Goal: Task Accomplishment & Management: Complete application form

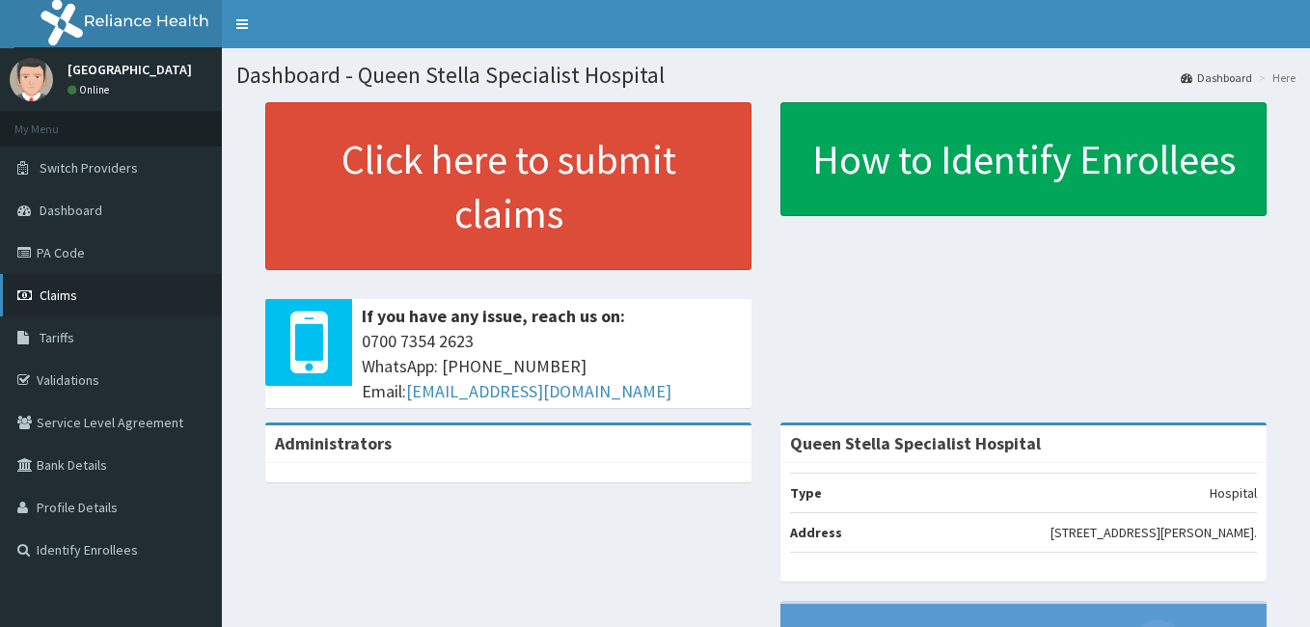
click at [63, 288] on span "Claims" at bounding box center [59, 295] width 38 height 17
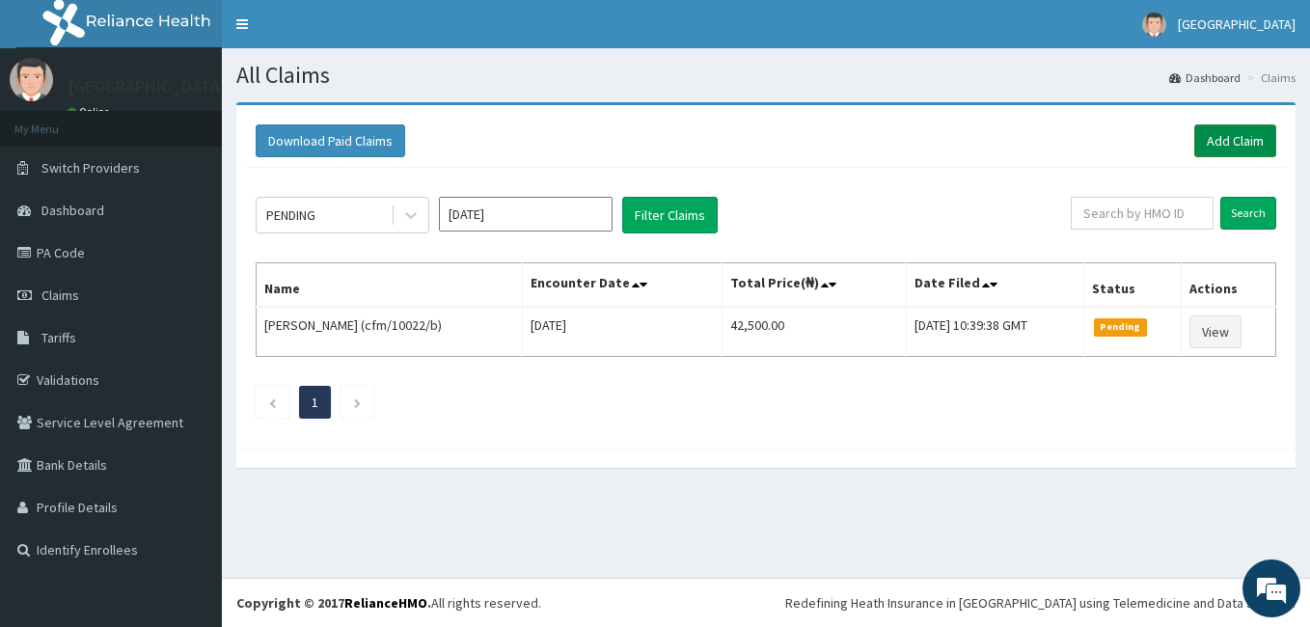
click at [1227, 130] on link "Add Claim" at bounding box center [1235, 140] width 82 height 33
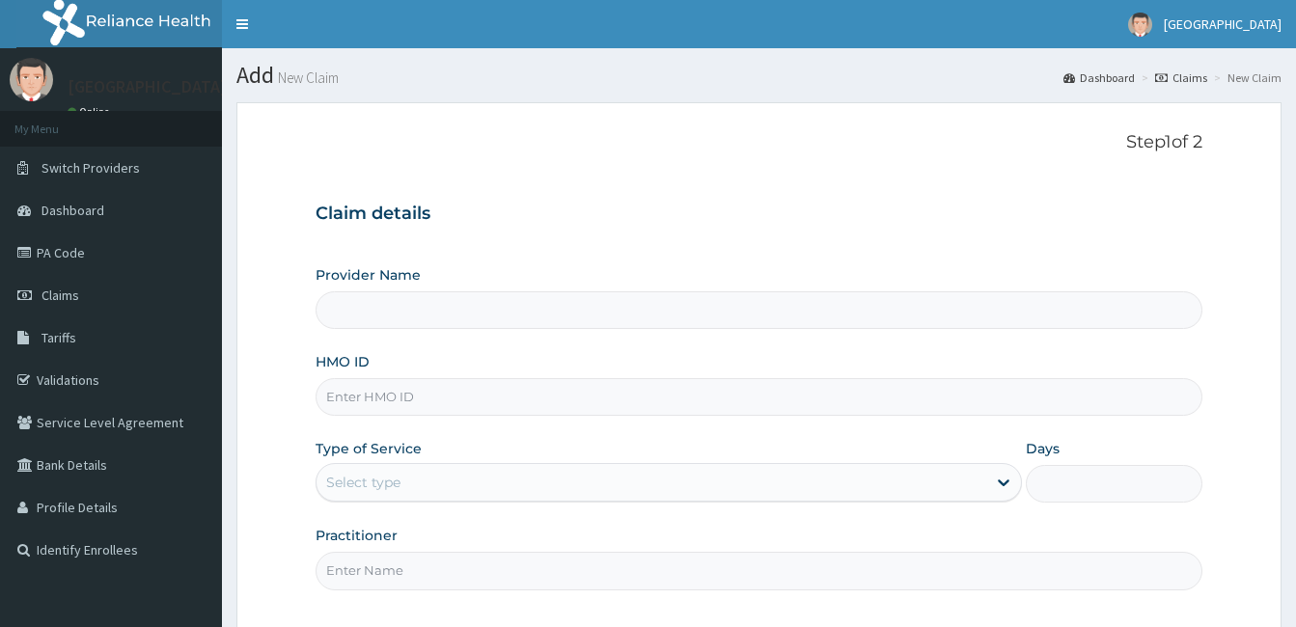
click at [461, 401] on input "HMO ID" at bounding box center [758, 397] width 887 height 38
type input "Queen Stella Specialist Hospital"
type input "LTI/10149/A"
click at [422, 485] on div "Select type" at bounding box center [651, 482] width 670 height 31
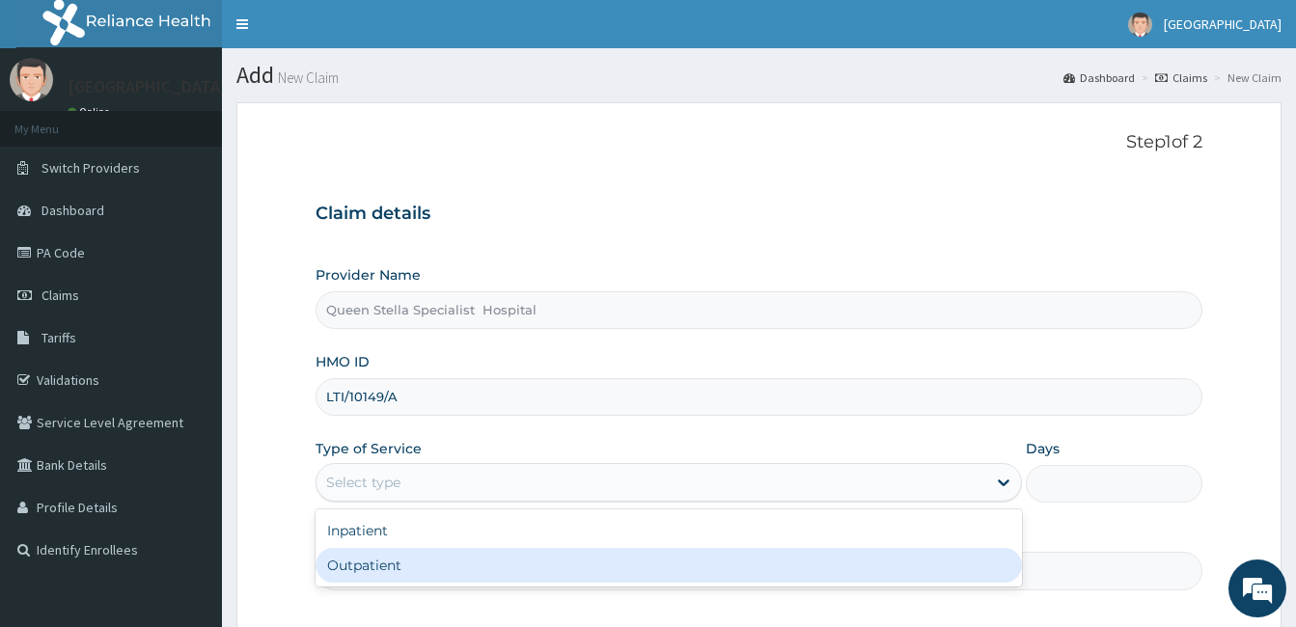
click at [411, 558] on div "Outpatient" at bounding box center [668, 565] width 706 height 35
type input "1"
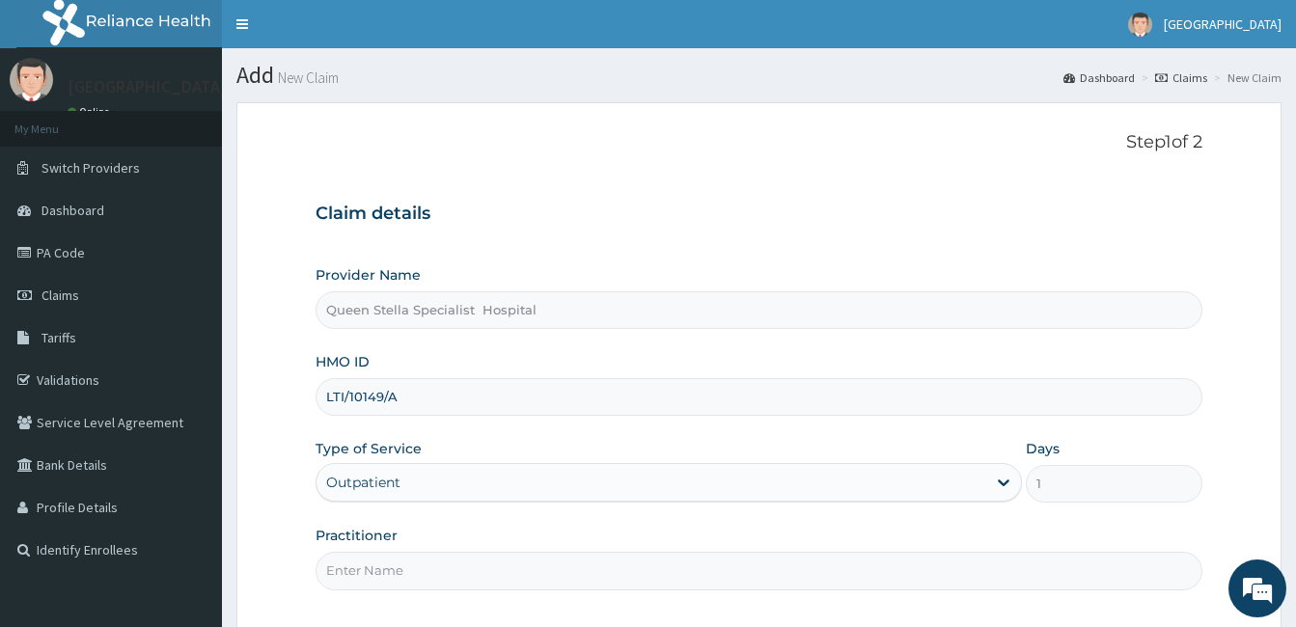
click at [408, 568] on input "Practitioner" at bounding box center [758, 571] width 887 height 38
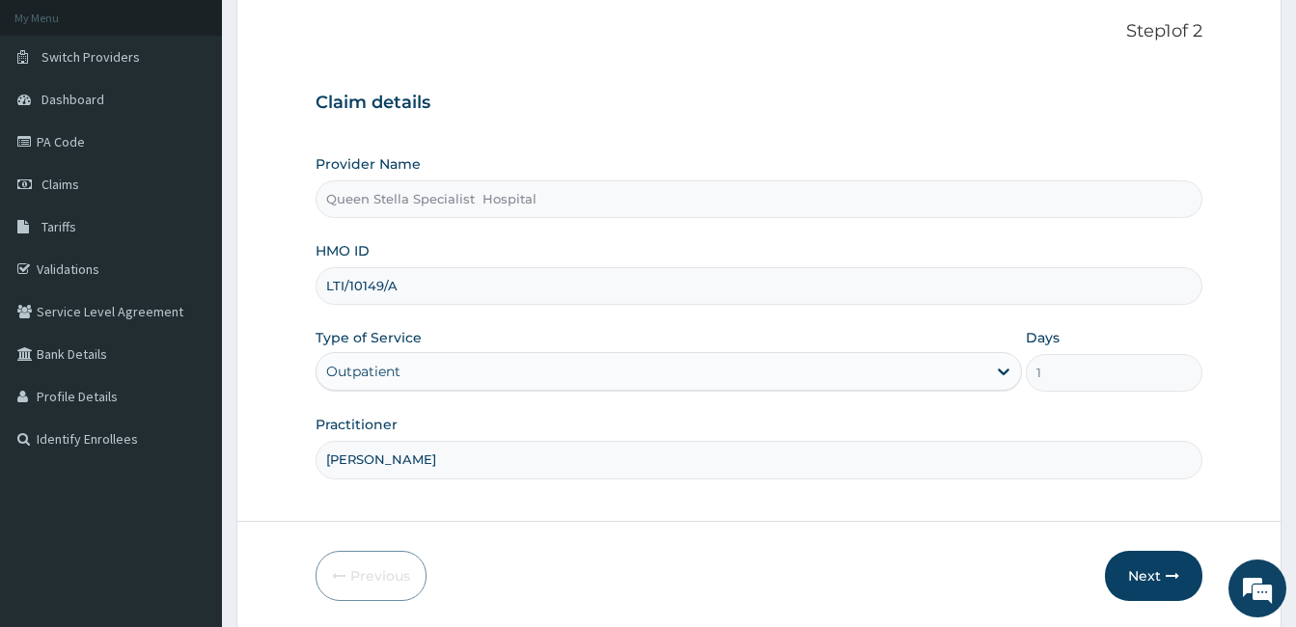
scroll to position [178, 0]
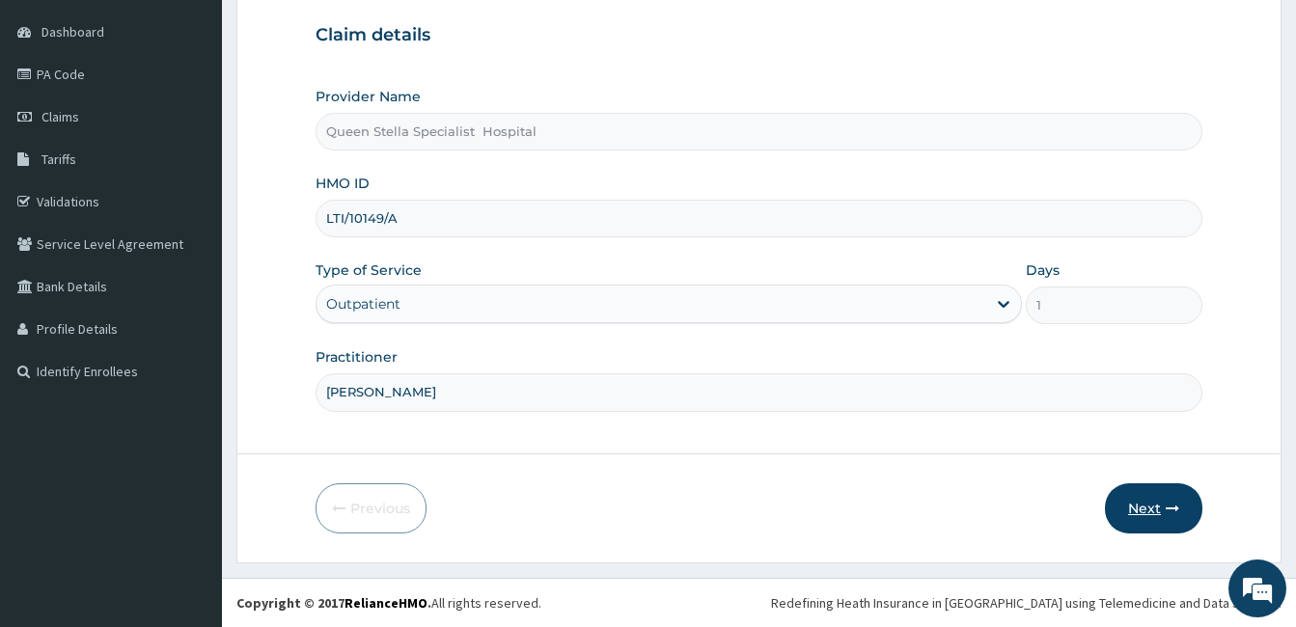
type input "DR BASSEY"
click at [1169, 490] on button "Next" at bounding box center [1153, 508] width 97 height 50
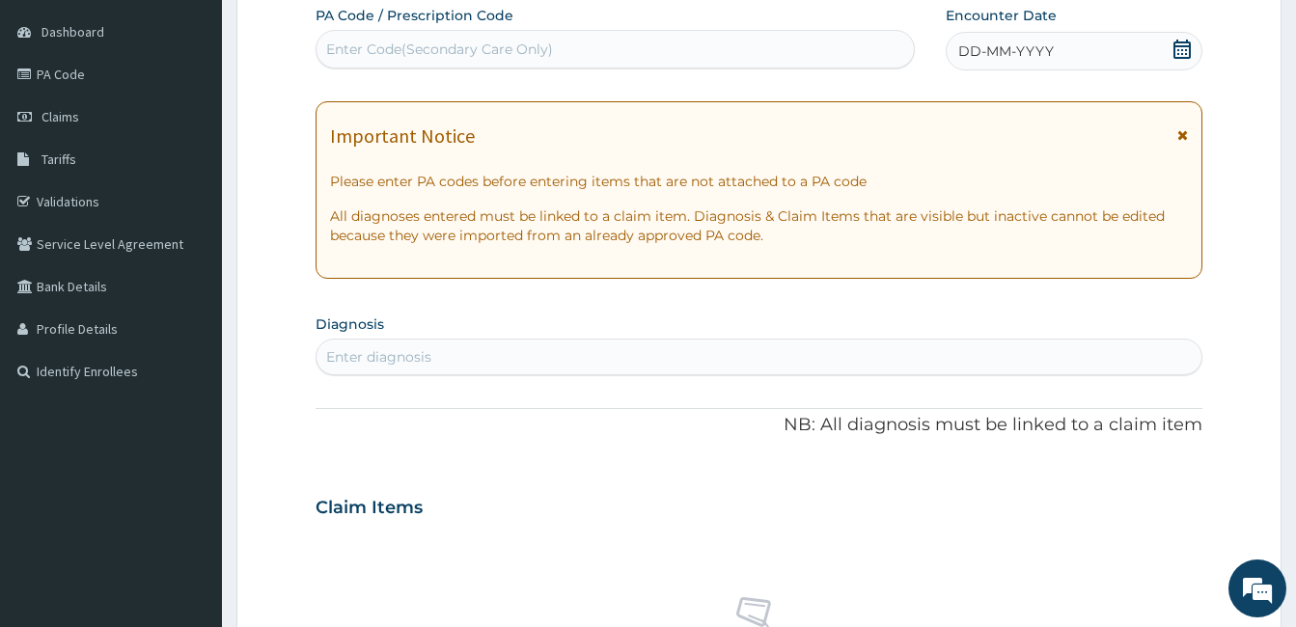
click at [639, 31] on div "Enter Code(Secondary Care Only)" at bounding box center [614, 49] width 599 height 39
type input "PA/A3A"
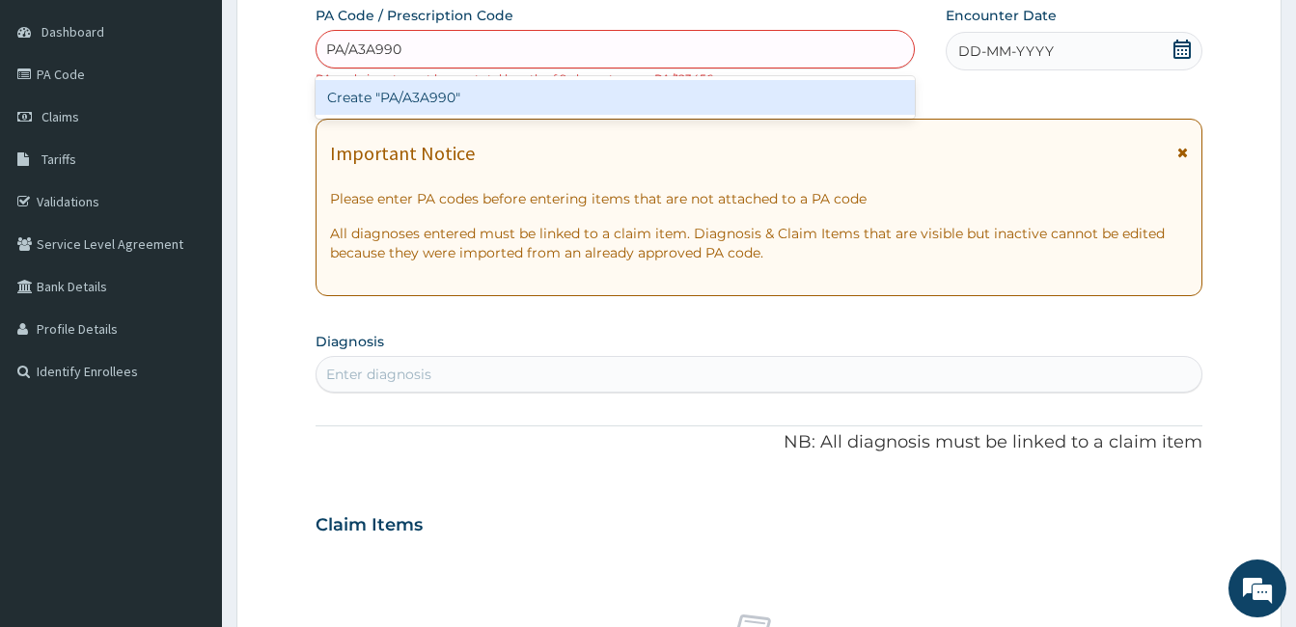
type input "PA/A3A990"
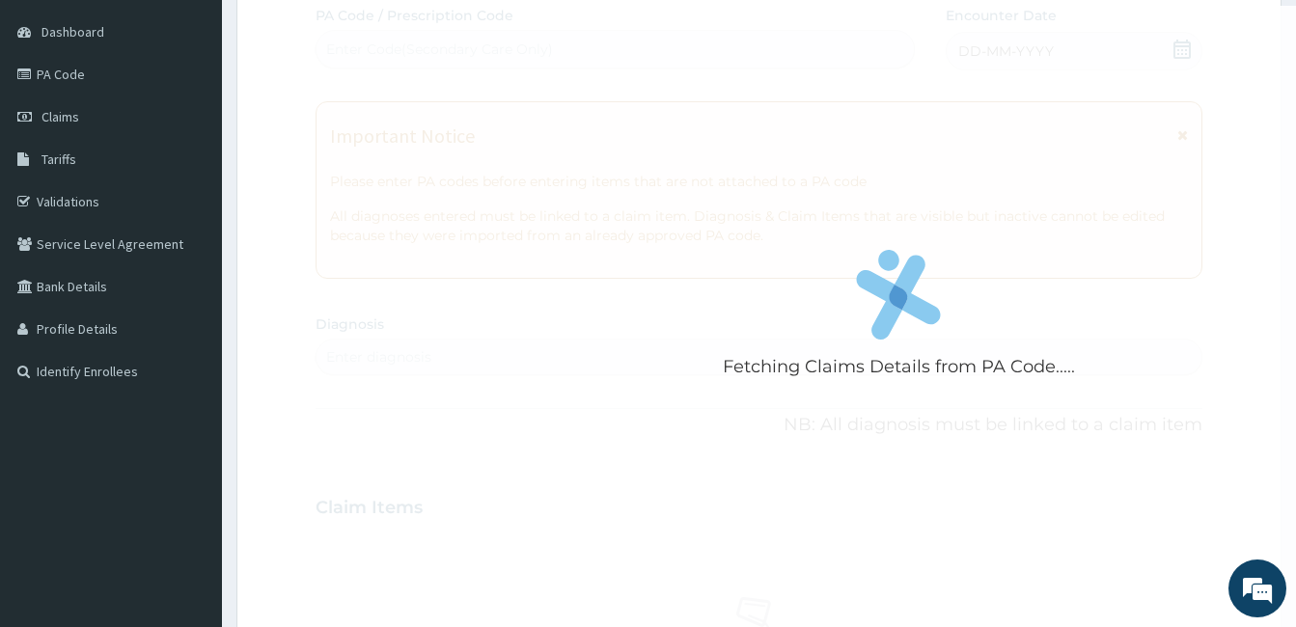
click at [1181, 42] on div "Fetching Claims Details from PA Code..... PA Code / Prescription Code Enter Cod…" at bounding box center [758, 505] width 887 height 999
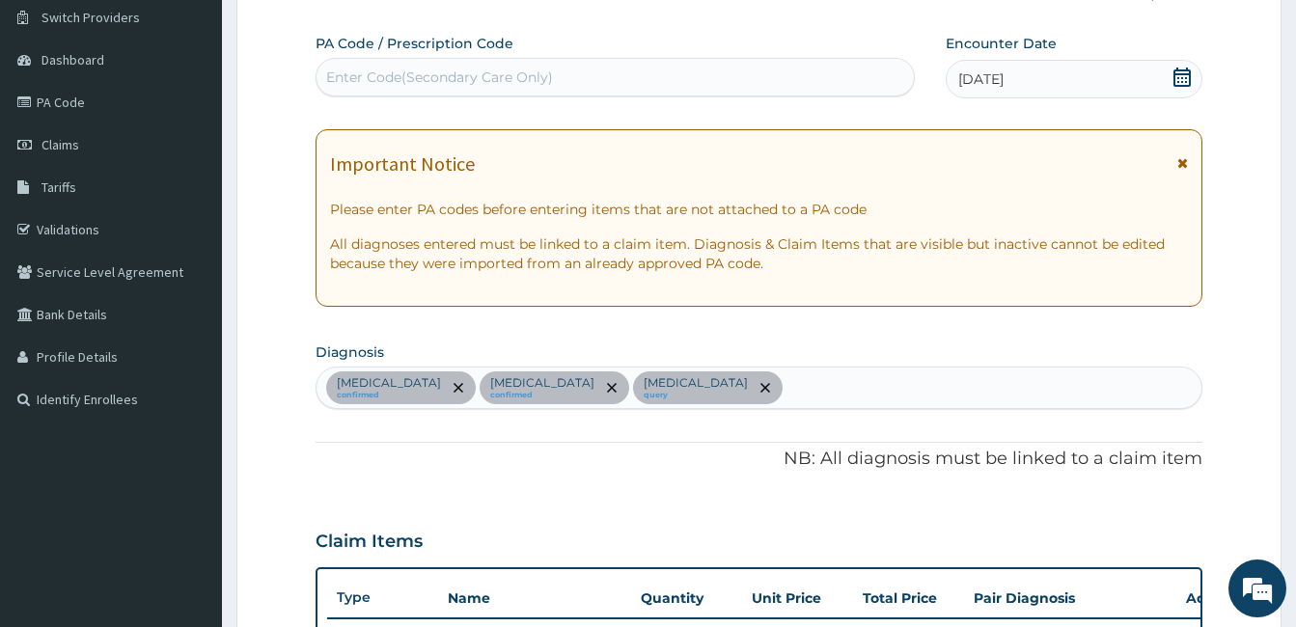
scroll to position [127, 0]
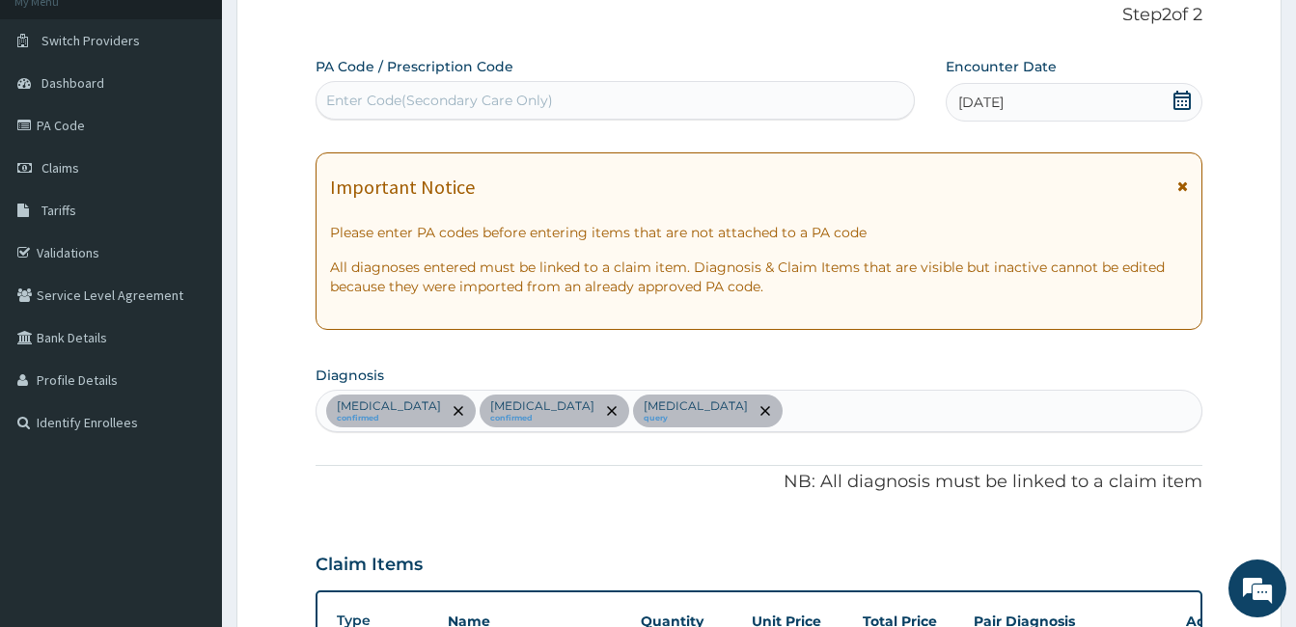
click at [652, 95] on div "Enter Code(Secondary Care Only)" at bounding box center [614, 100] width 597 height 31
type input "PA/21B338"
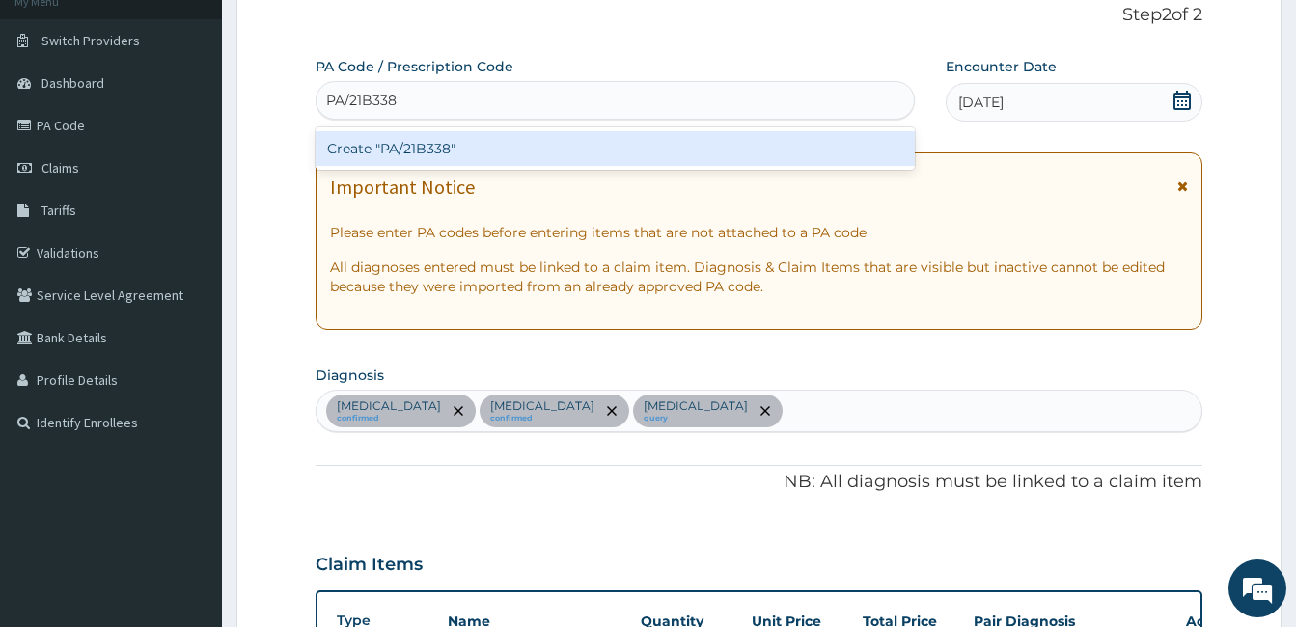
click at [670, 156] on div "Create "PA/21B338"" at bounding box center [614, 148] width 599 height 35
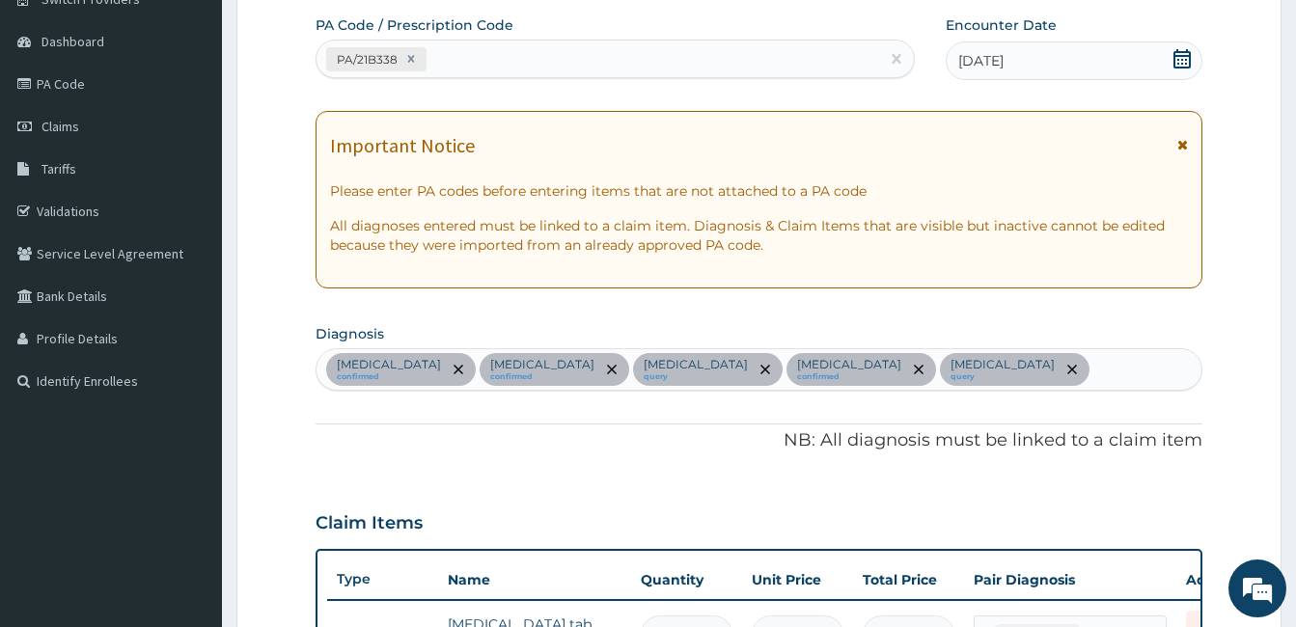
scroll to position [130, 0]
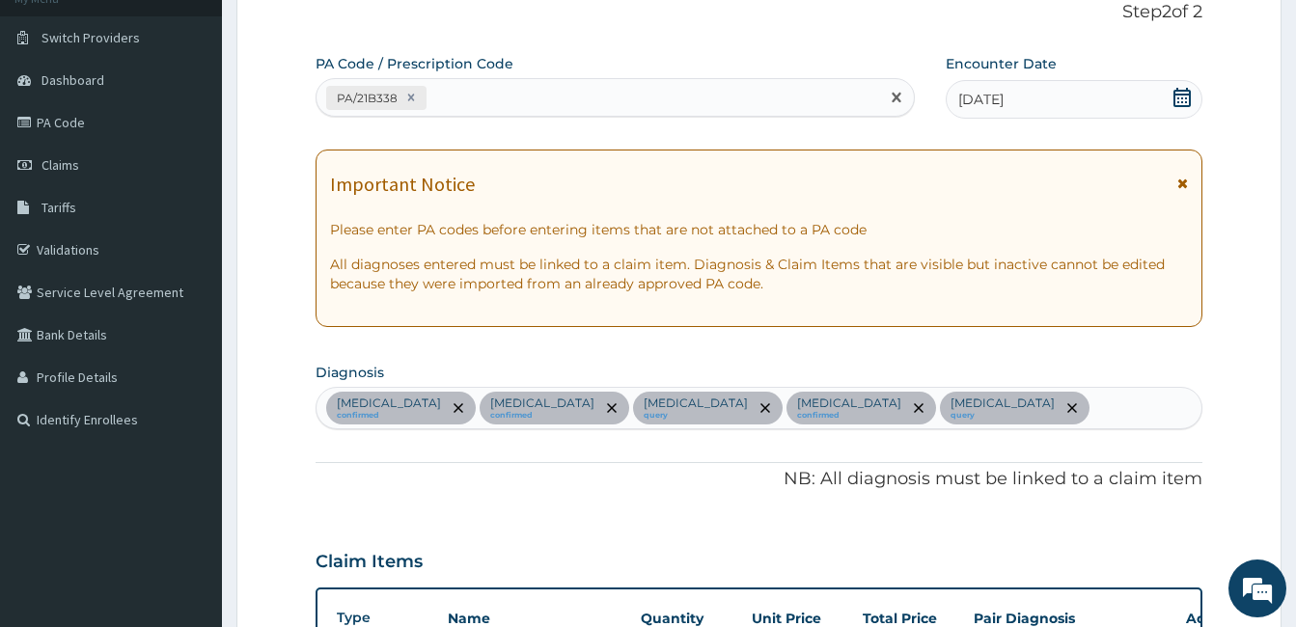
click at [514, 84] on div "PA/21B338" at bounding box center [597, 98] width 562 height 32
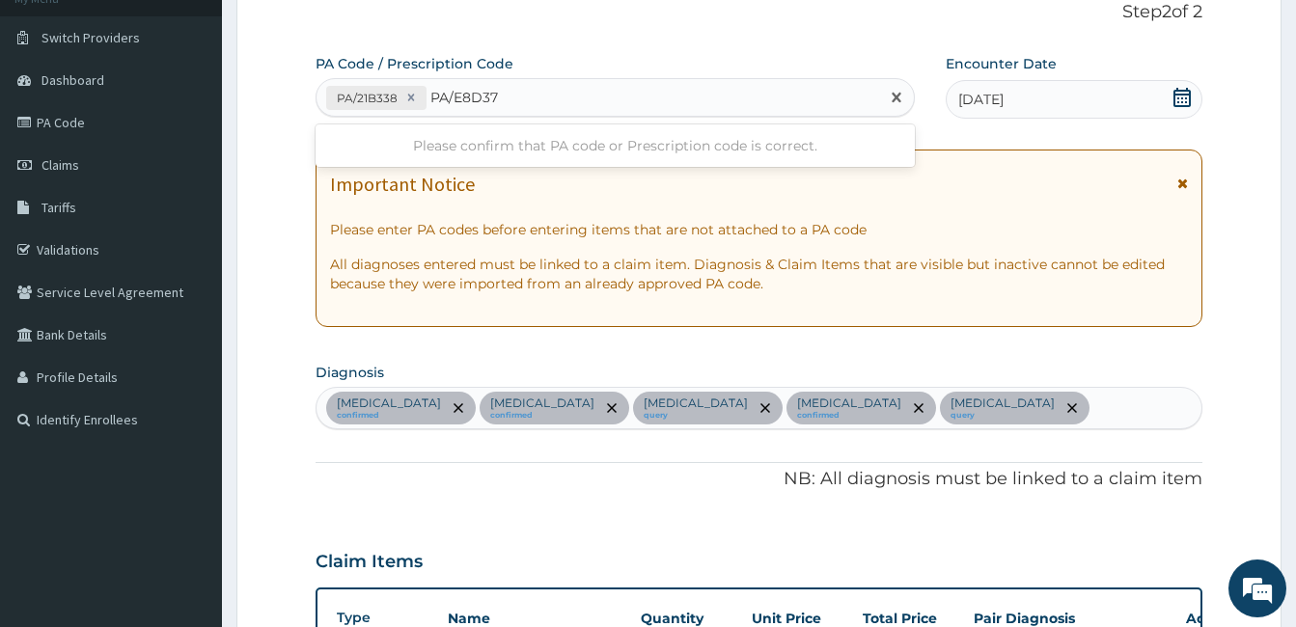
type input "PA/E8D373"
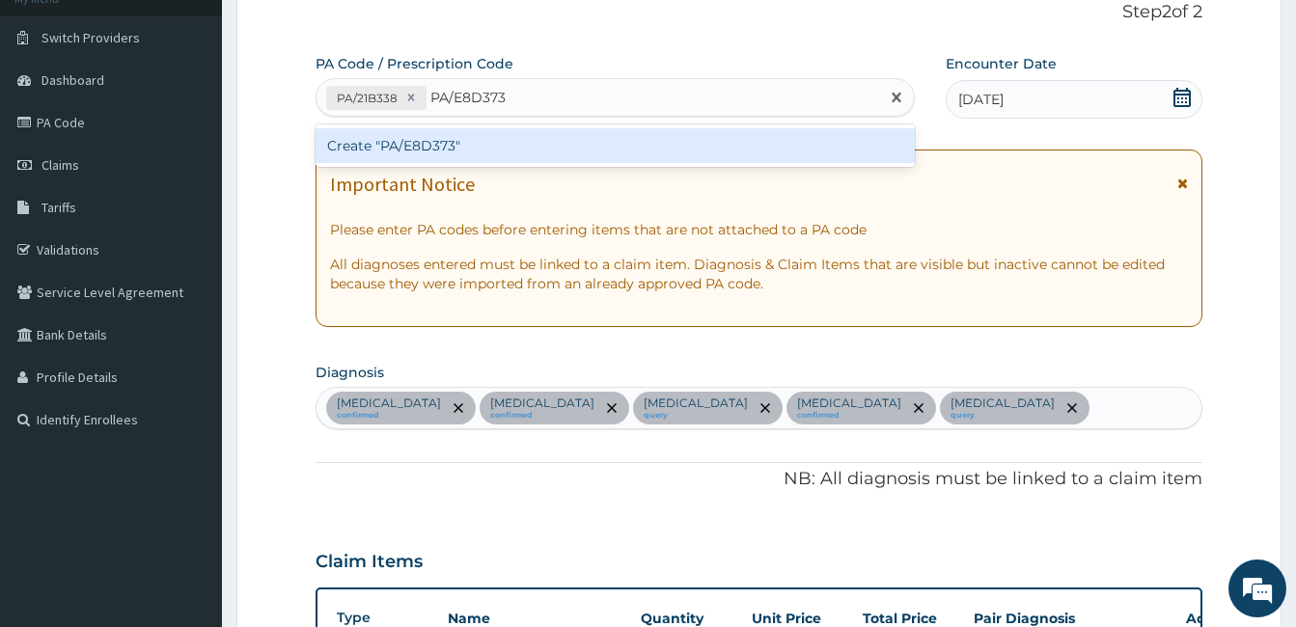
click at [492, 138] on div "Create "PA/E8D373"" at bounding box center [614, 145] width 599 height 35
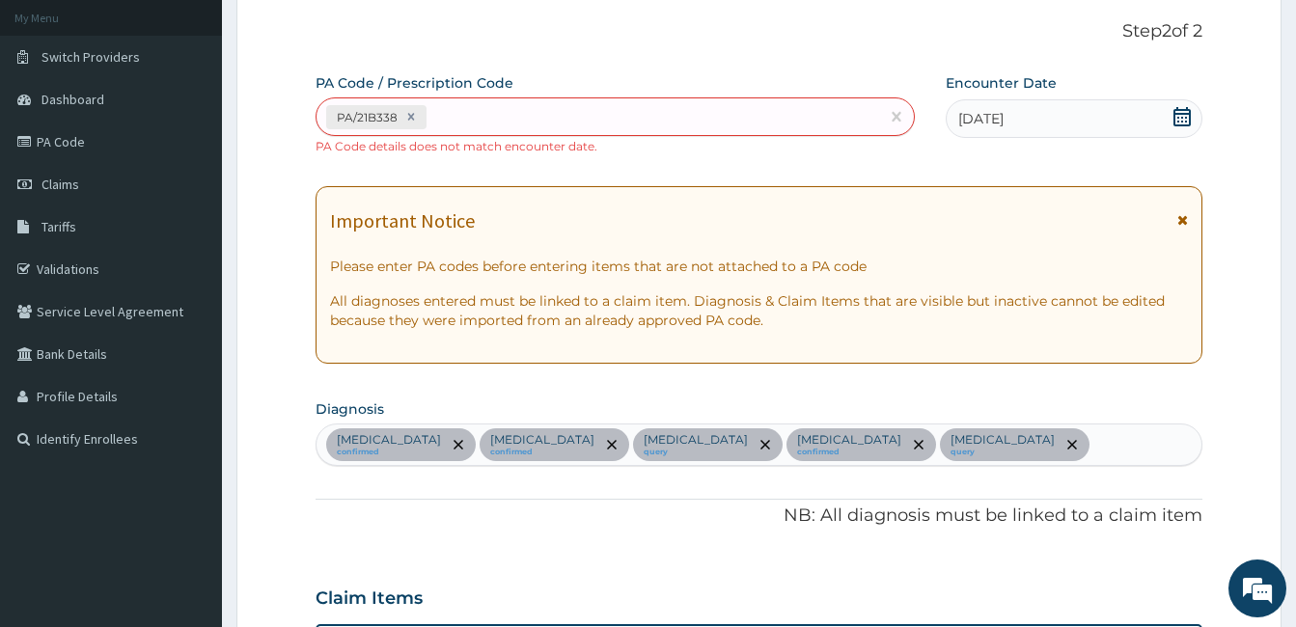
scroll to position [83, 0]
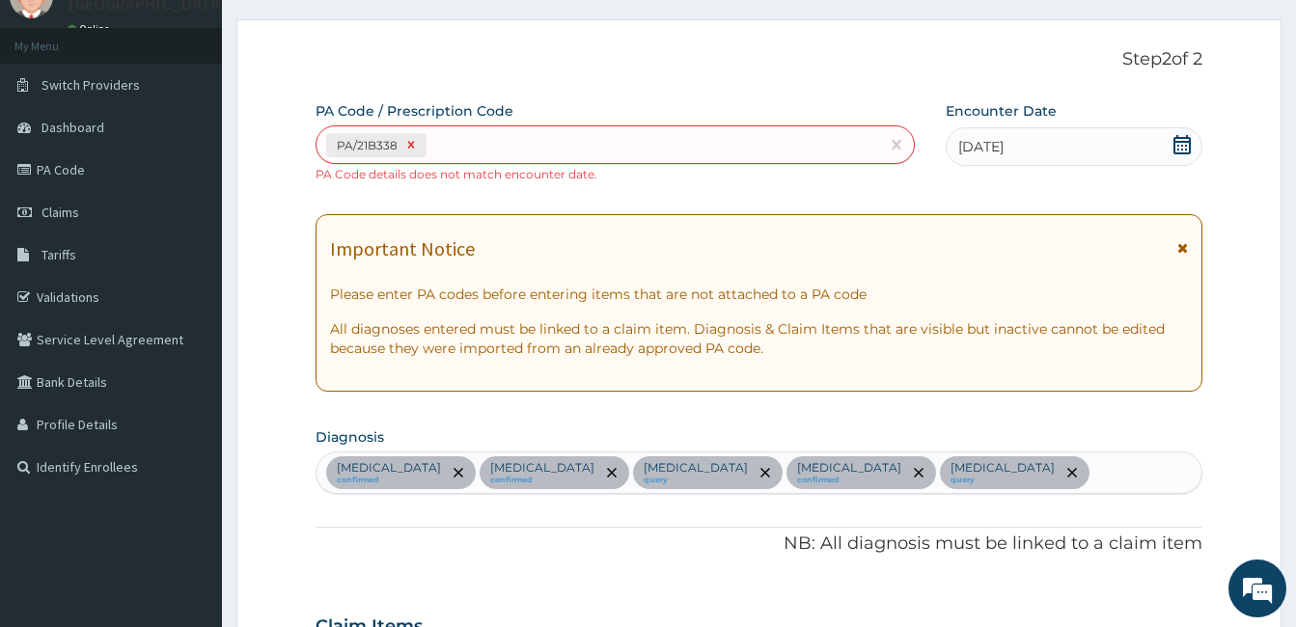
click at [407, 144] on icon at bounding box center [411, 145] width 14 height 14
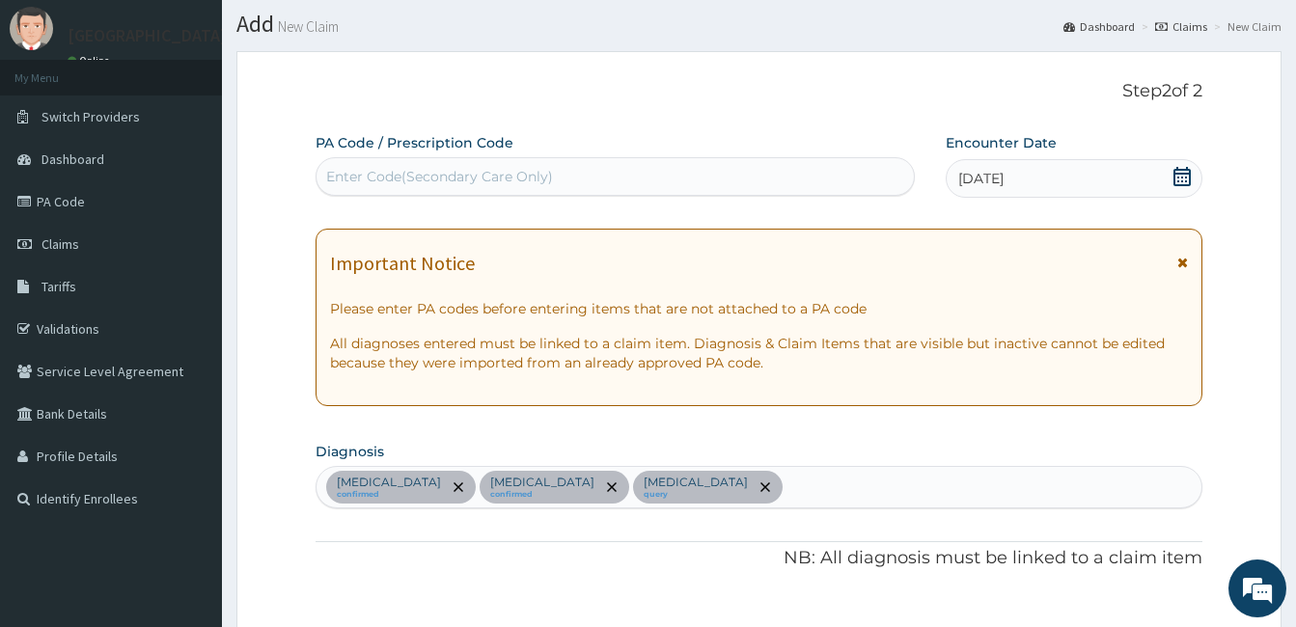
scroll to position [50, 0]
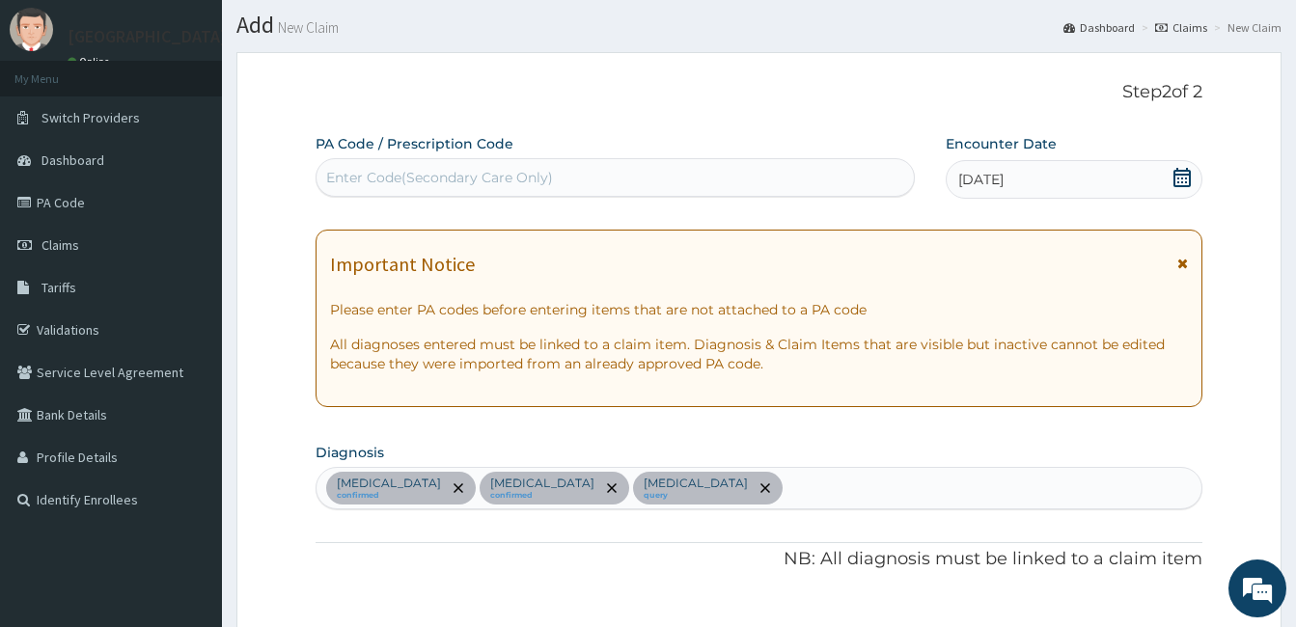
click at [520, 173] on div "Enter Code(Secondary Care Only)" at bounding box center [439, 177] width 227 height 19
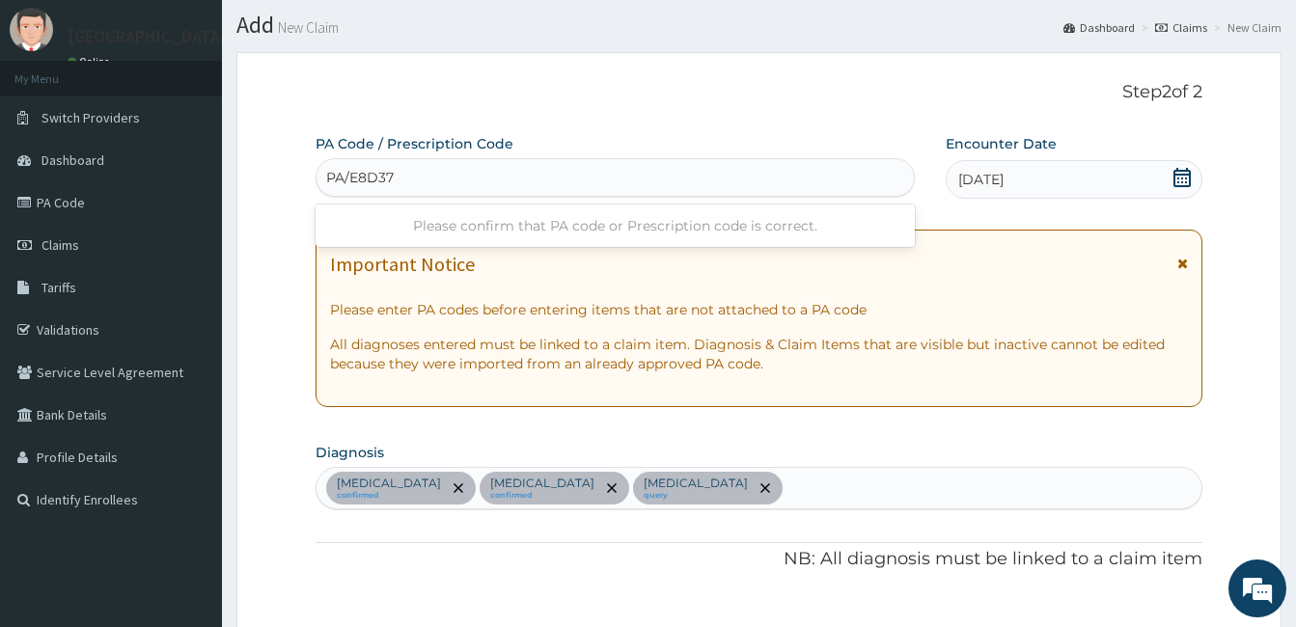
type input "PA/E8D373"
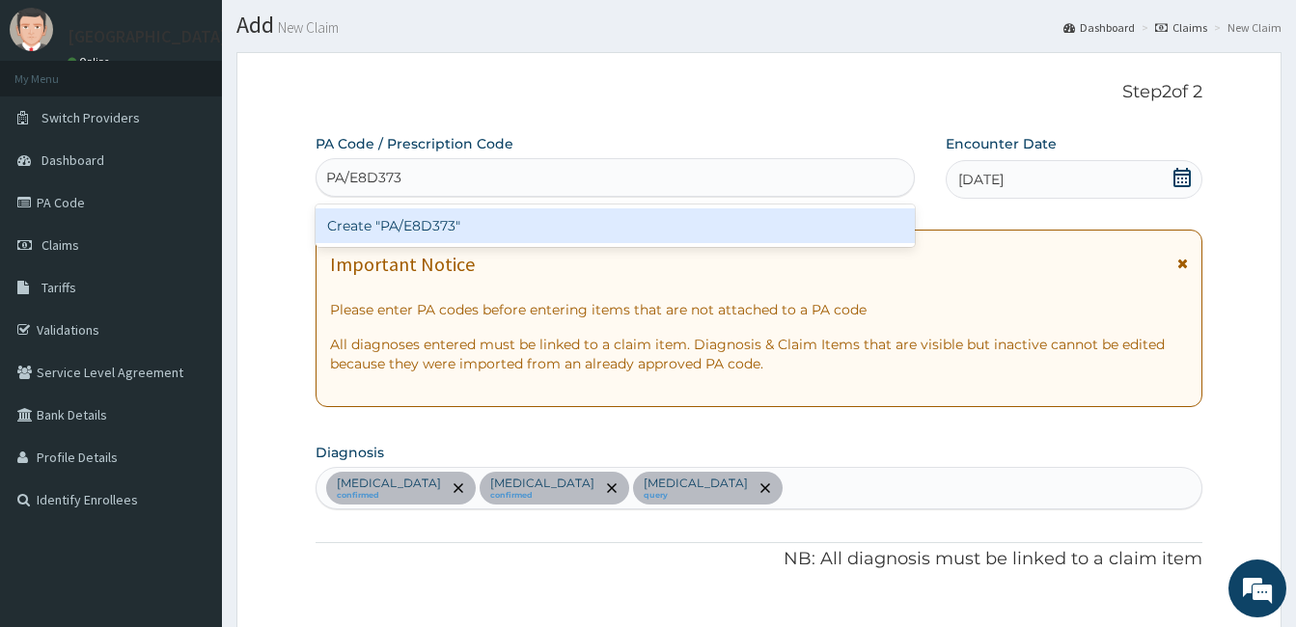
click at [711, 221] on div "Create "PA/E8D373"" at bounding box center [614, 225] width 599 height 35
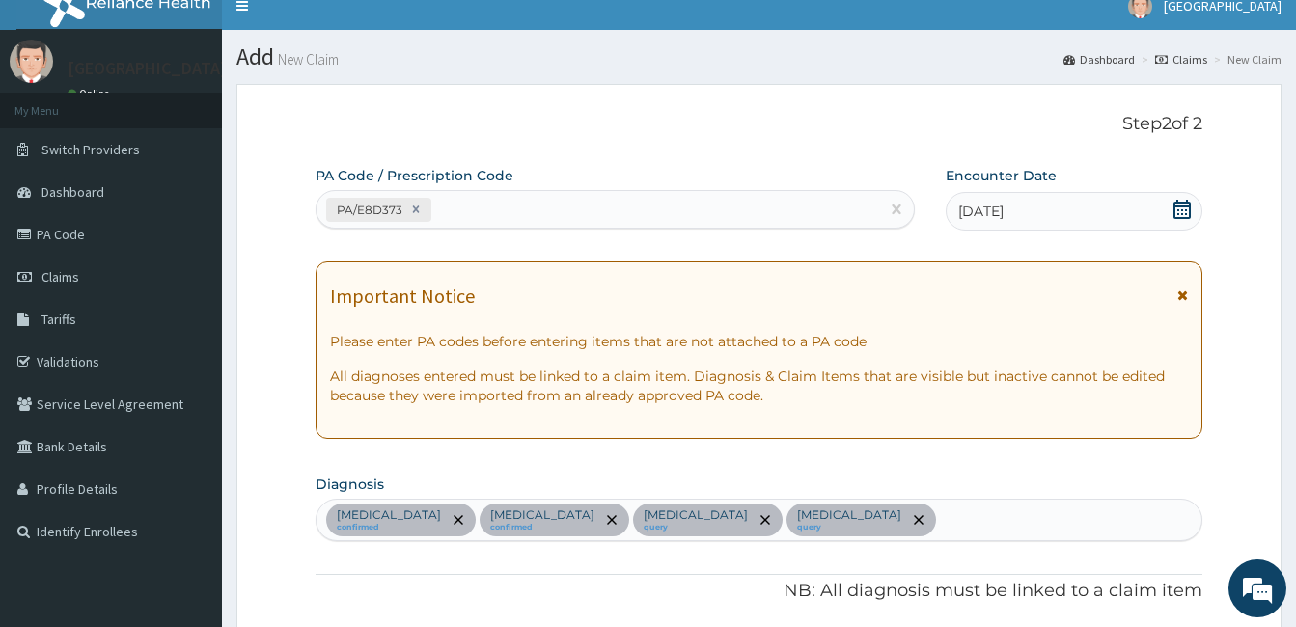
scroll to position [16, 0]
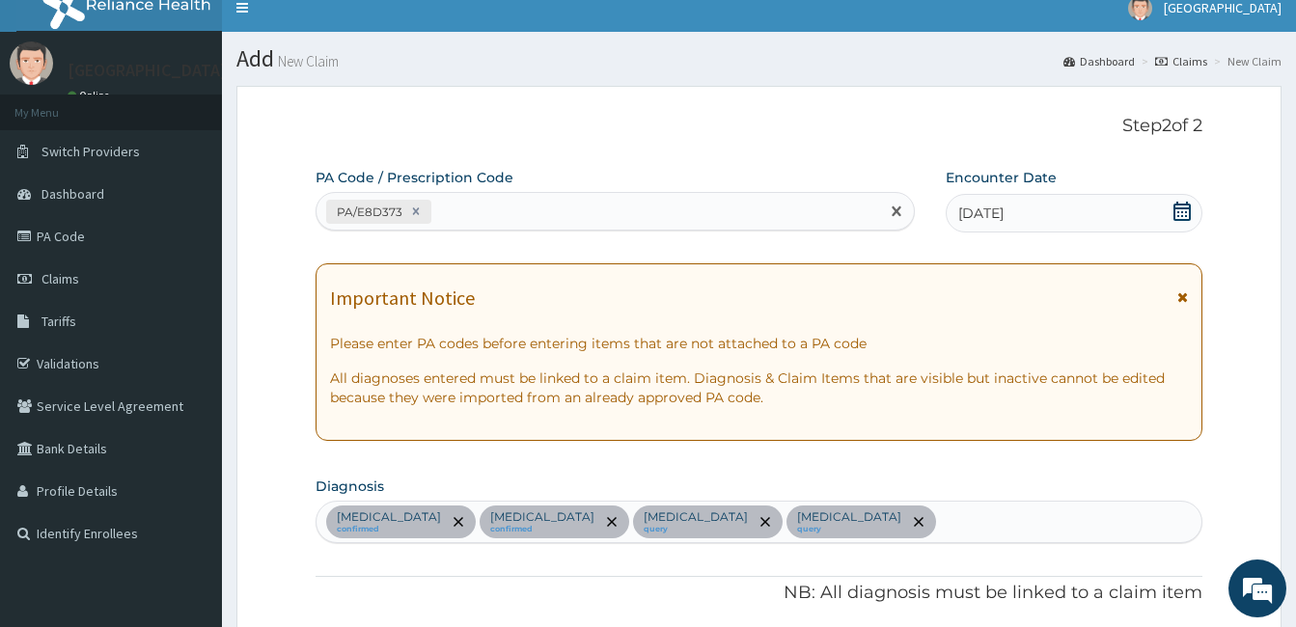
click at [436, 213] on div "PA/E8D373" at bounding box center [597, 212] width 562 height 32
type input "PA/21B338"
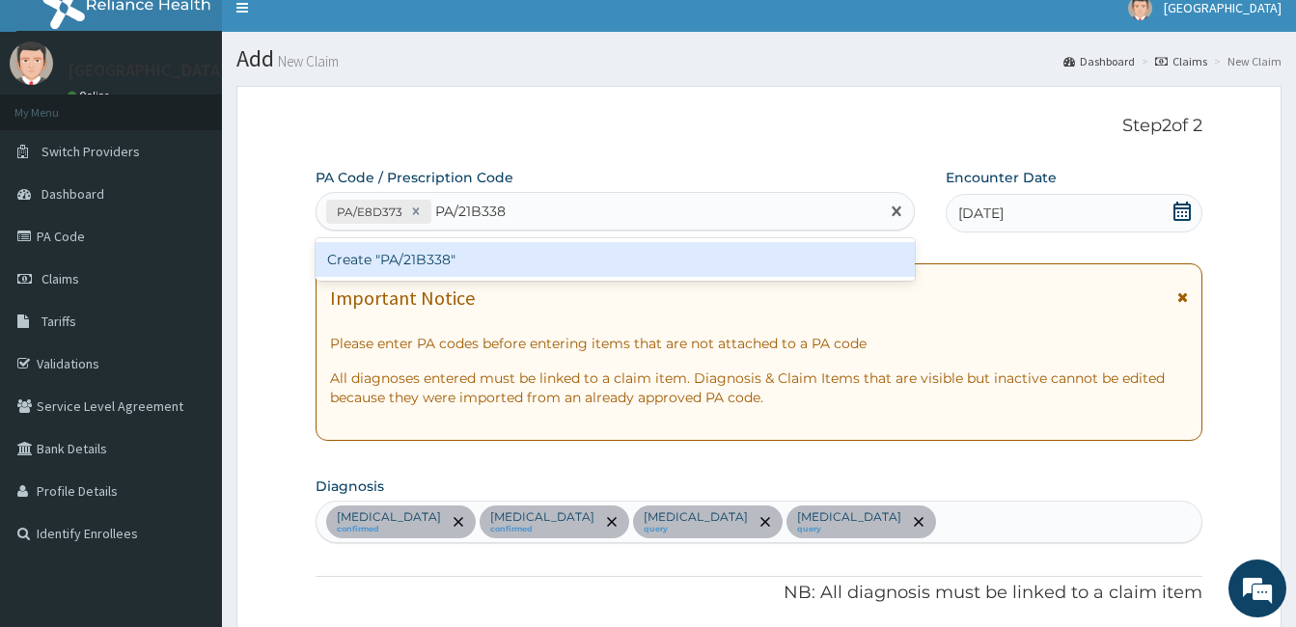
click at [444, 261] on div "Create "PA/21B338"" at bounding box center [614, 259] width 599 height 35
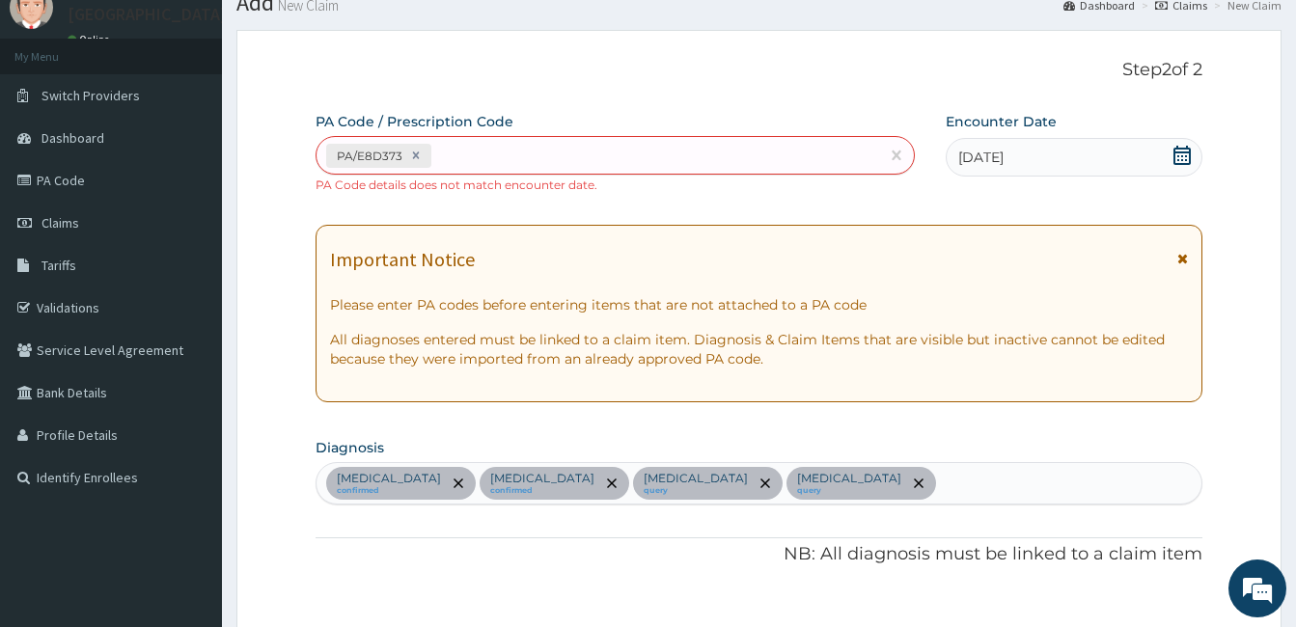
scroll to position [0, 0]
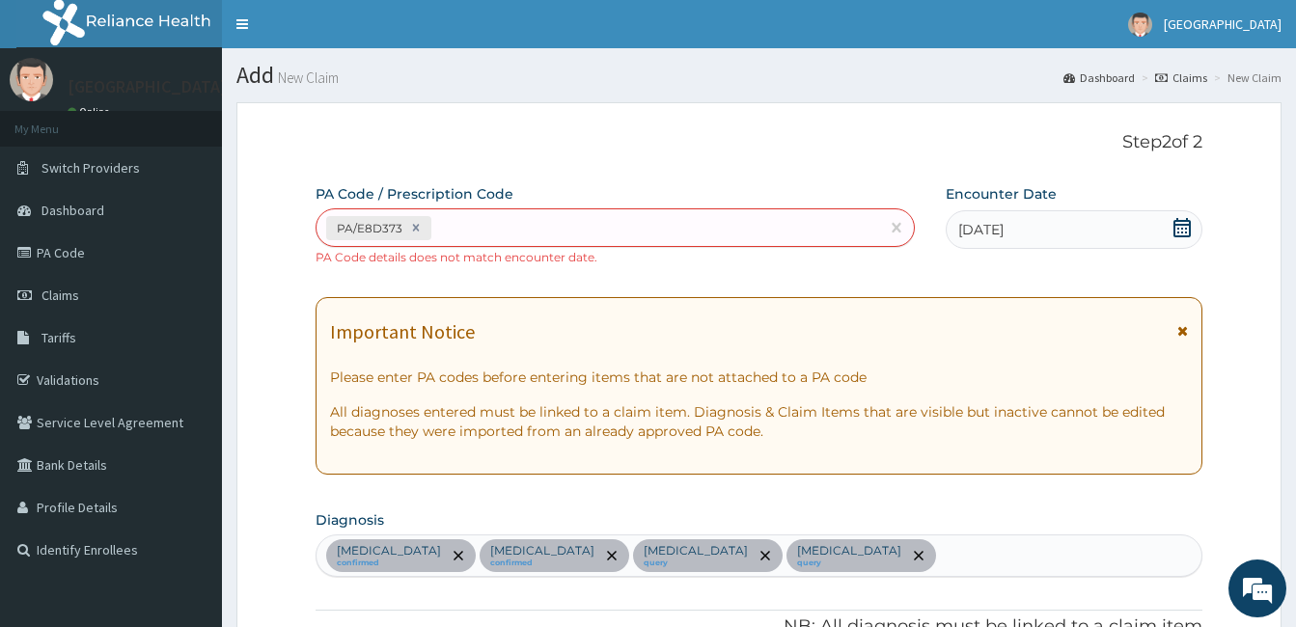
click at [1177, 225] on icon at bounding box center [1181, 227] width 17 height 19
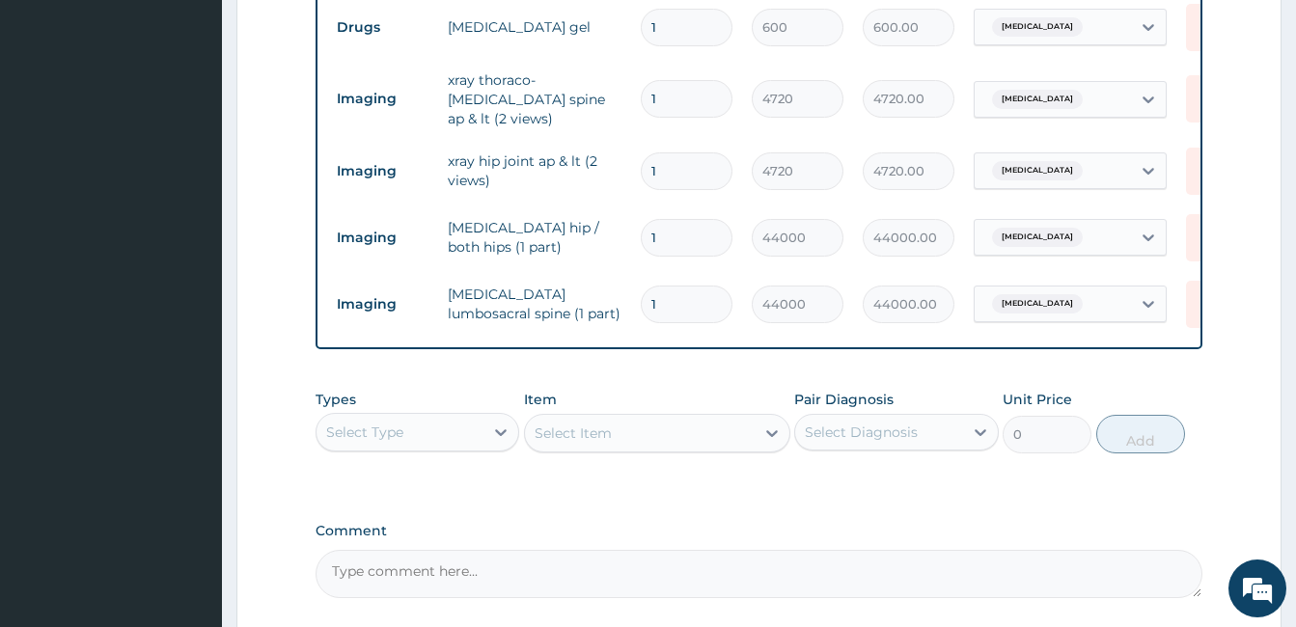
scroll to position [1042, 0]
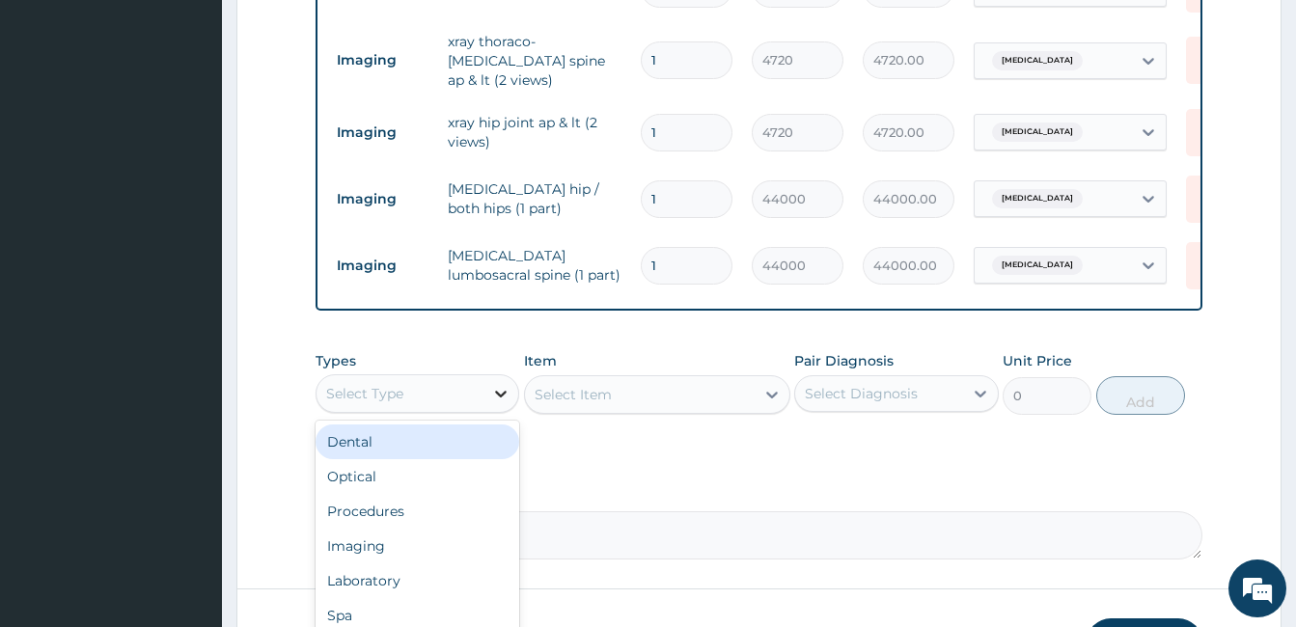
click at [494, 385] on icon at bounding box center [500, 393] width 19 height 19
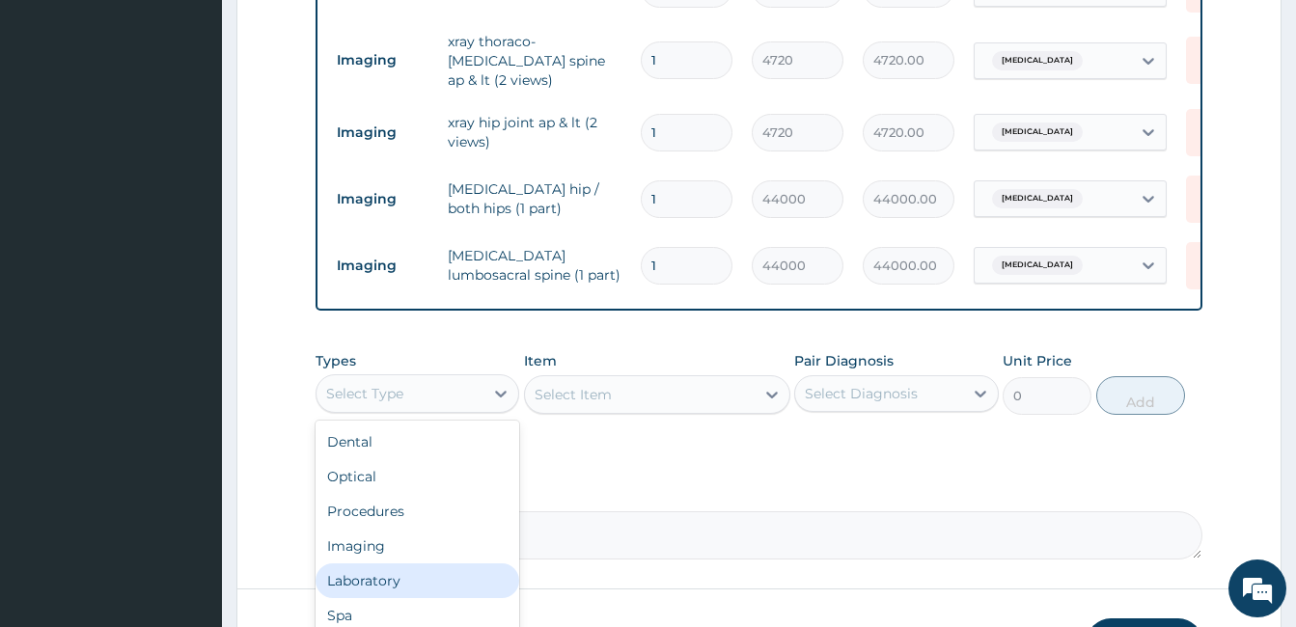
click at [442, 570] on div "Laboratory" at bounding box center [417, 580] width 204 height 35
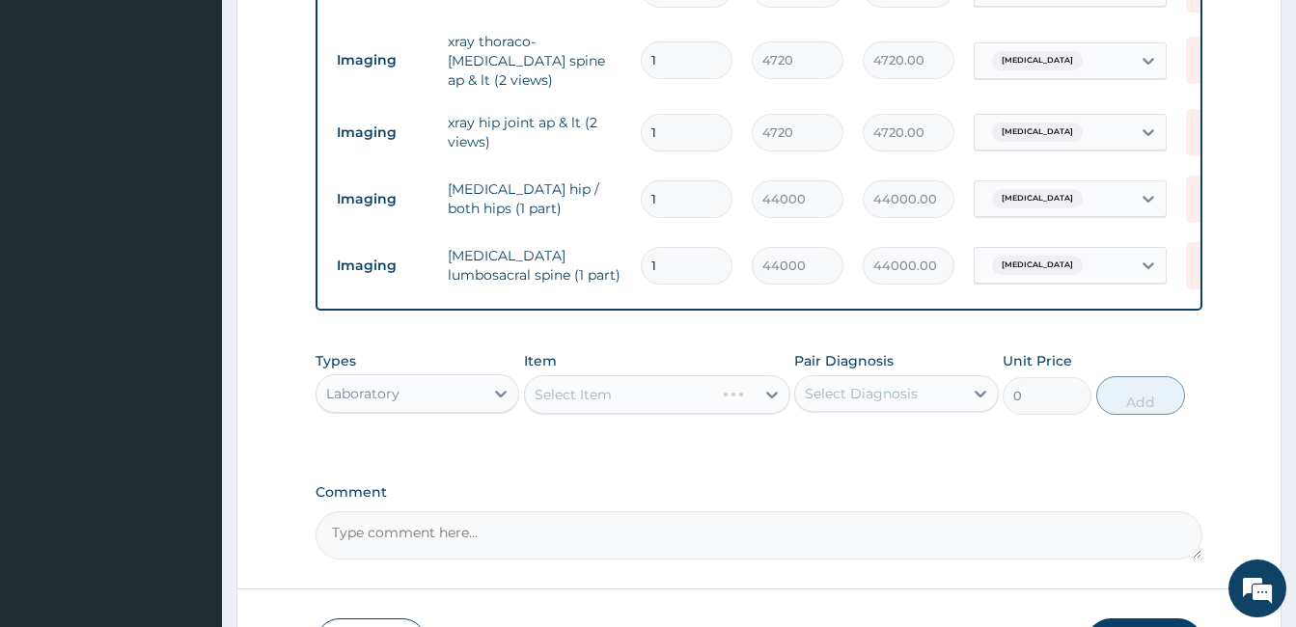
click at [571, 390] on div "Select Item" at bounding box center [657, 394] width 266 height 39
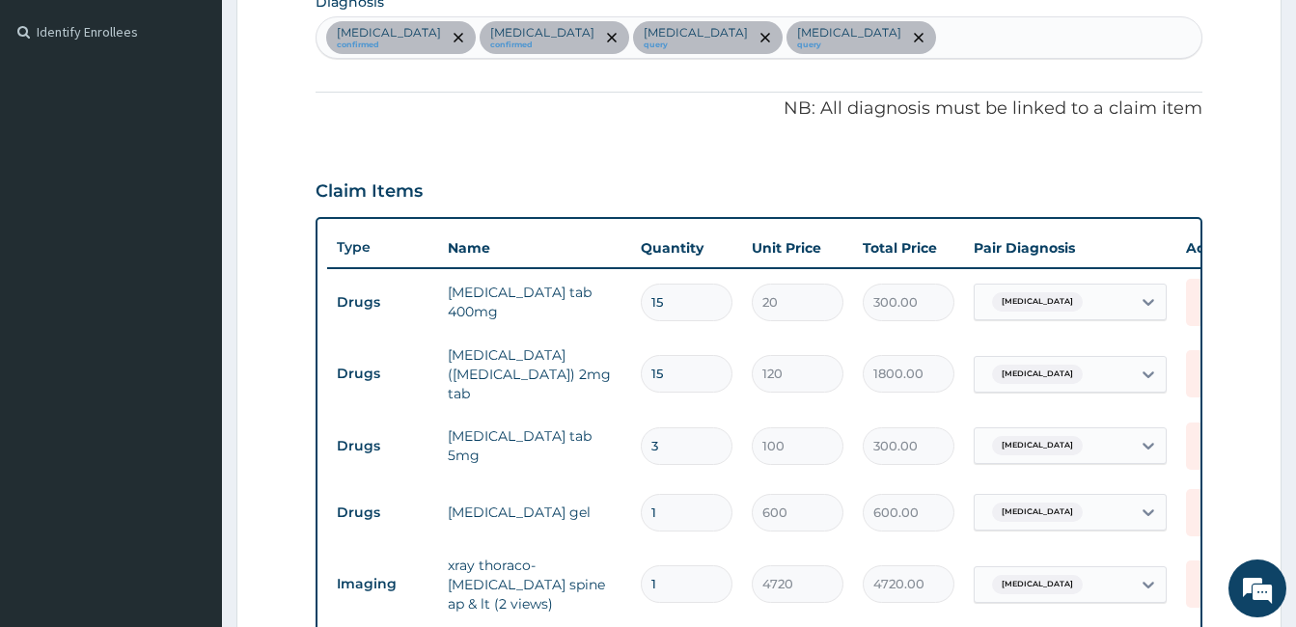
scroll to position [502, 0]
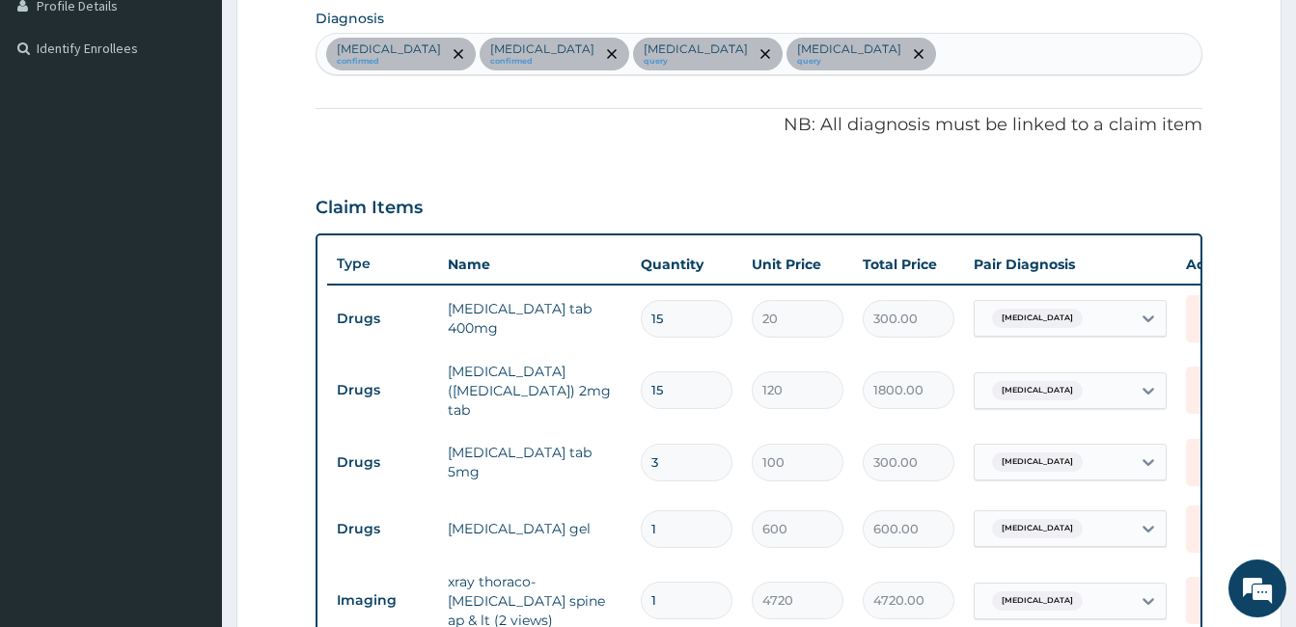
click at [836, 49] on div "Neuropathy confirmed Insomnia confirmed Rhabdomyoma query Sciatica query" at bounding box center [758, 54] width 885 height 41
type input "DIABE"
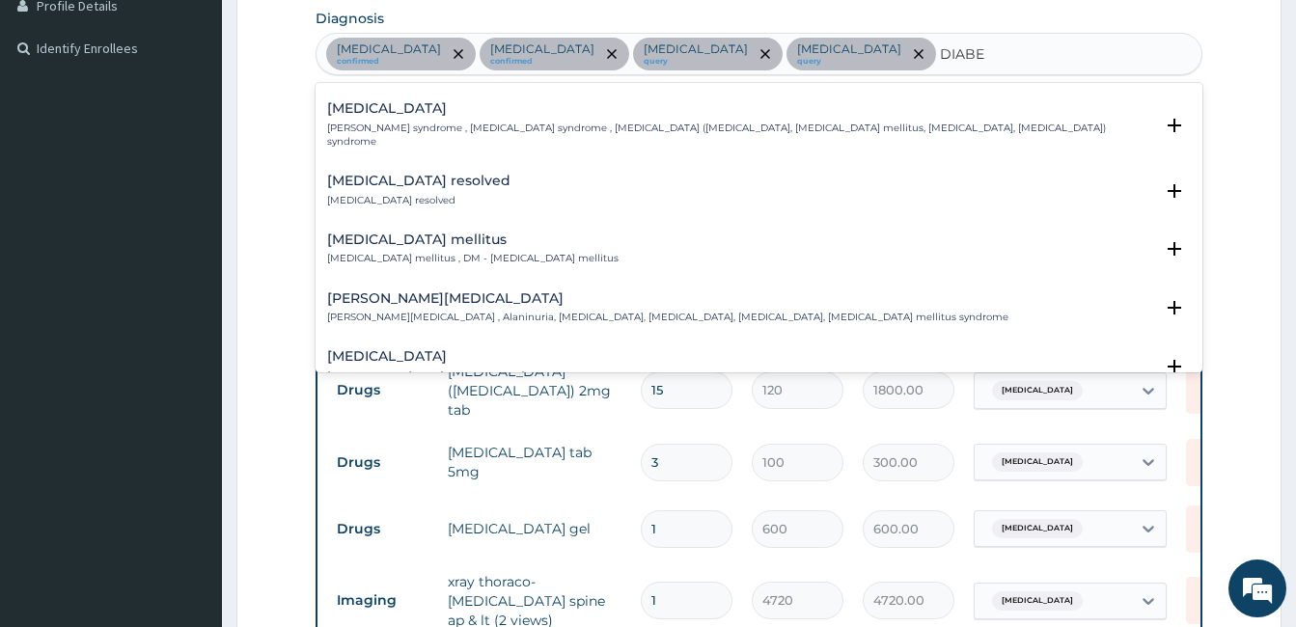
scroll to position [309, 0]
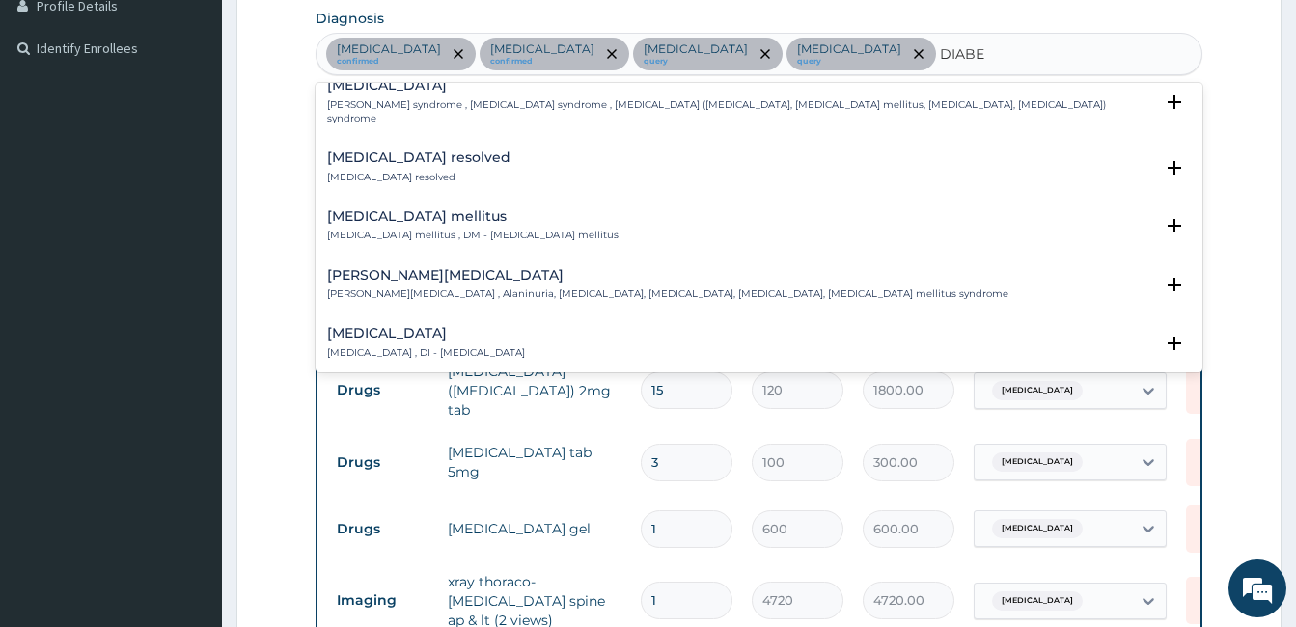
click at [426, 229] on p "Diabetes mellitus , DM - Diabetes mellitus" at bounding box center [472, 236] width 291 height 14
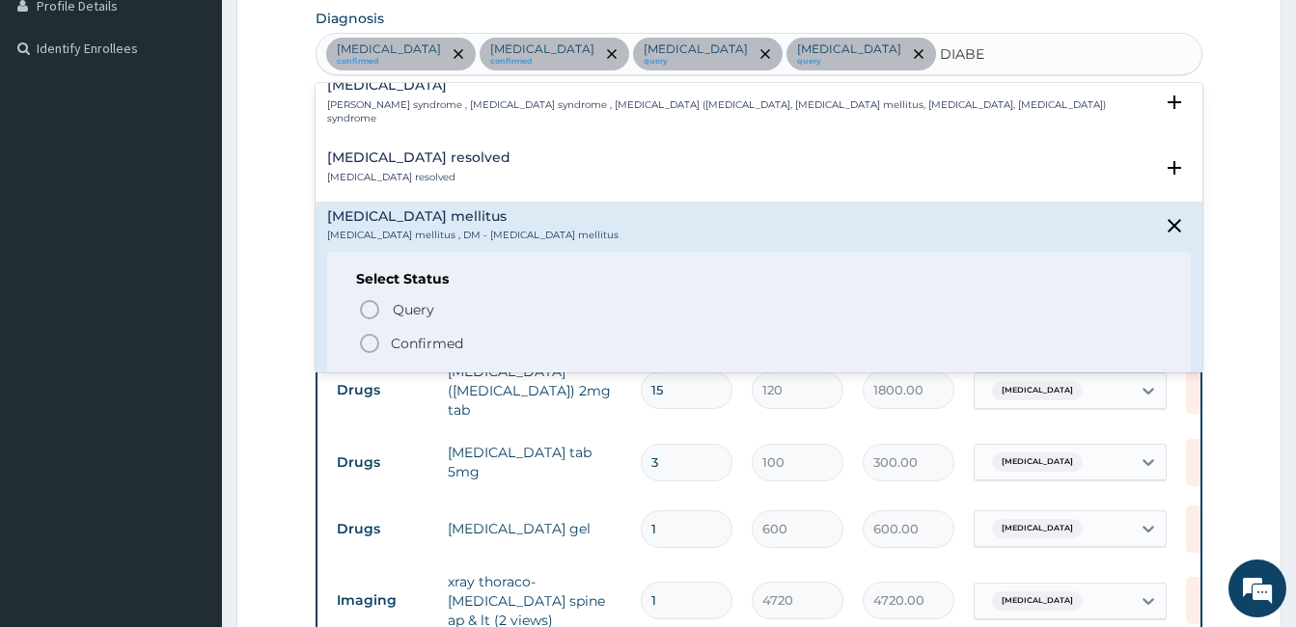
click at [368, 335] on circle "status option filled" at bounding box center [369, 343] width 17 height 17
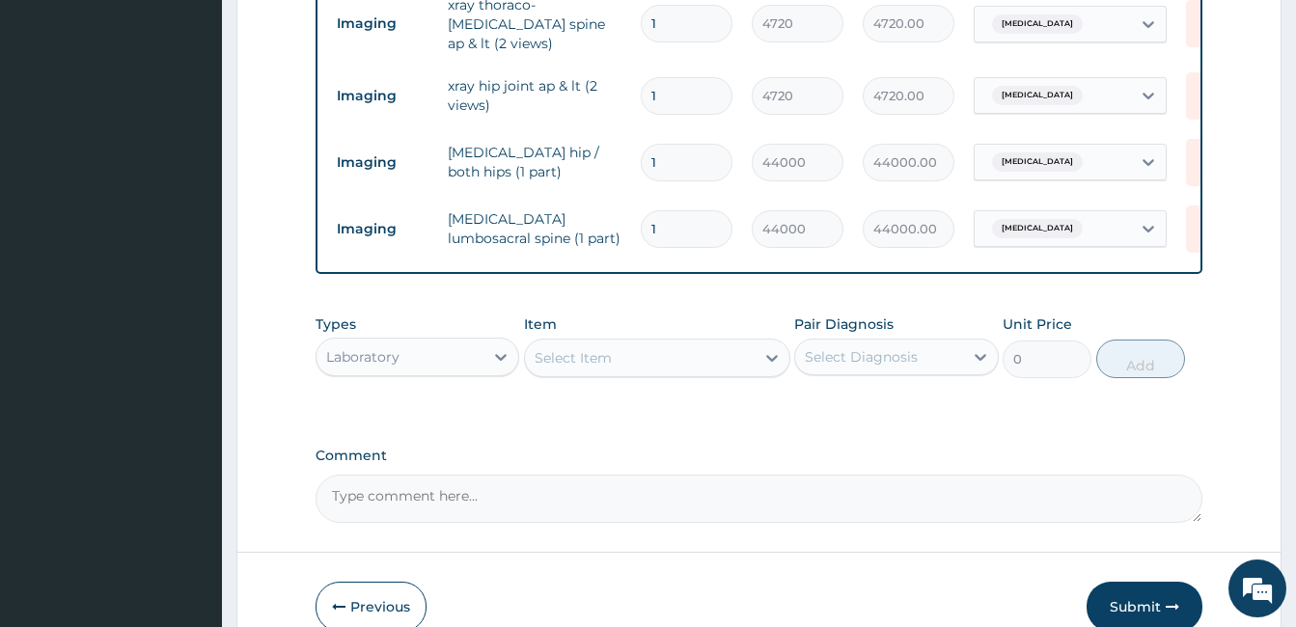
scroll to position [1081, 0]
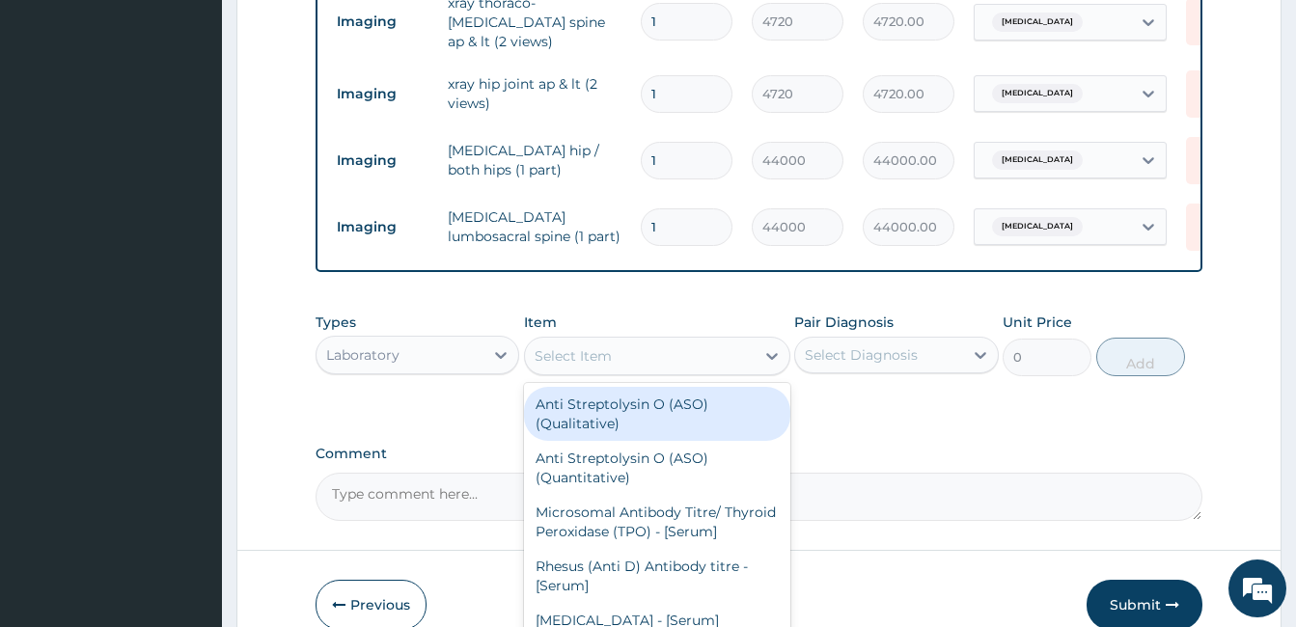
click at [657, 349] on div "Select Item" at bounding box center [640, 356] width 230 height 31
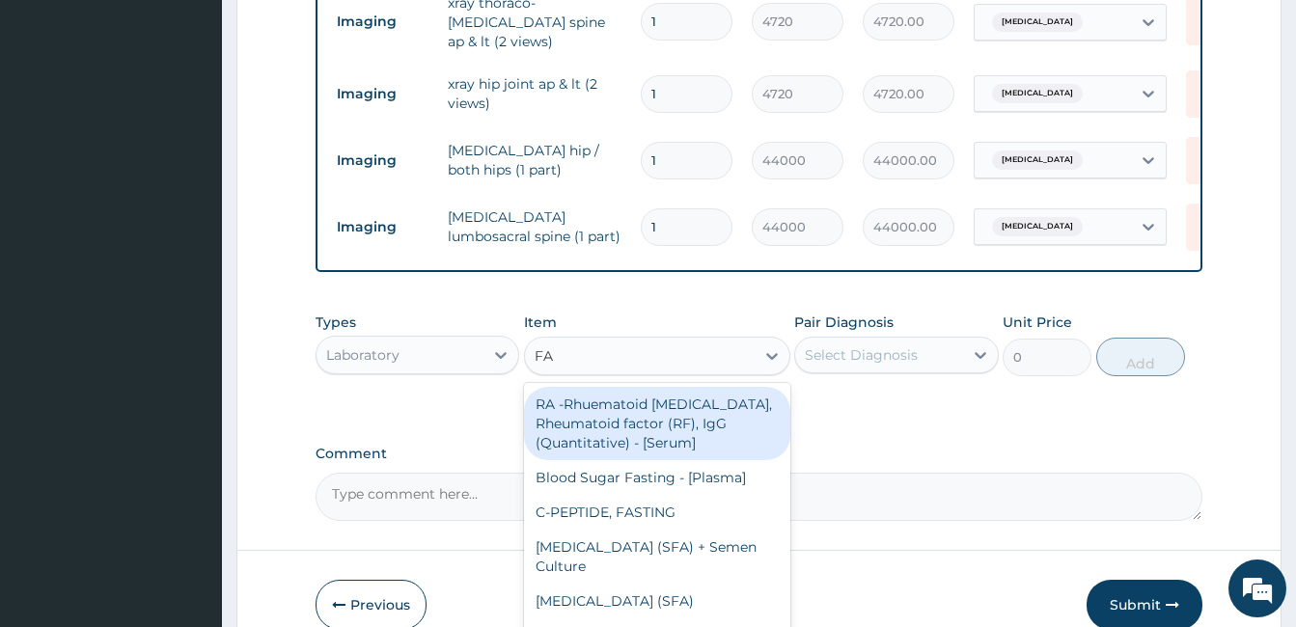
type input "FAS"
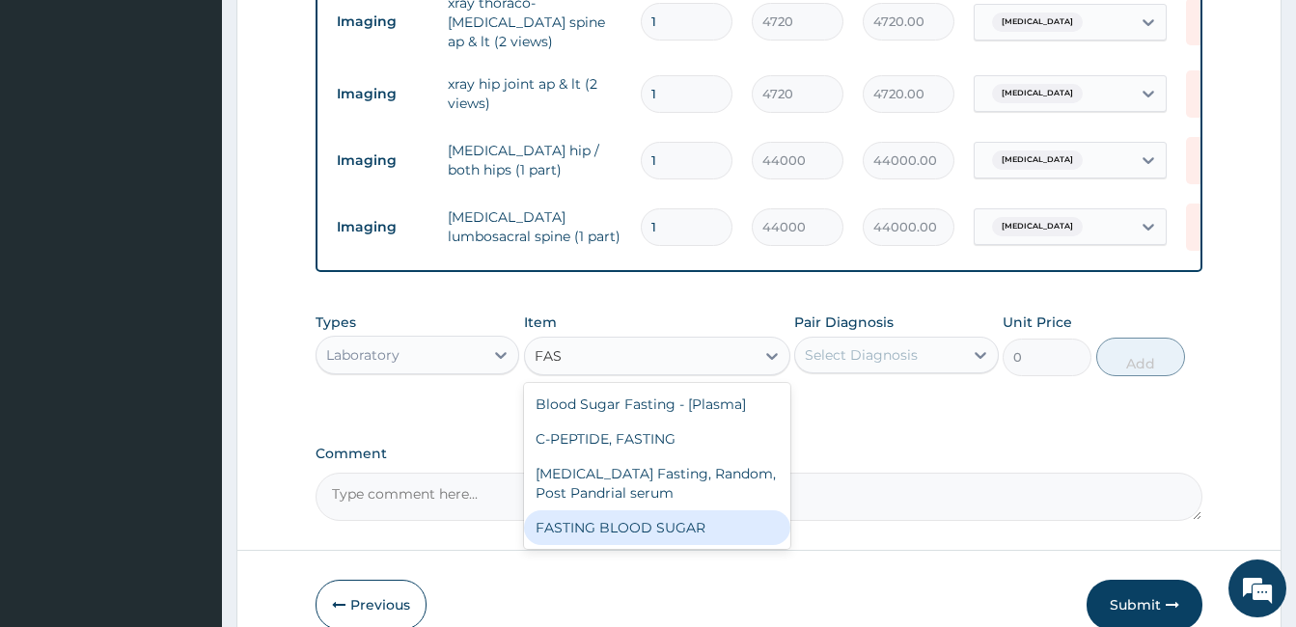
click at [674, 510] on div "FASTING BLOOD SUGAR" at bounding box center [657, 527] width 266 height 35
type input "2000"
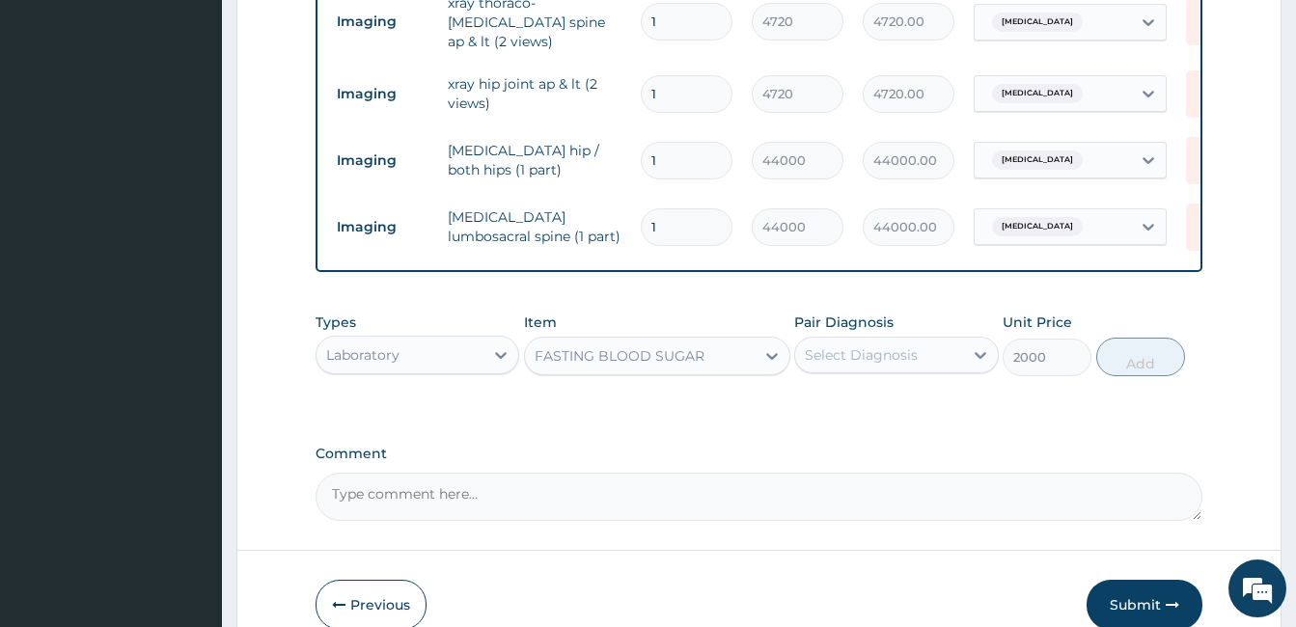
click at [656, 352] on div "FASTING BLOOD SUGAR" at bounding box center [620, 355] width 170 height 19
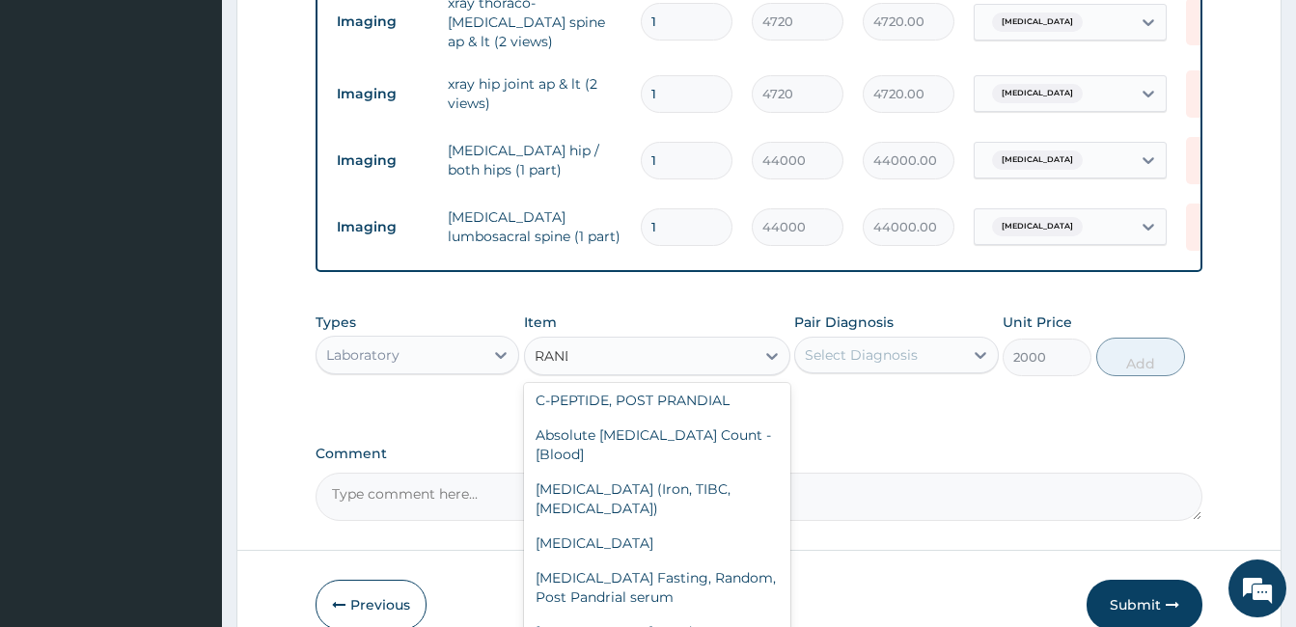
scroll to position [0, 0]
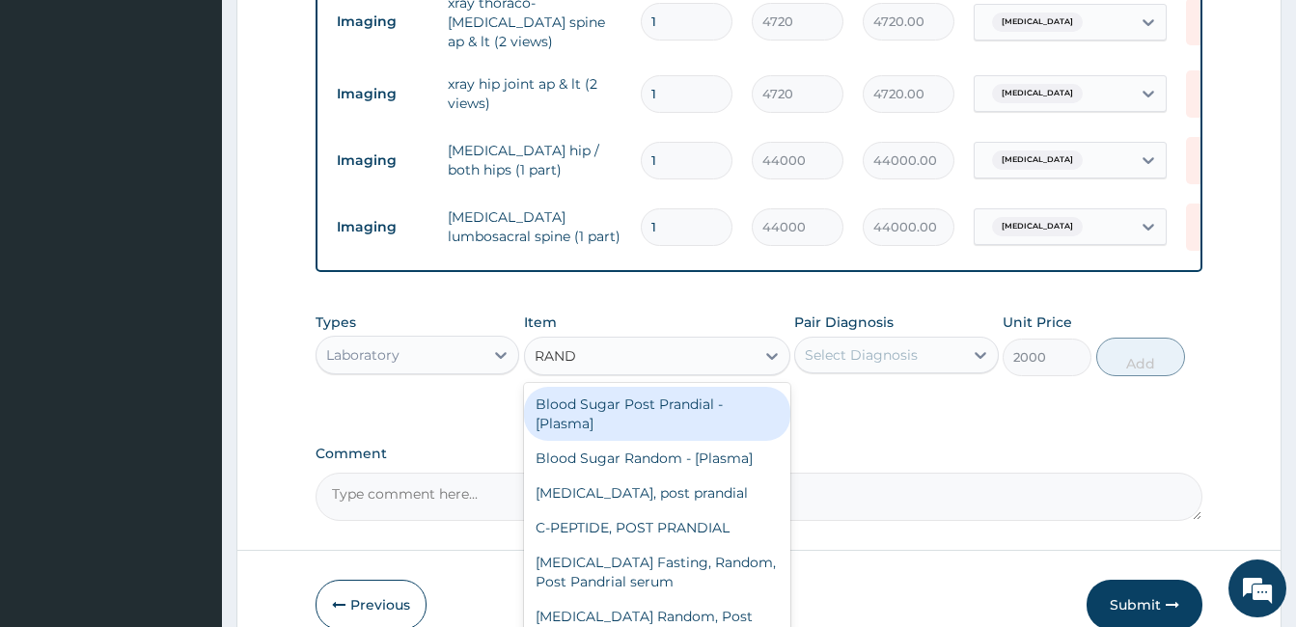
type input "RANDO"
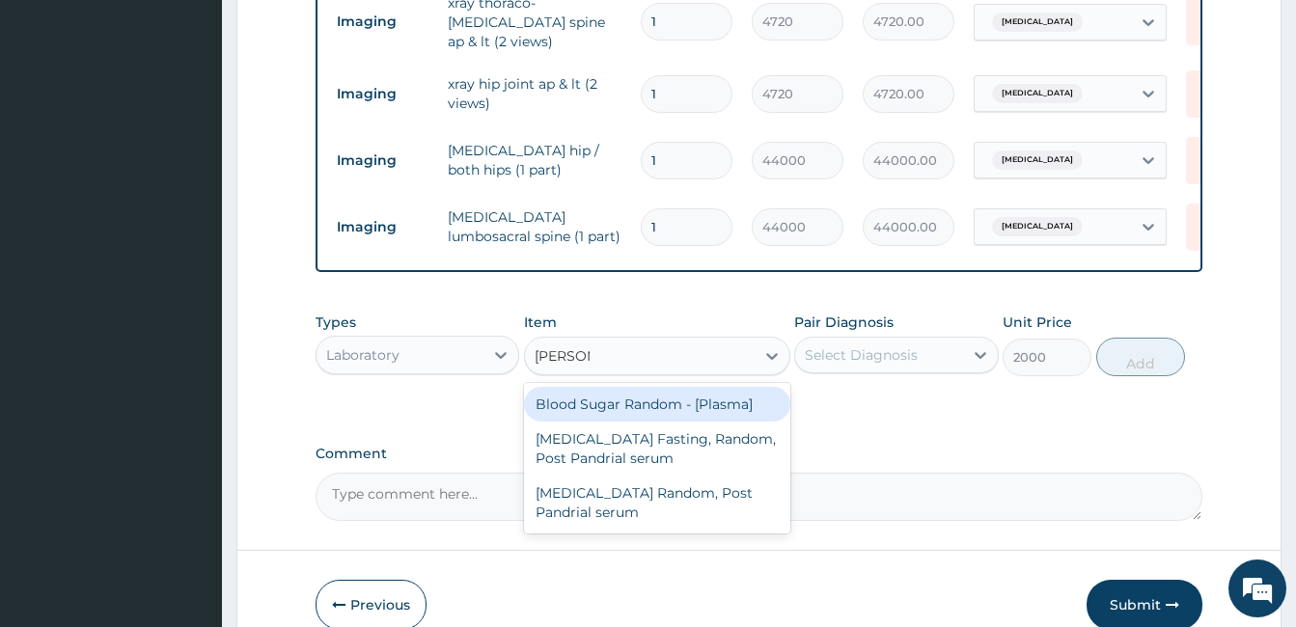
click at [677, 409] on div "Blood Sugar Random - [Plasma]" at bounding box center [657, 404] width 266 height 35
type input "1650"
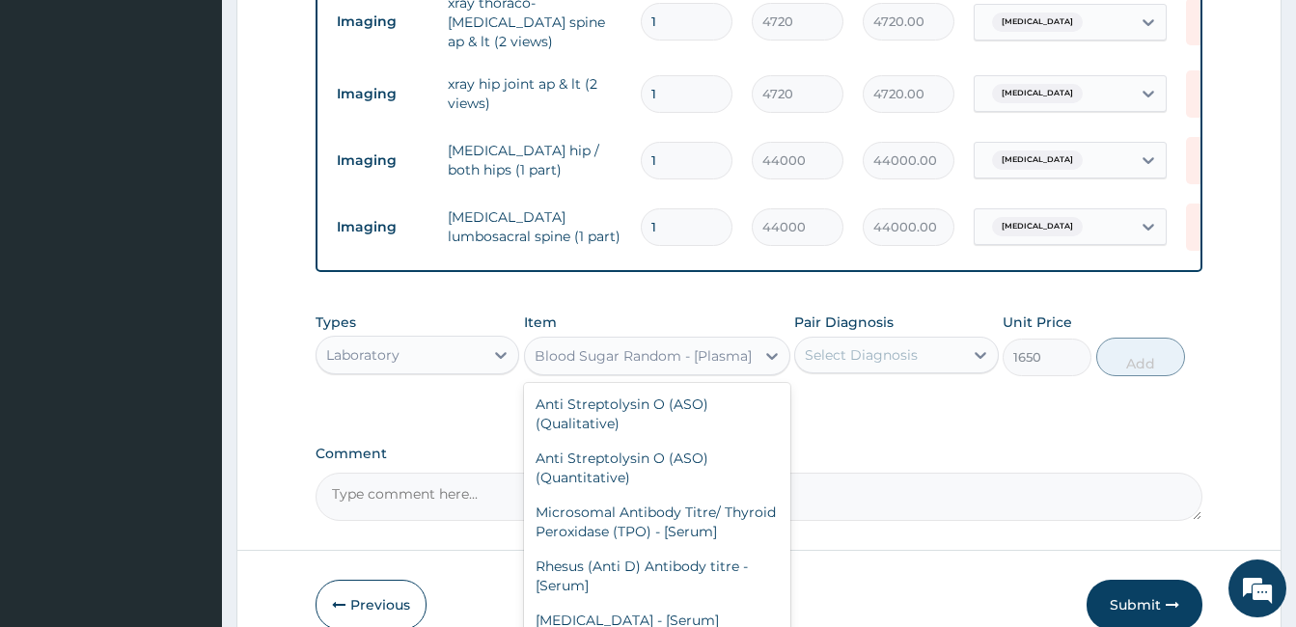
click at [658, 362] on div "Blood Sugar Random - [Plasma]" at bounding box center [640, 356] width 230 height 31
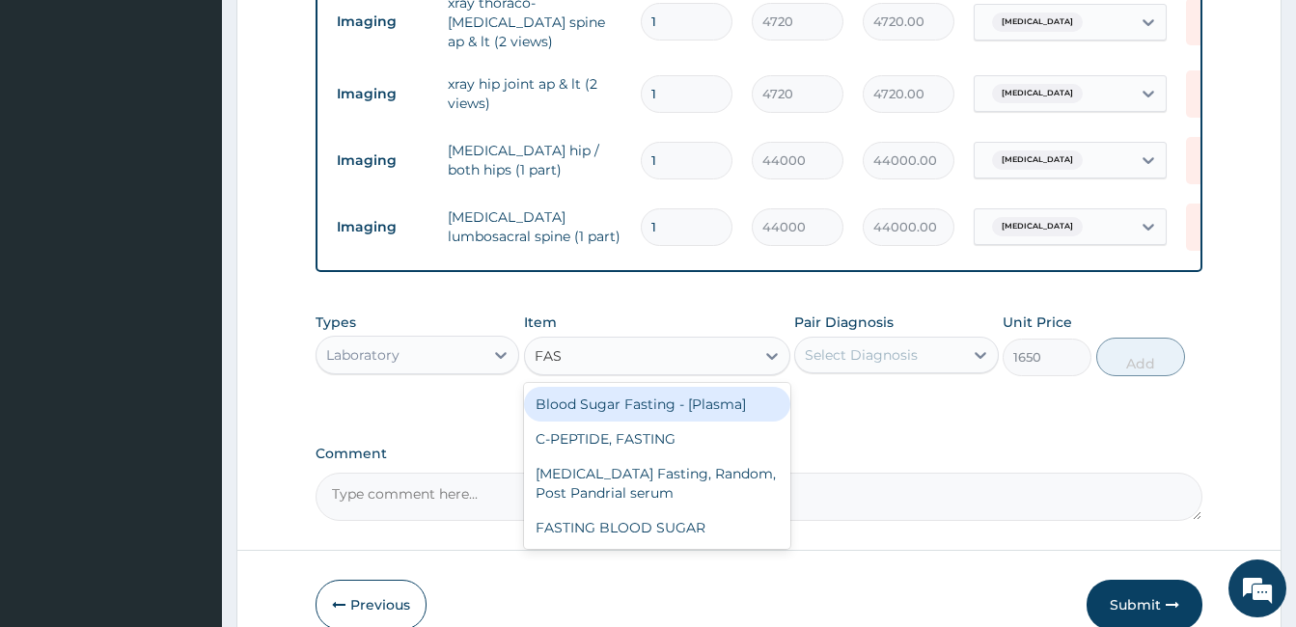
type input "FAST"
click at [625, 399] on div "Blood Sugar Fasting - [Plasma]" at bounding box center [657, 404] width 266 height 35
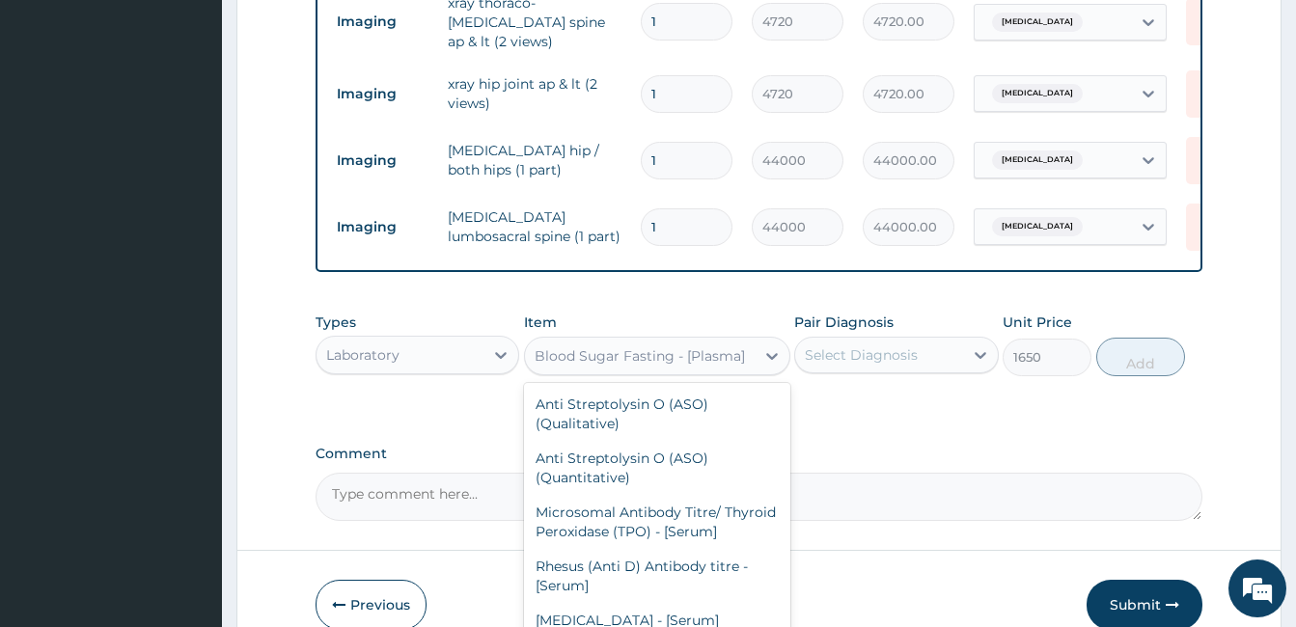
click at [627, 358] on div "Blood Sugar Fasting - [Plasma]" at bounding box center [640, 355] width 210 height 19
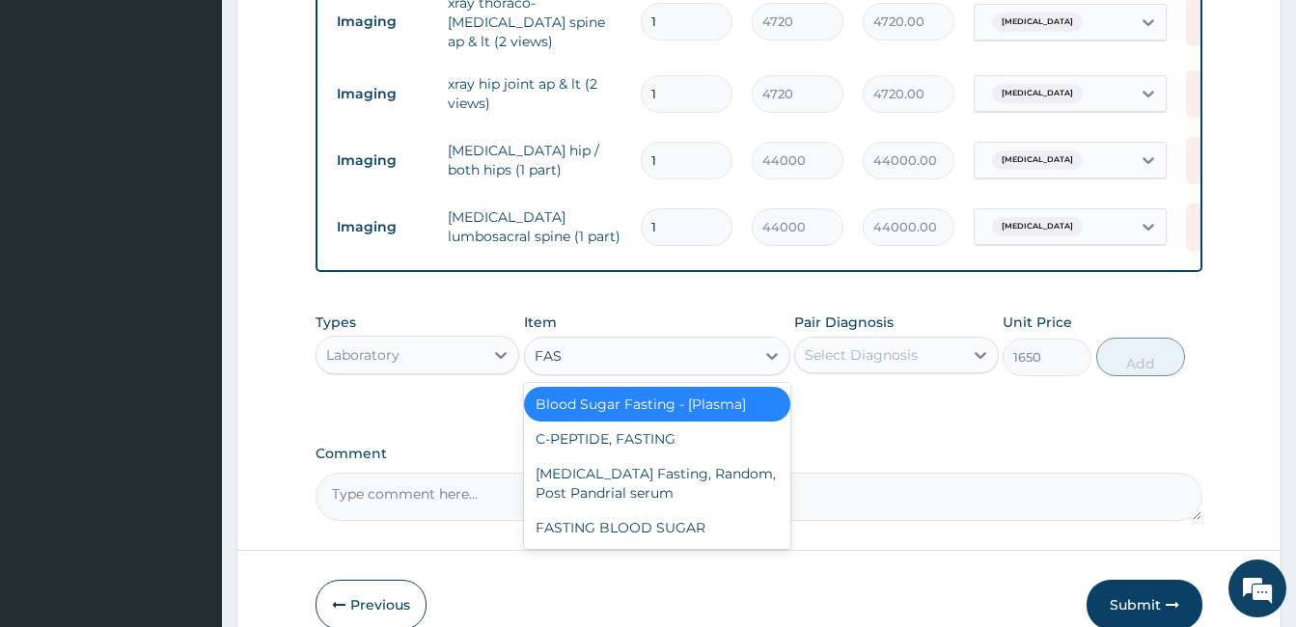
type input "FAST"
click at [669, 517] on div "FASTING BLOOD SUGAR" at bounding box center [657, 527] width 266 height 35
type input "2000"
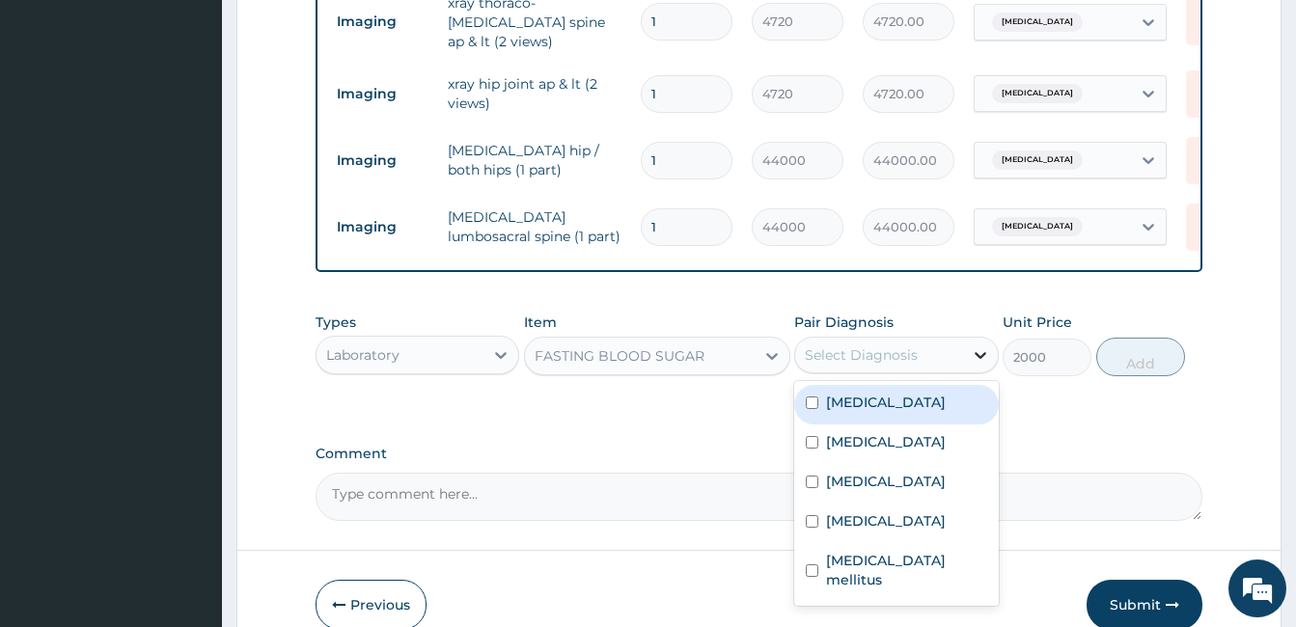
click at [975, 350] on icon at bounding box center [980, 354] width 19 height 19
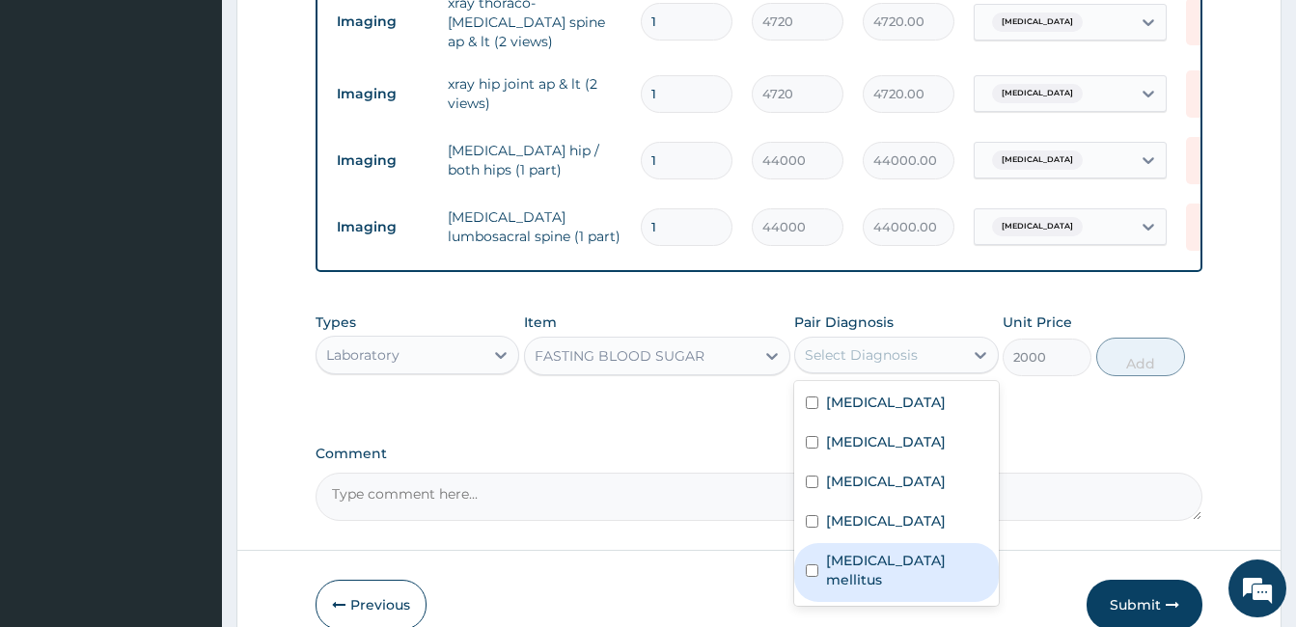
click at [809, 564] on input "checkbox" at bounding box center [812, 570] width 13 height 13
checkbox input "true"
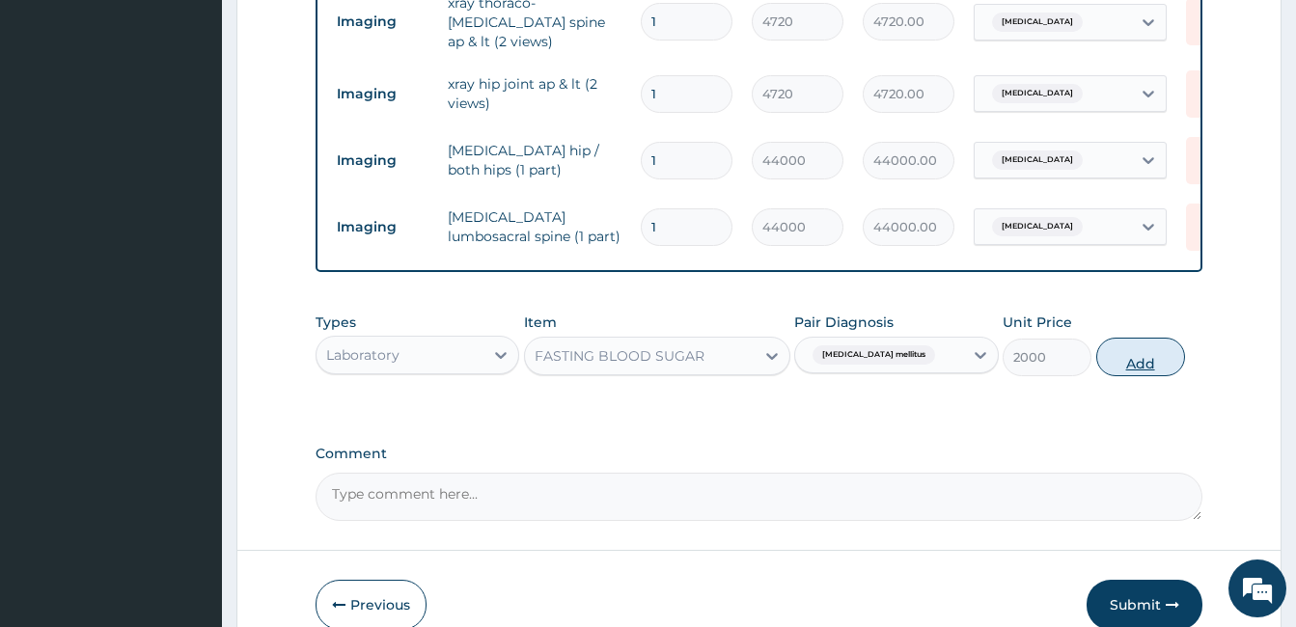
click at [1138, 362] on button "Add" at bounding box center [1140, 357] width 89 height 39
type input "0"
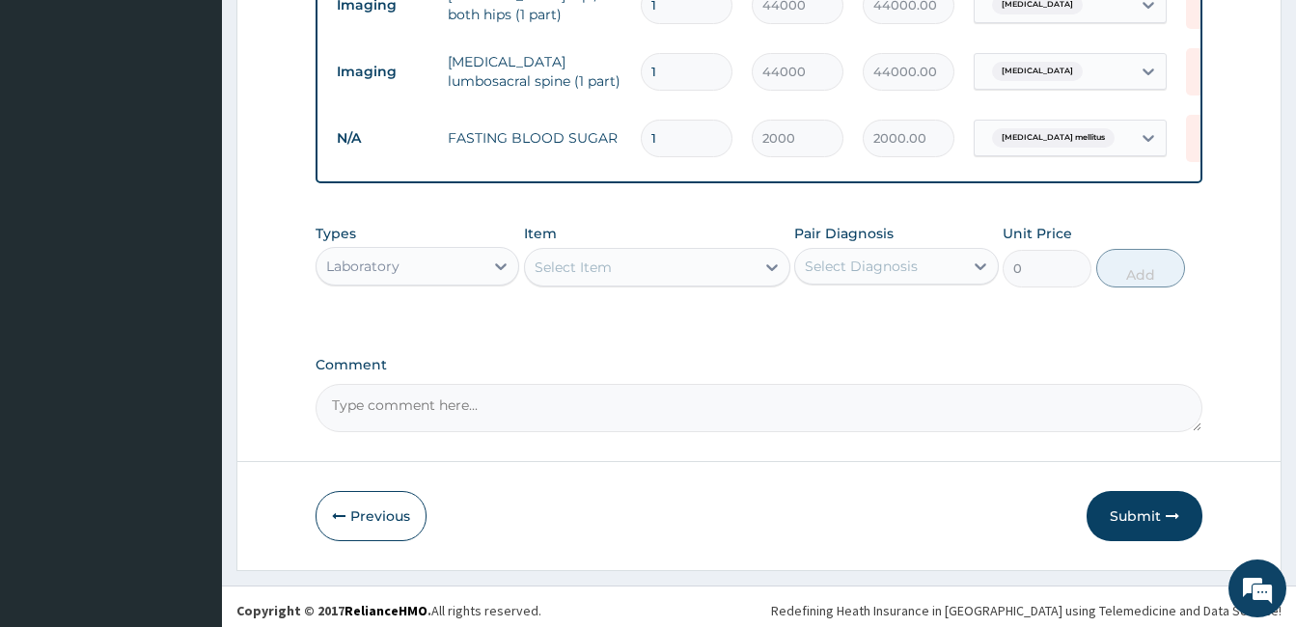
scroll to position [1237, 0]
click at [1138, 508] on button "Submit" at bounding box center [1144, 515] width 116 height 50
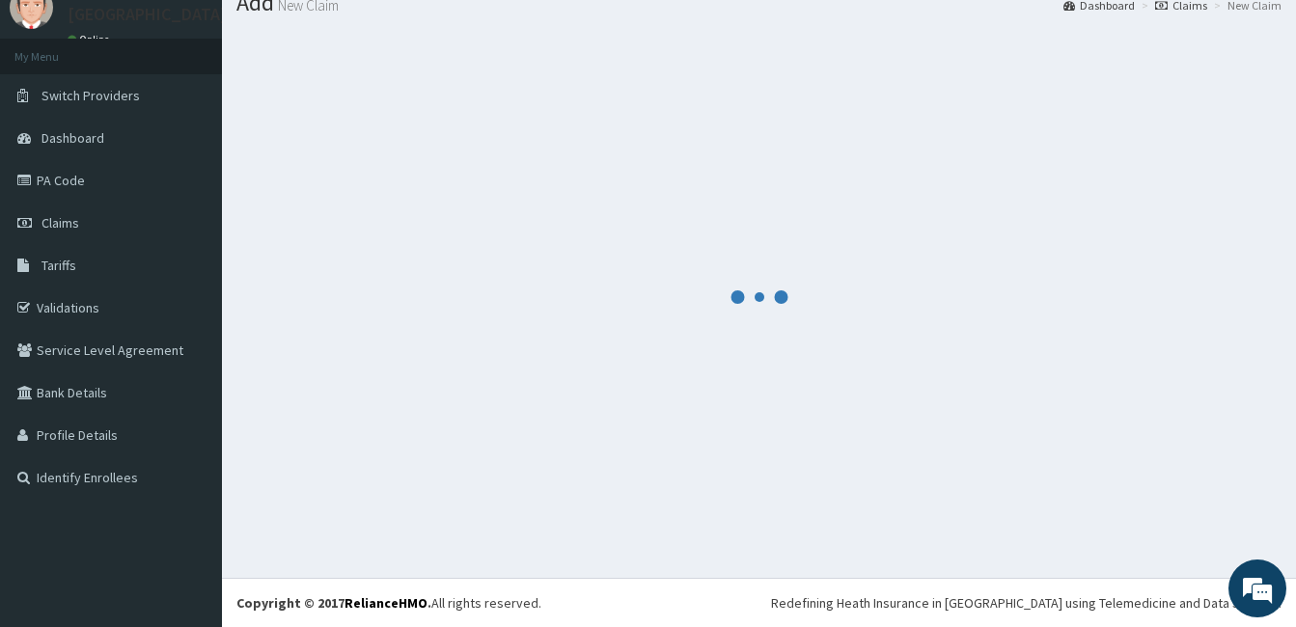
scroll to position [1220, 0]
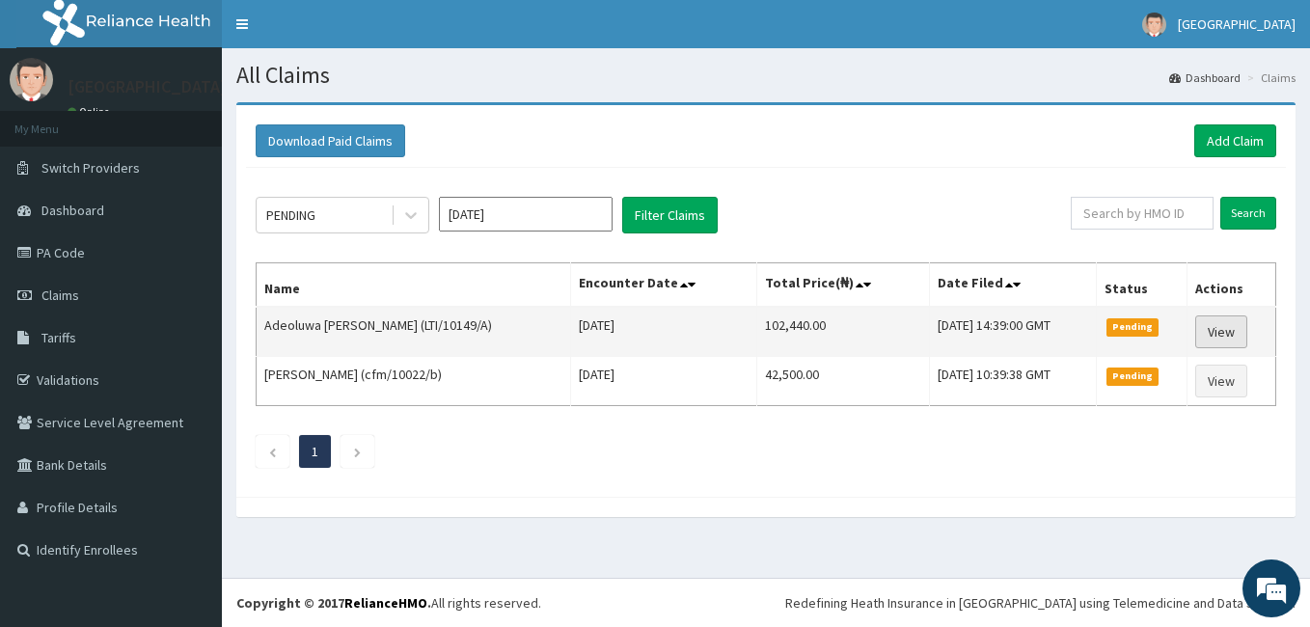
click at [1218, 331] on link "View" at bounding box center [1221, 331] width 52 height 33
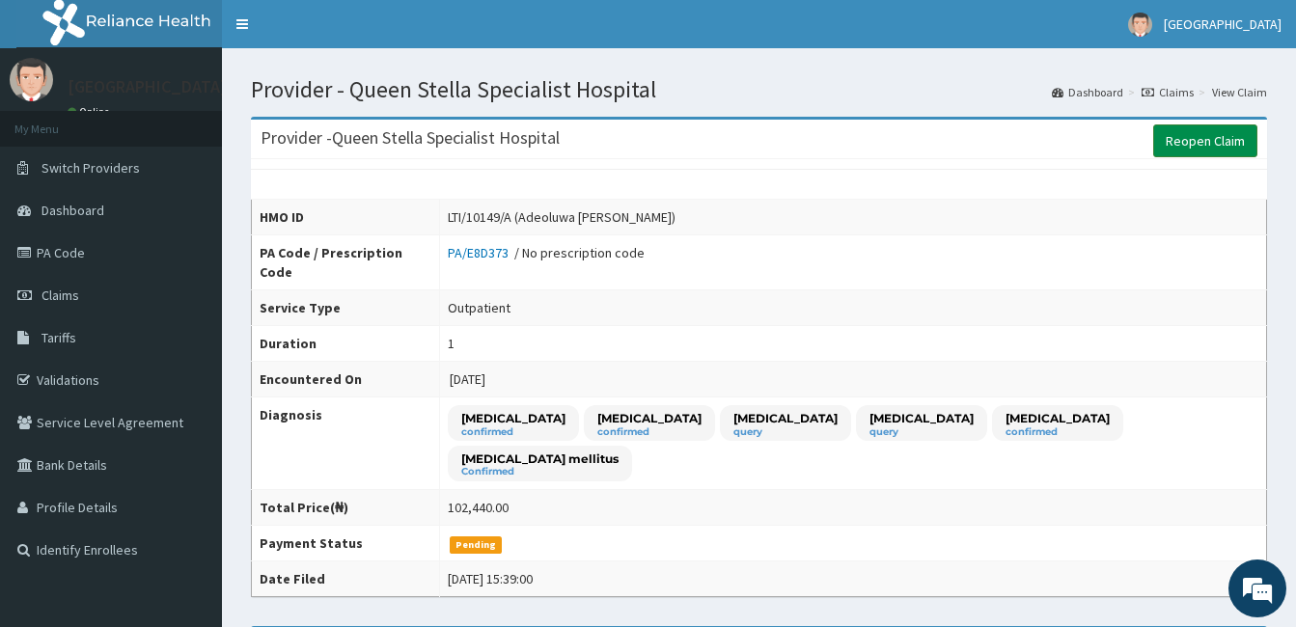
click at [1198, 147] on link "Reopen Claim" at bounding box center [1205, 140] width 104 height 33
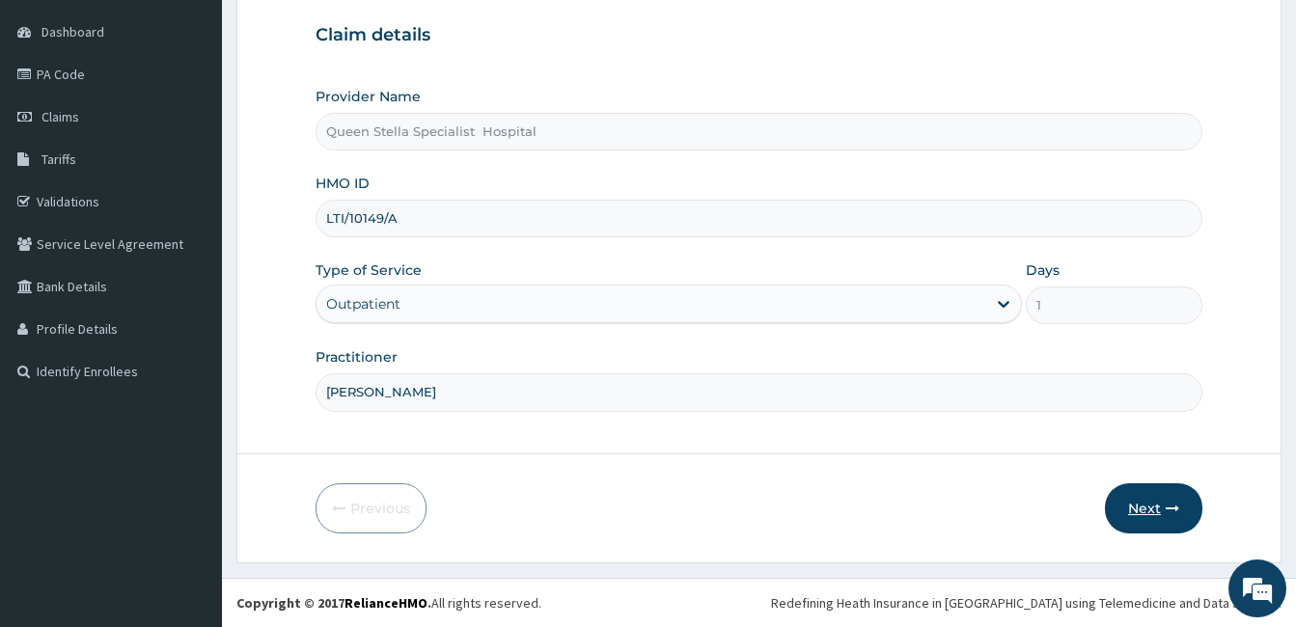
click at [1143, 513] on button "Next" at bounding box center [1153, 508] width 97 height 50
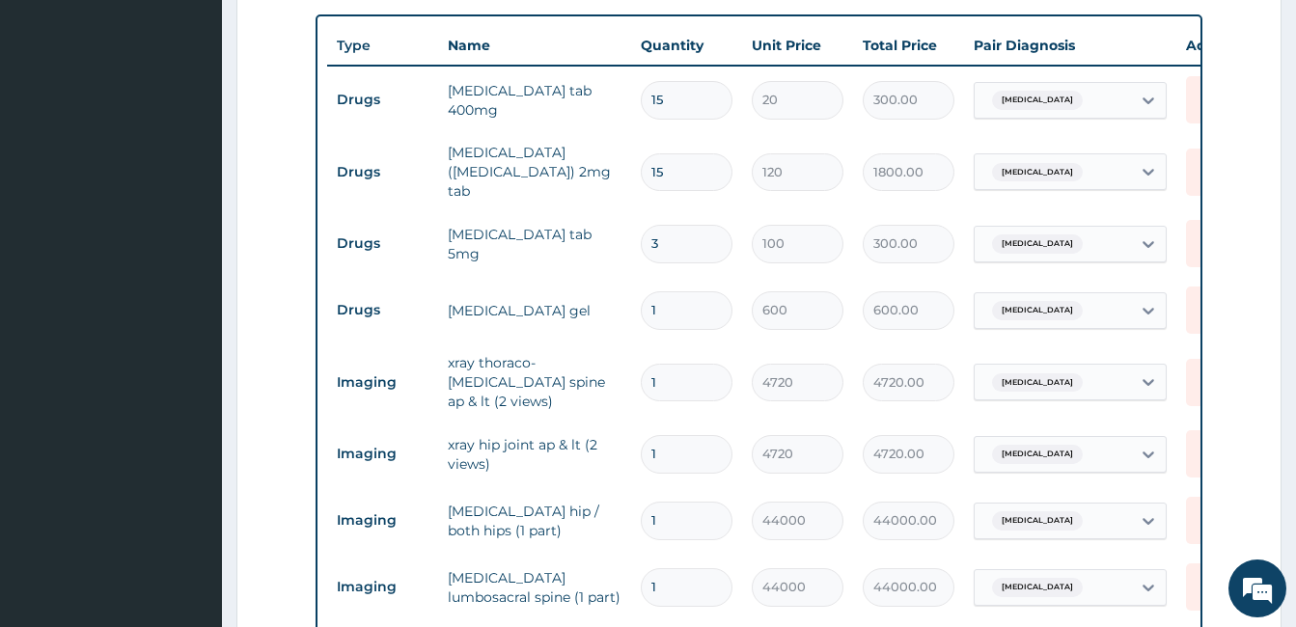
scroll to position [757, 0]
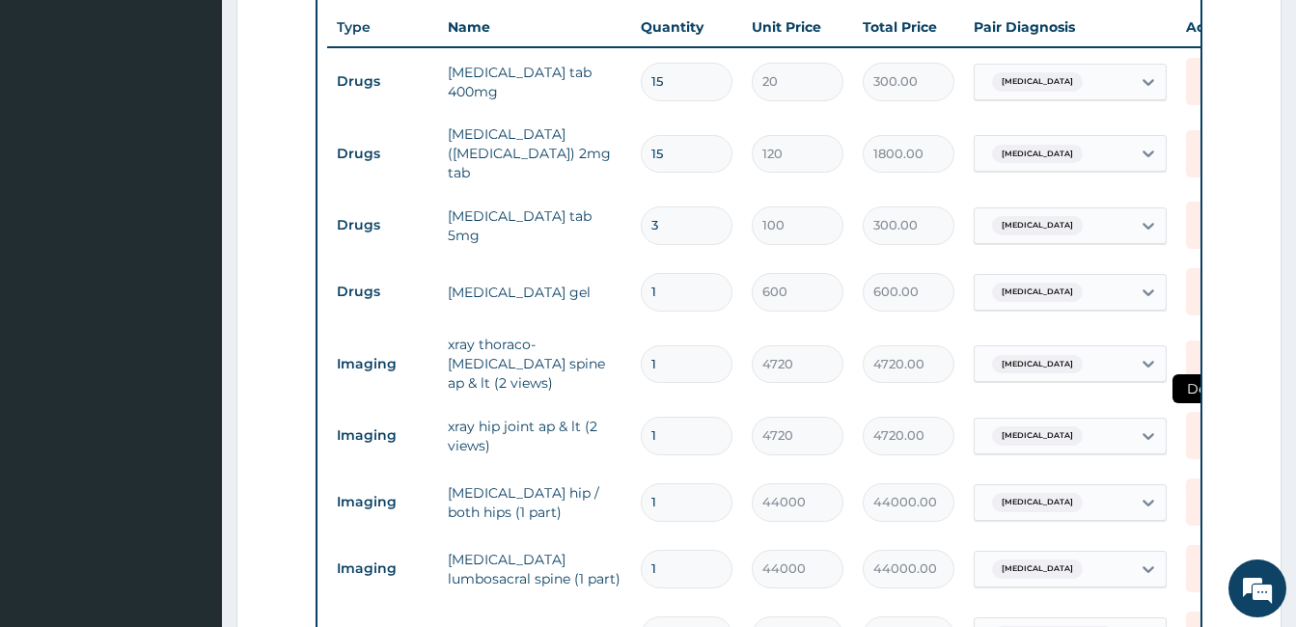
click at [1187, 412] on icon at bounding box center [1207, 435] width 42 height 47
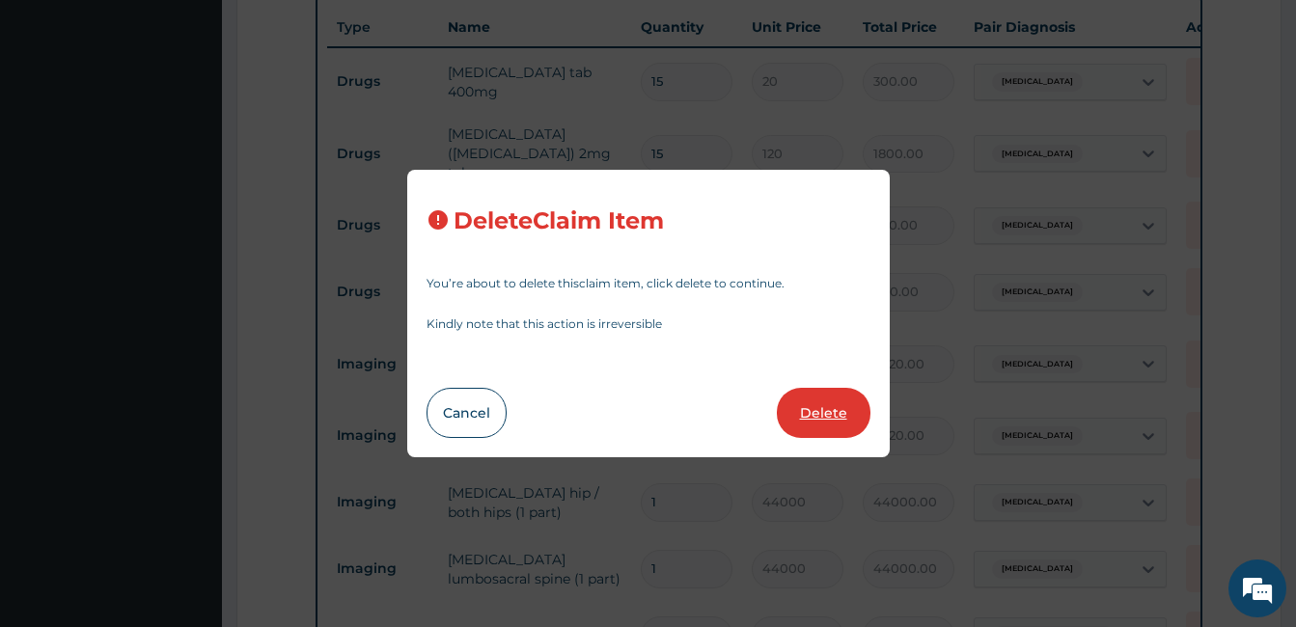
click at [845, 414] on button "Delete" at bounding box center [824, 413] width 94 height 50
type input "44000"
type input "44000.00"
type input "2000"
type input "2000.00"
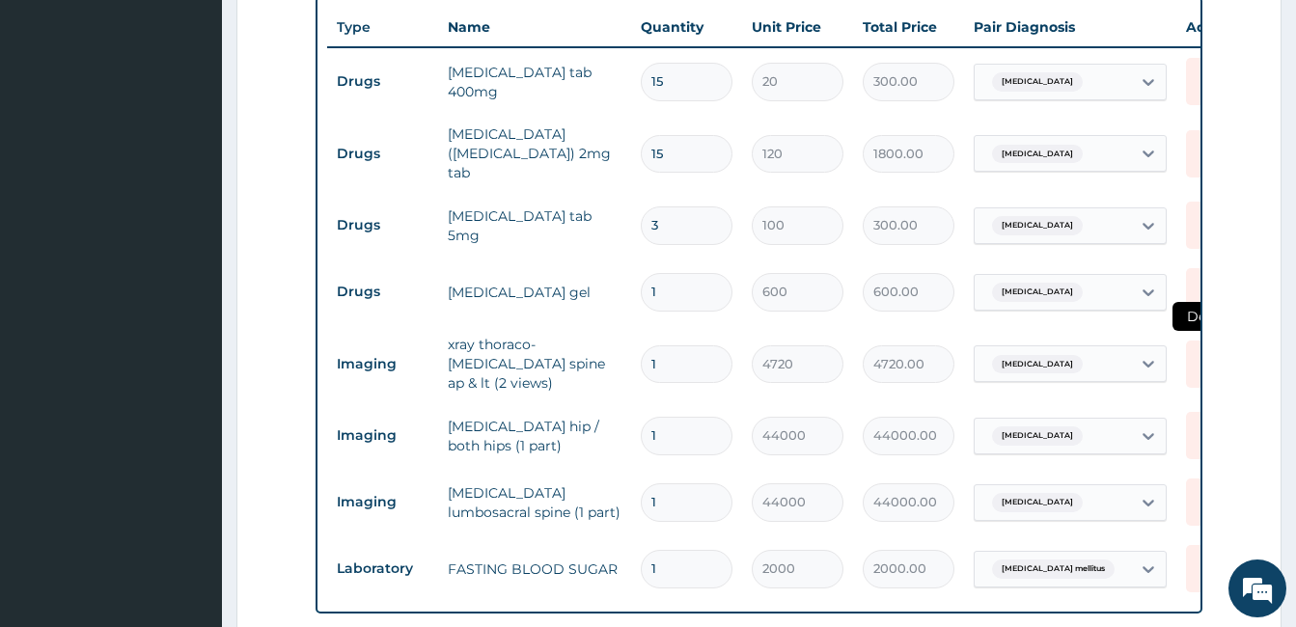
click at [1192, 341] on icon at bounding box center [1207, 364] width 42 height 47
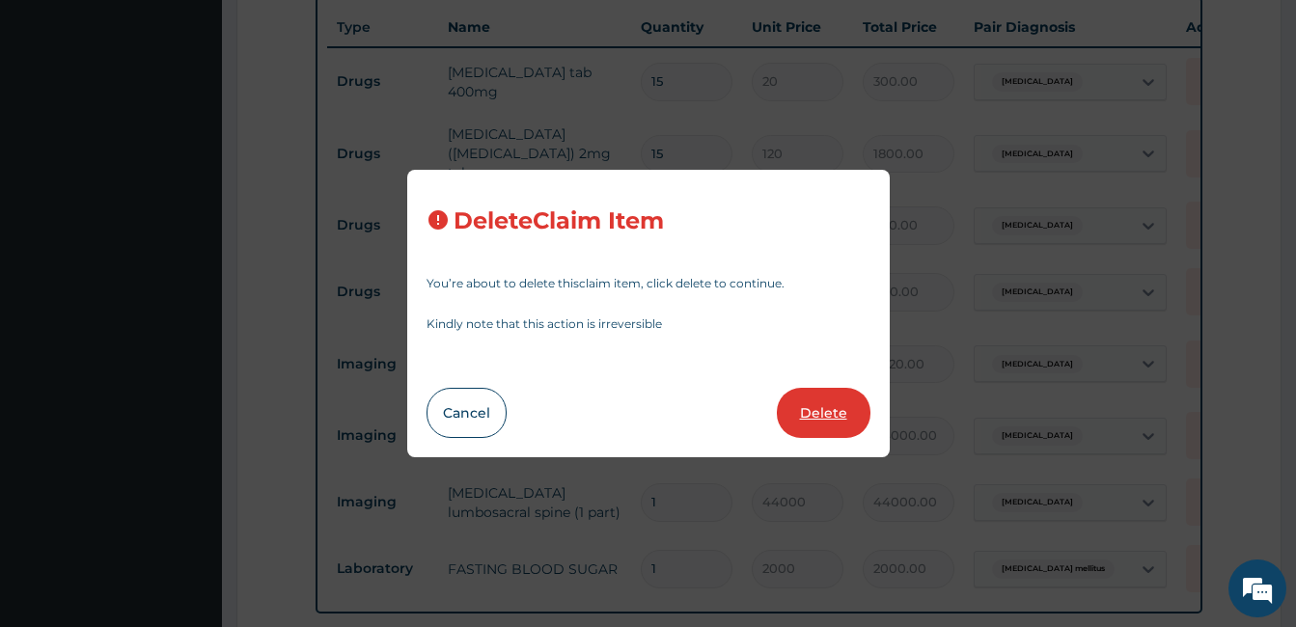
click at [830, 406] on button "Delete" at bounding box center [824, 413] width 94 height 50
type input "44000"
type input "44000.00"
type input "2000"
type input "2000.00"
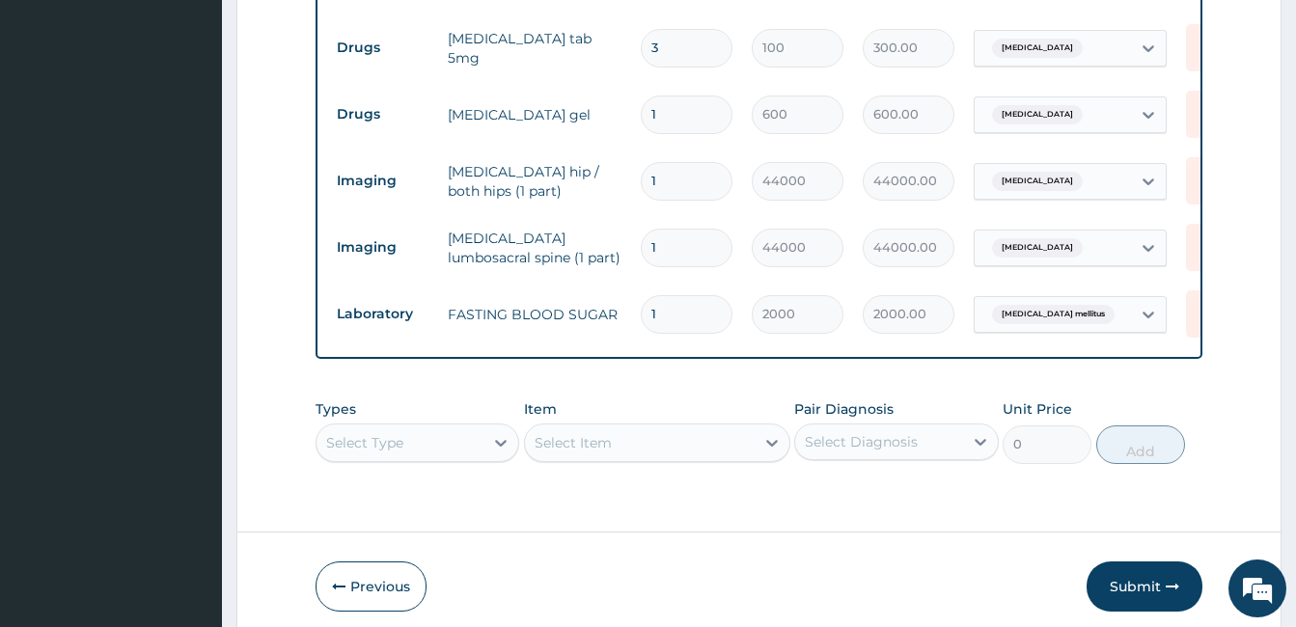
scroll to position [980, 0]
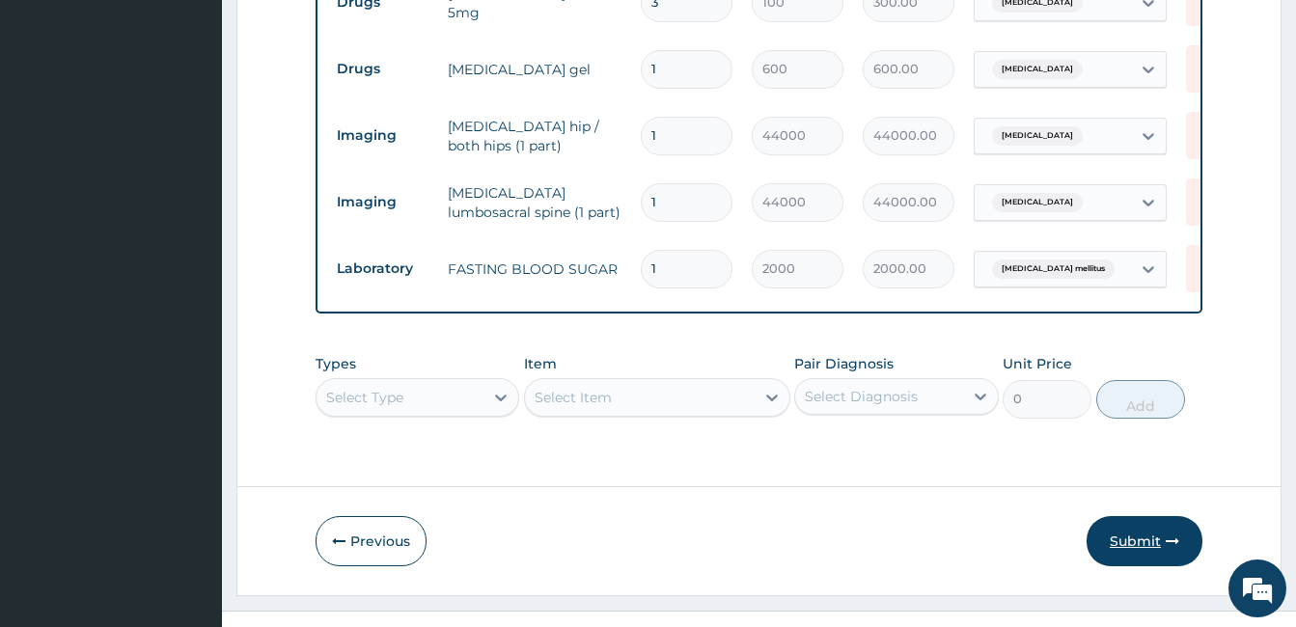
click at [1144, 516] on button "Submit" at bounding box center [1144, 541] width 116 height 50
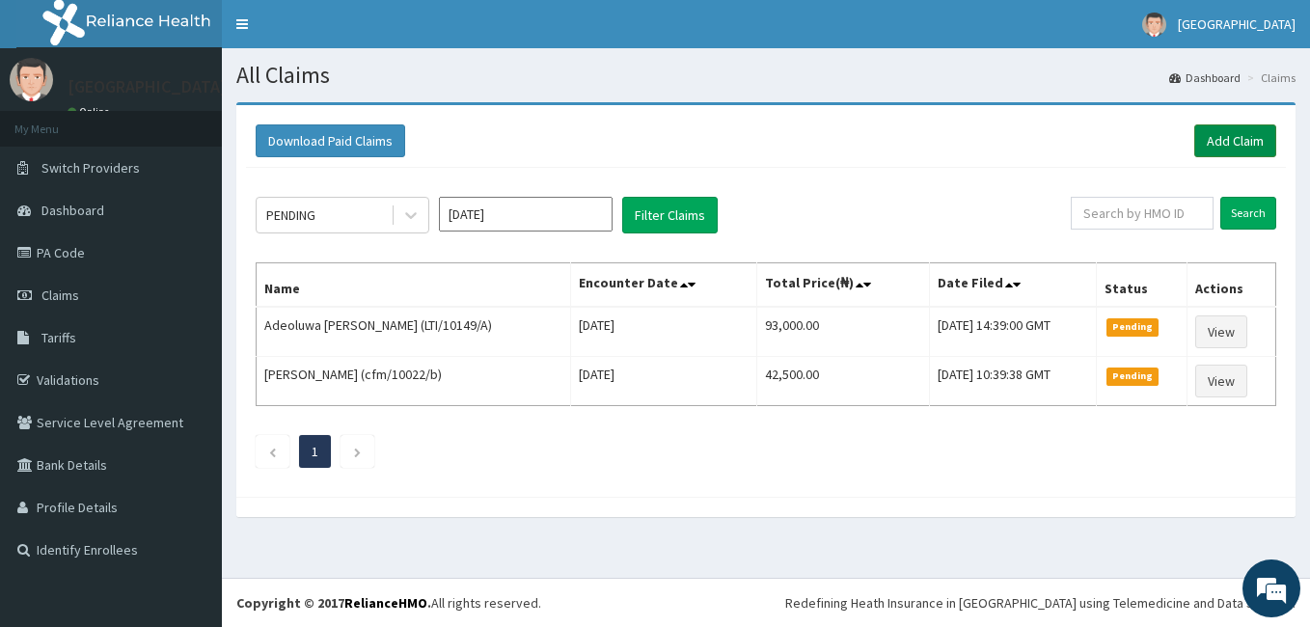
click at [1204, 140] on link "Add Claim" at bounding box center [1235, 140] width 82 height 33
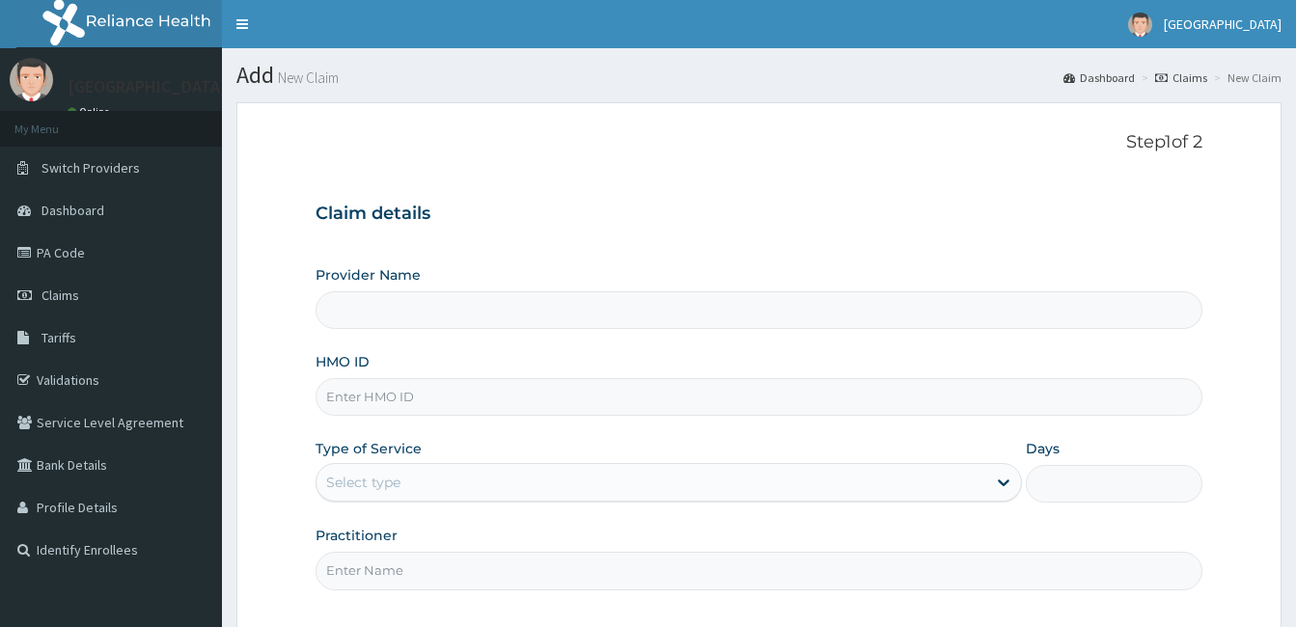
click at [361, 410] on input "HMO ID" at bounding box center [758, 397] width 887 height 38
type input "Queen Stella Specialist Hospital"
type input "LTI/10149/A"
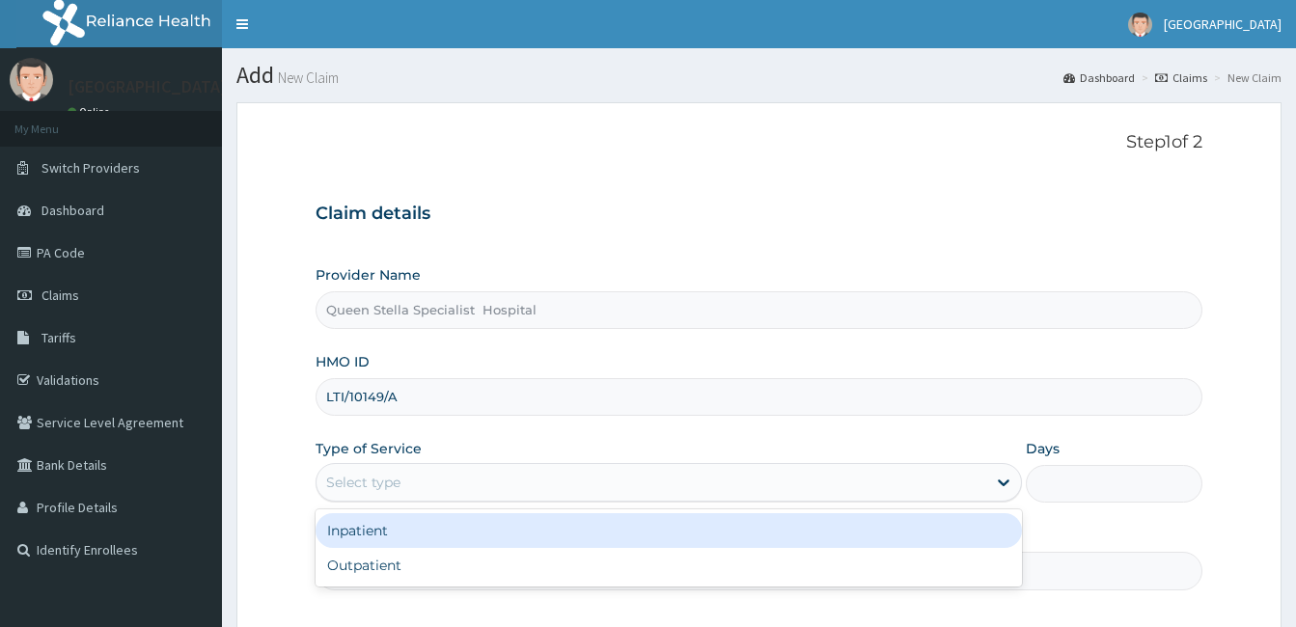
click at [407, 468] on div "Select type" at bounding box center [651, 482] width 670 height 31
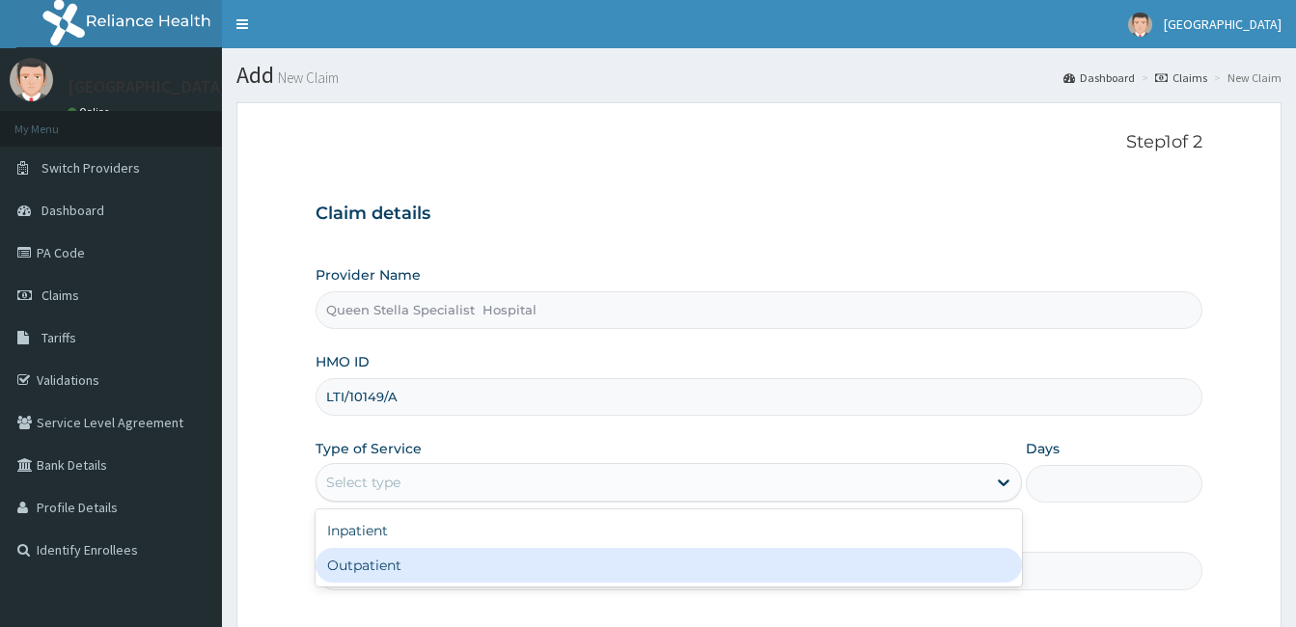
click at [400, 565] on div "Outpatient" at bounding box center [668, 565] width 706 height 35
type input "1"
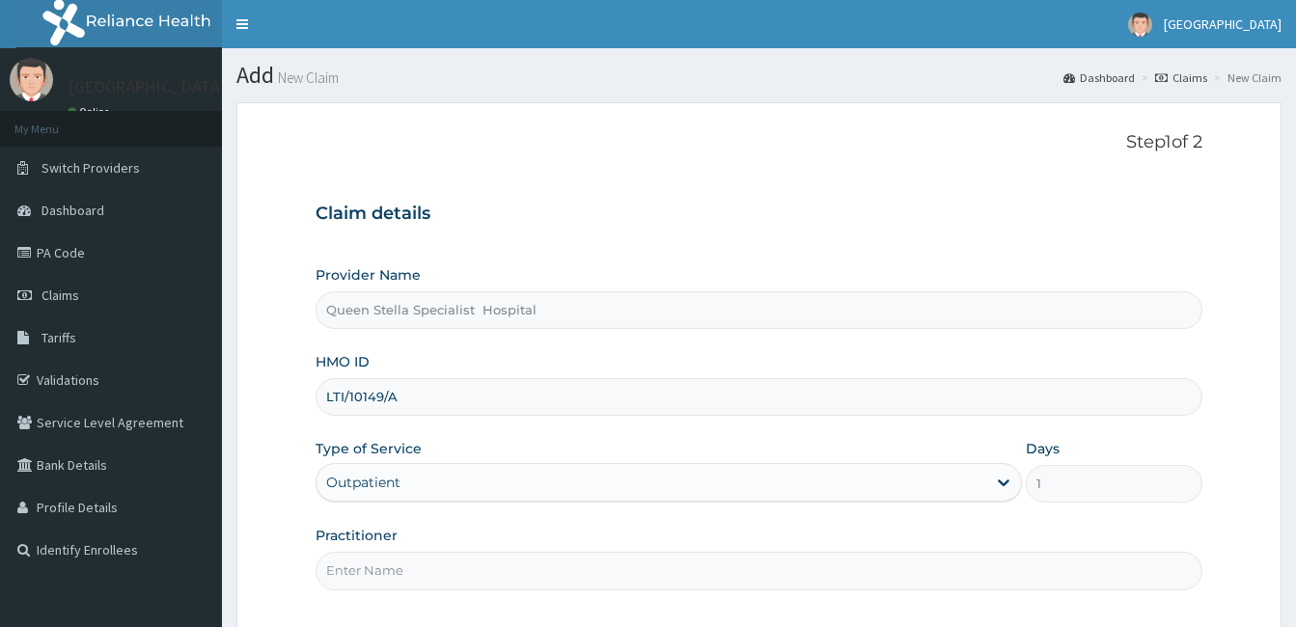
click at [393, 567] on input "Practitioner" at bounding box center [758, 571] width 887 height 38
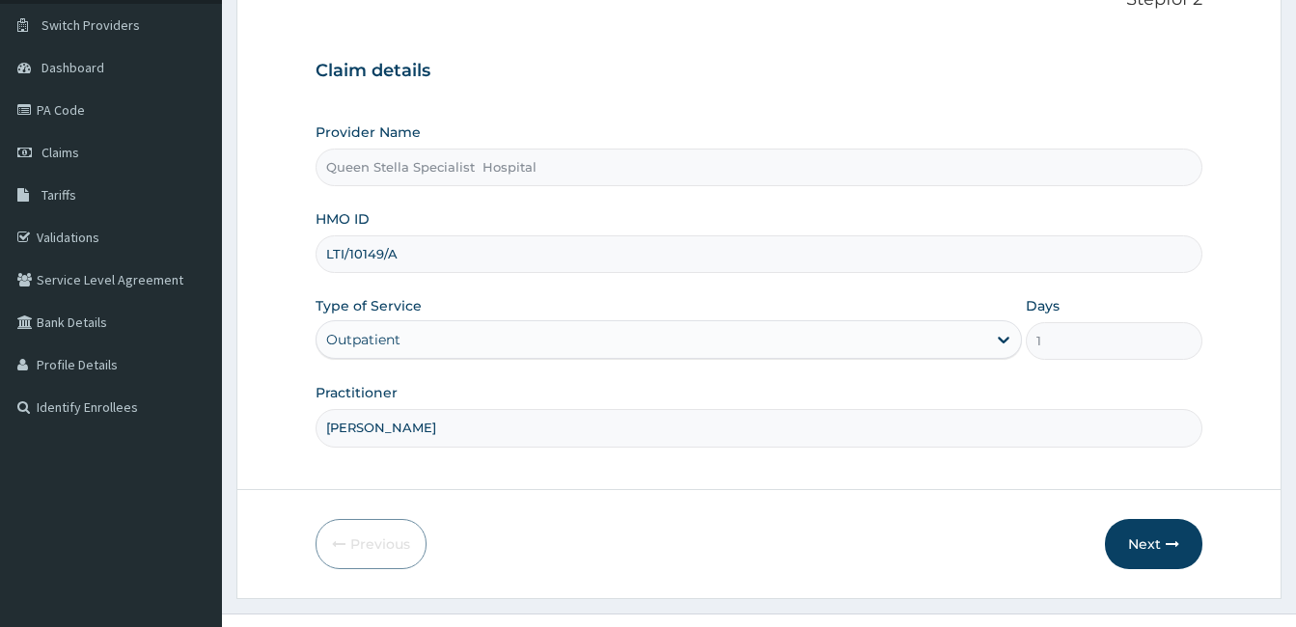
scroll to position [154, 0]
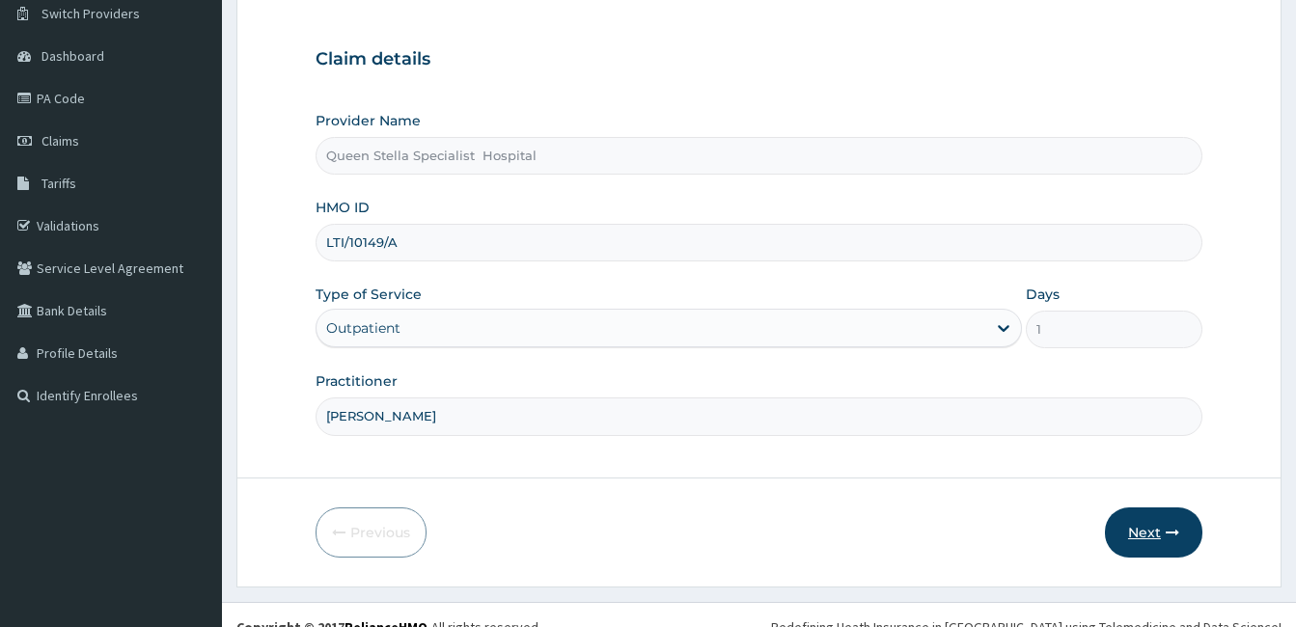
type input "DR BASSEY"
click at [1156, 518] on button "Next" at bounding box center [1153, 533] width 97 height 50
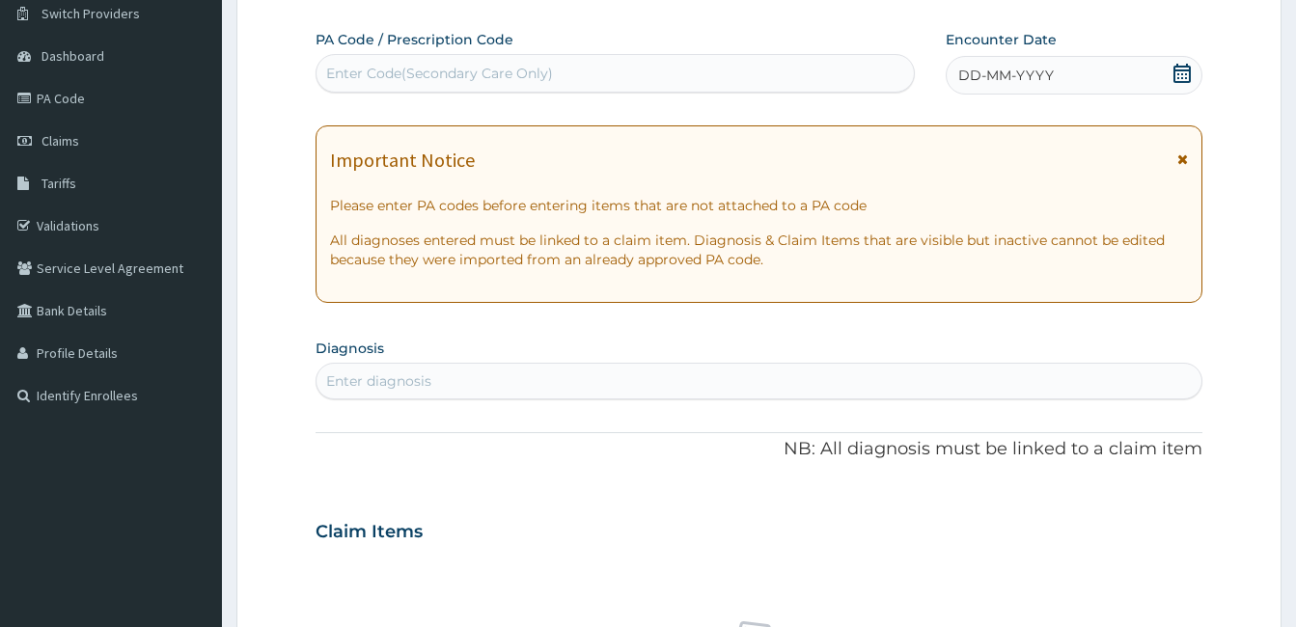
click at [1186, 80] on icon at bounding box center [1181, 73] width 19 height 19
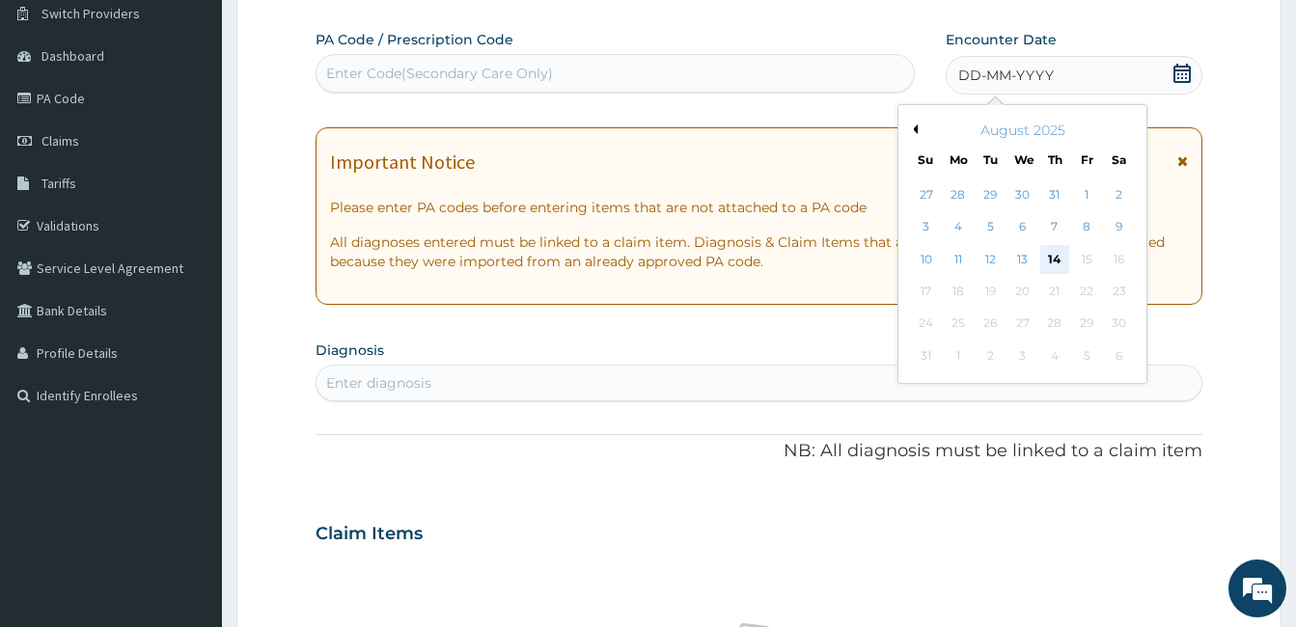
click at [1057, 260] on div "14" at bounding box center [1054, 259] width 29 height 29
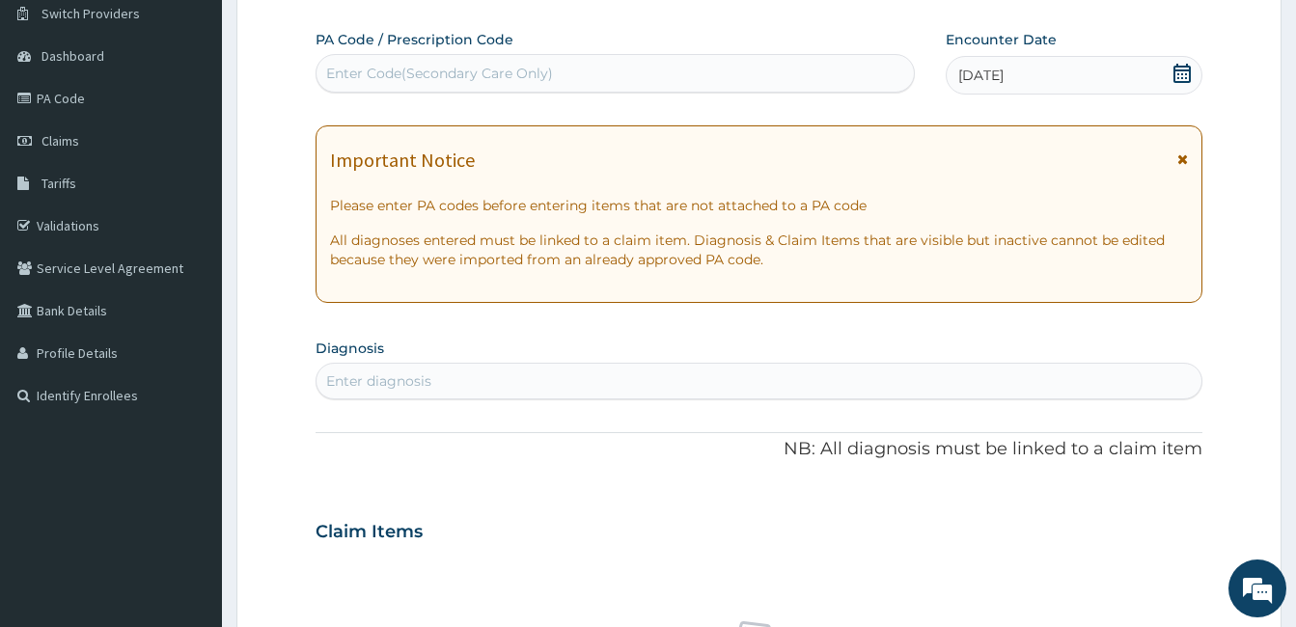
click at [370, 77] on div "Enter Code(Secondary Care Only)" at bounding box center [439, 73] width 227 height 19
paste input "PA/2EC56C"
type input "PA/2EC56C"
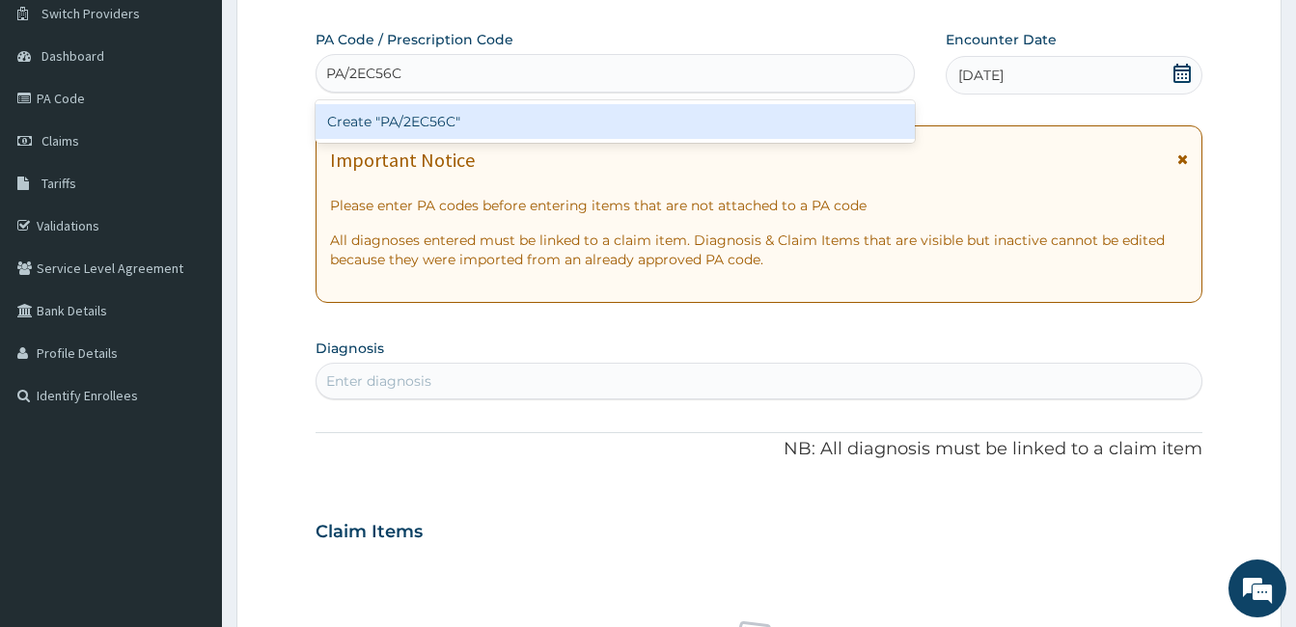
scroll to position [0, 0]
click at [394, 119] on div "Create "PA/2EC56C"" at bounding box center [614, 121] width 599 height 35
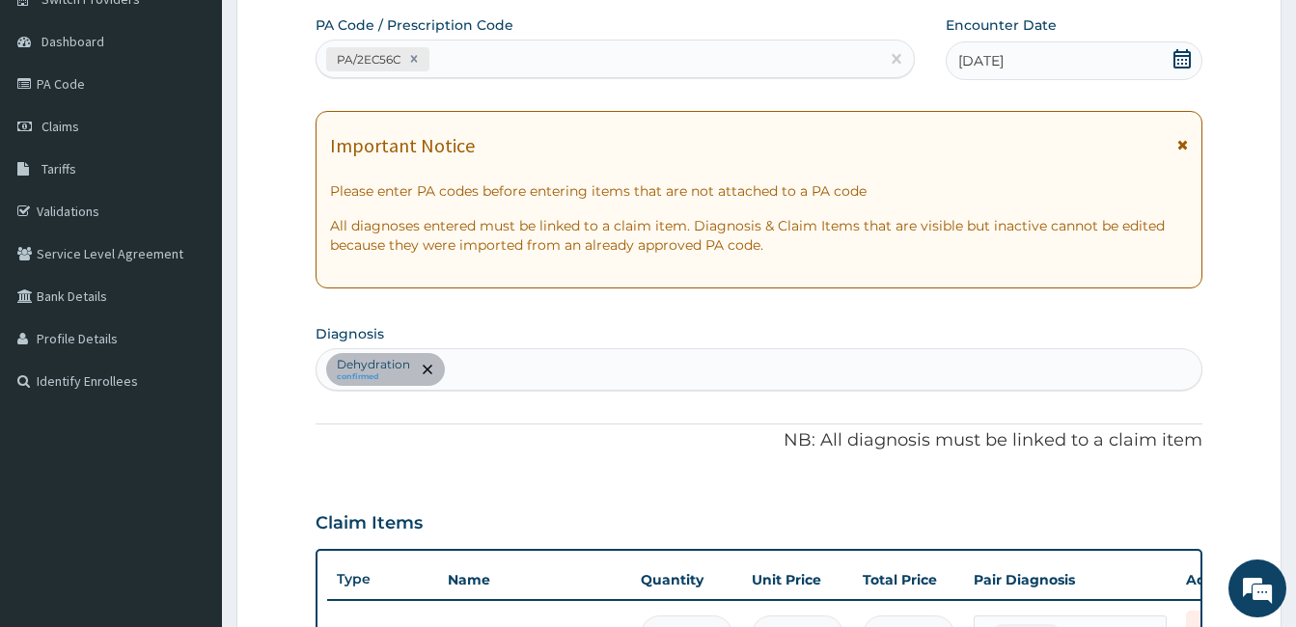
scroll to position [142, 0]
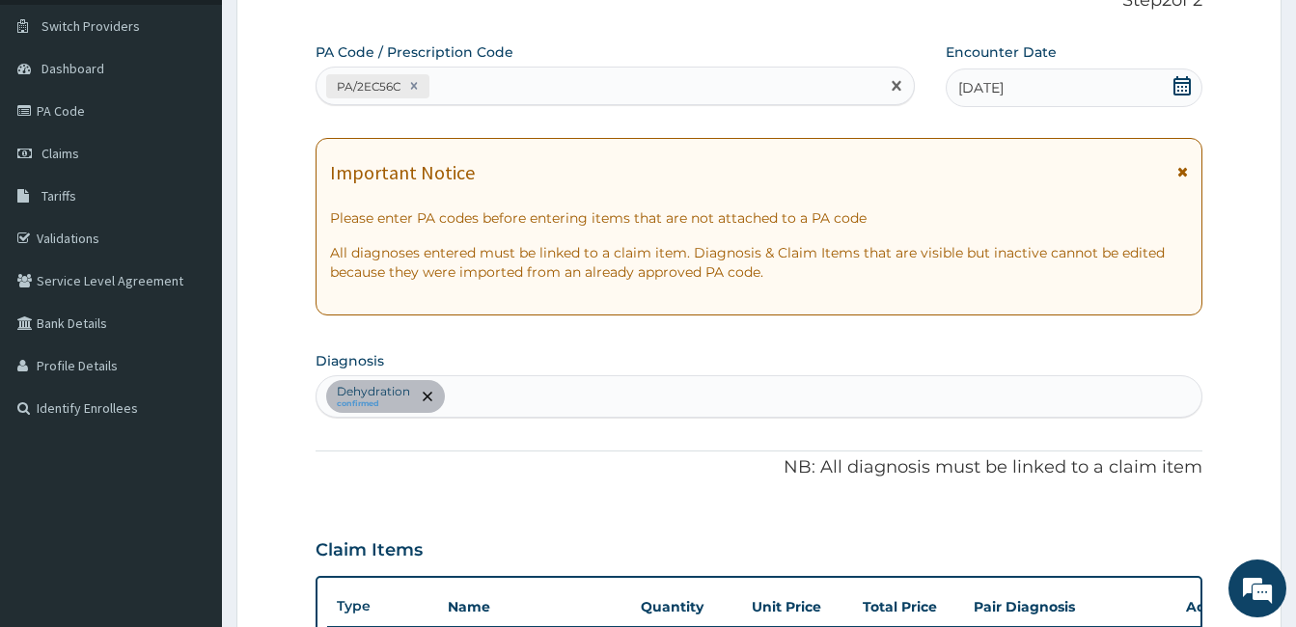
click at [501, 75] on div "PA/2EC56C" at bounding box center [597, 86] width 562 height 32
paste input "PA/21B338"
type input "PA/21B338"
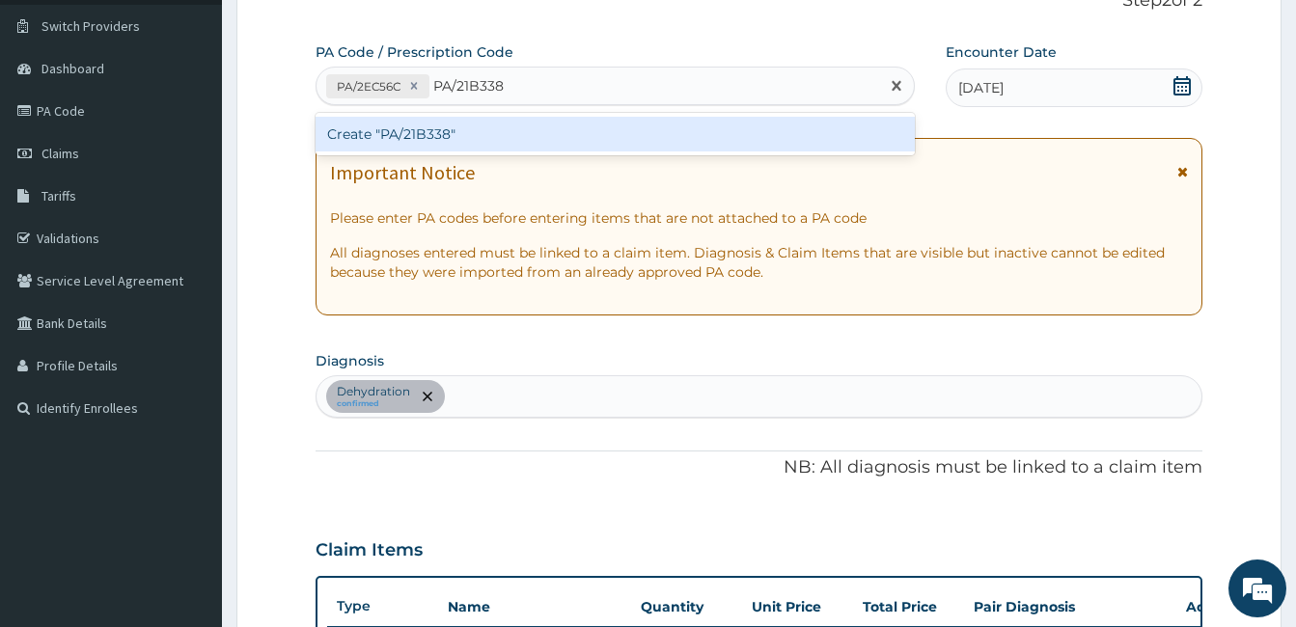
click at [480, 129] on div "Create "PA/21B338"" at bounding box center [614, 134] width 599 height 35
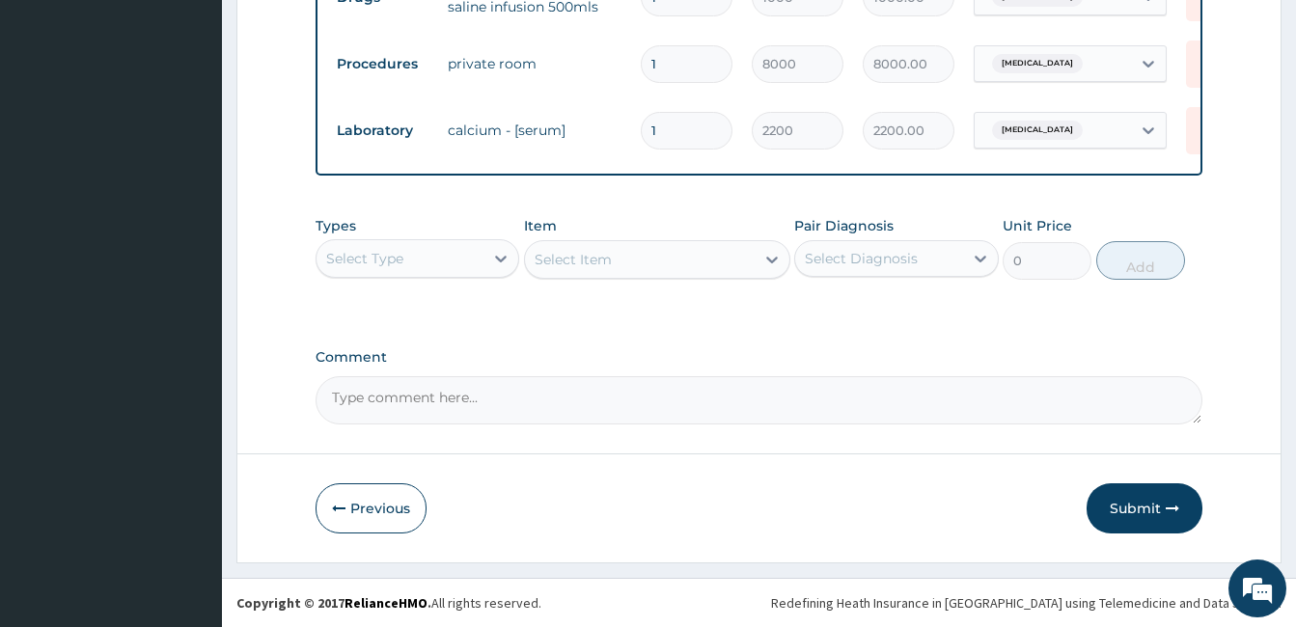
scroll to position [1153, 0]
click at [1149, 508] on button "Submit" at bounding box center [1144, 508] width 116 height 50
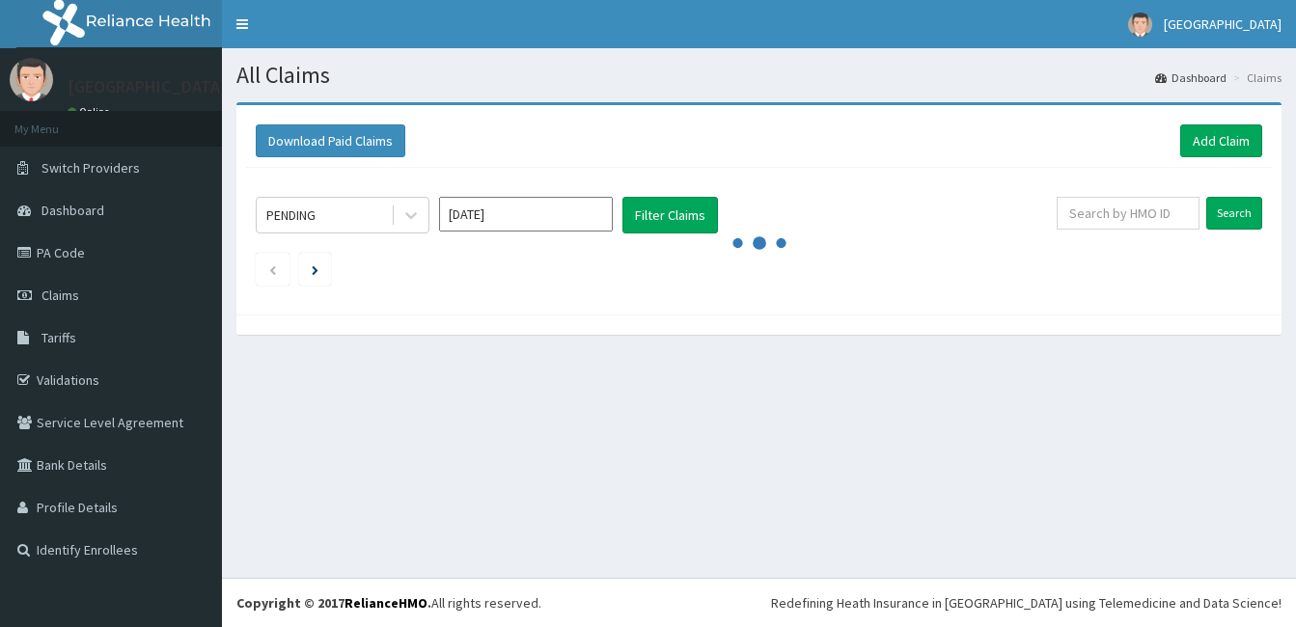
click at [499, 292] on html "R EL Toggle navigation [GEOGRAPHIC_DATA] - [EMAIL_ADDRESS][DOMAIN_NAME] Member …" at bounding box center [648, 313] width 1296 height 627
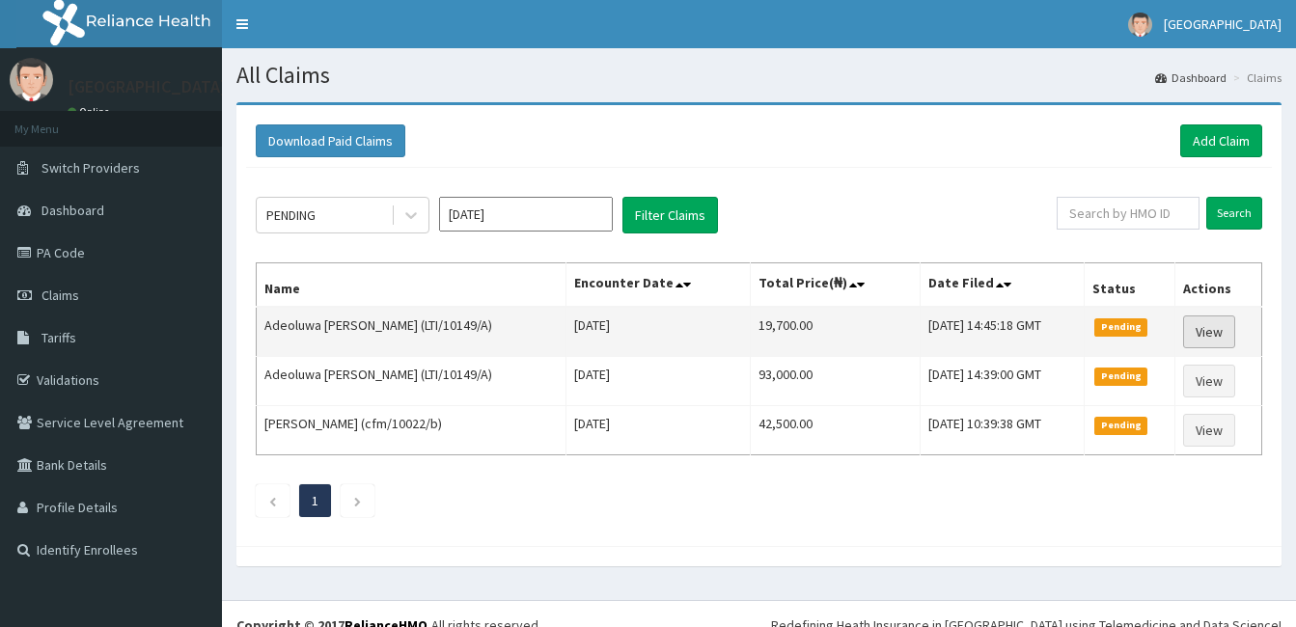
click at [1225, 322] on link "View" at bounding box center [1209, 331] width 52 height 33
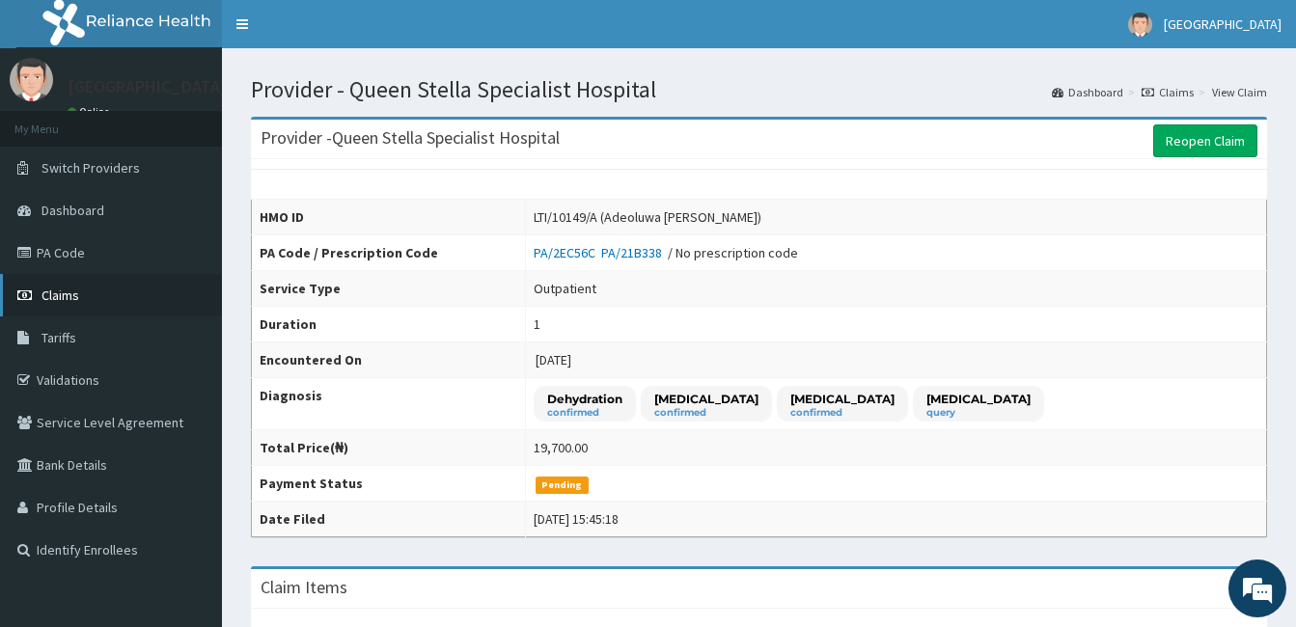
click at [115, 295] on link "Claims" at bounding box center [111, 295] width 222 height 42
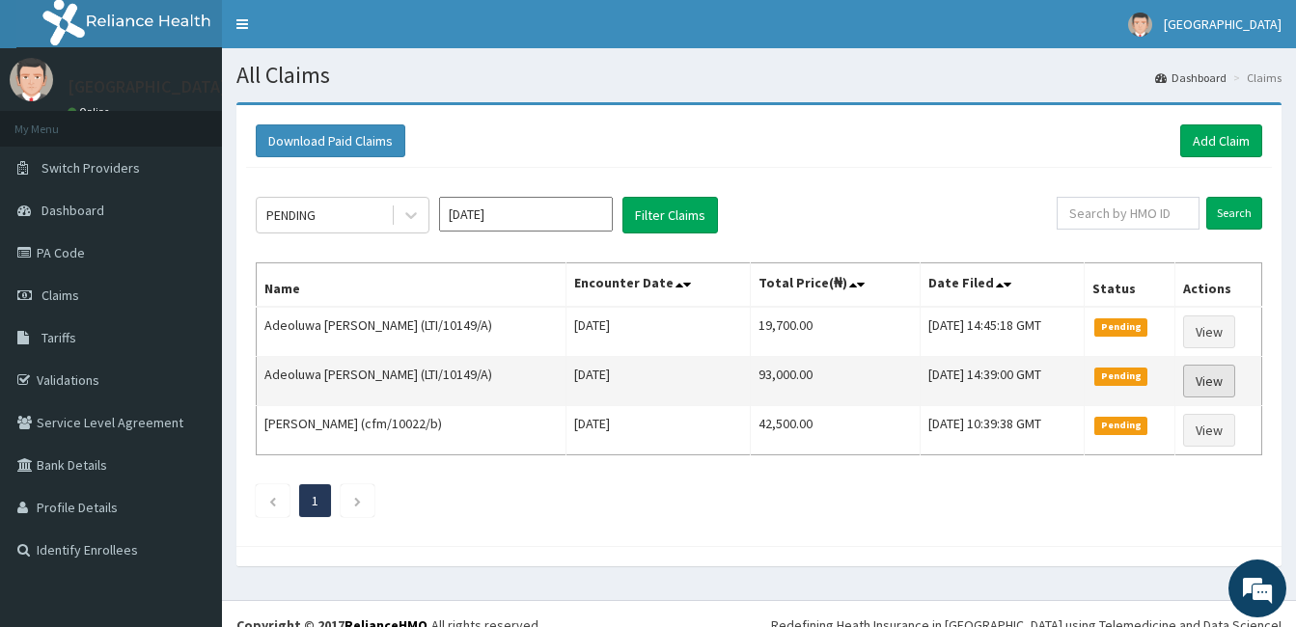
click at [1211, 373] on link "View" at bounding box center [1209, 381] width 52 height 33
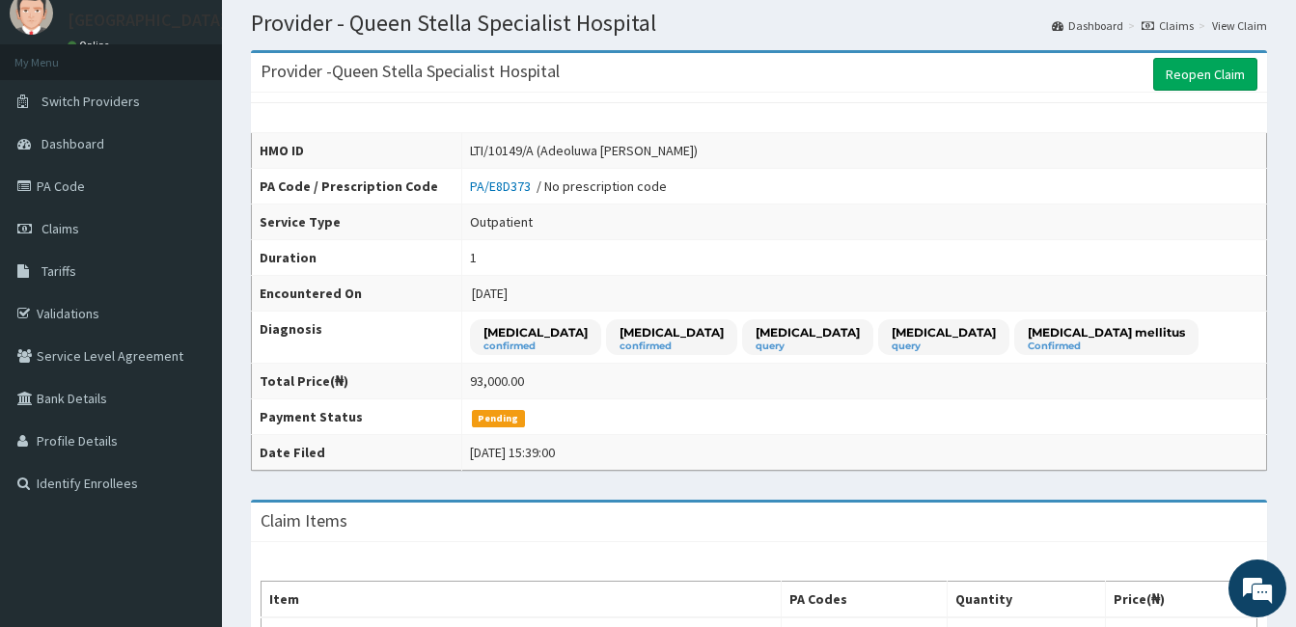
scroll to position [39, 0]
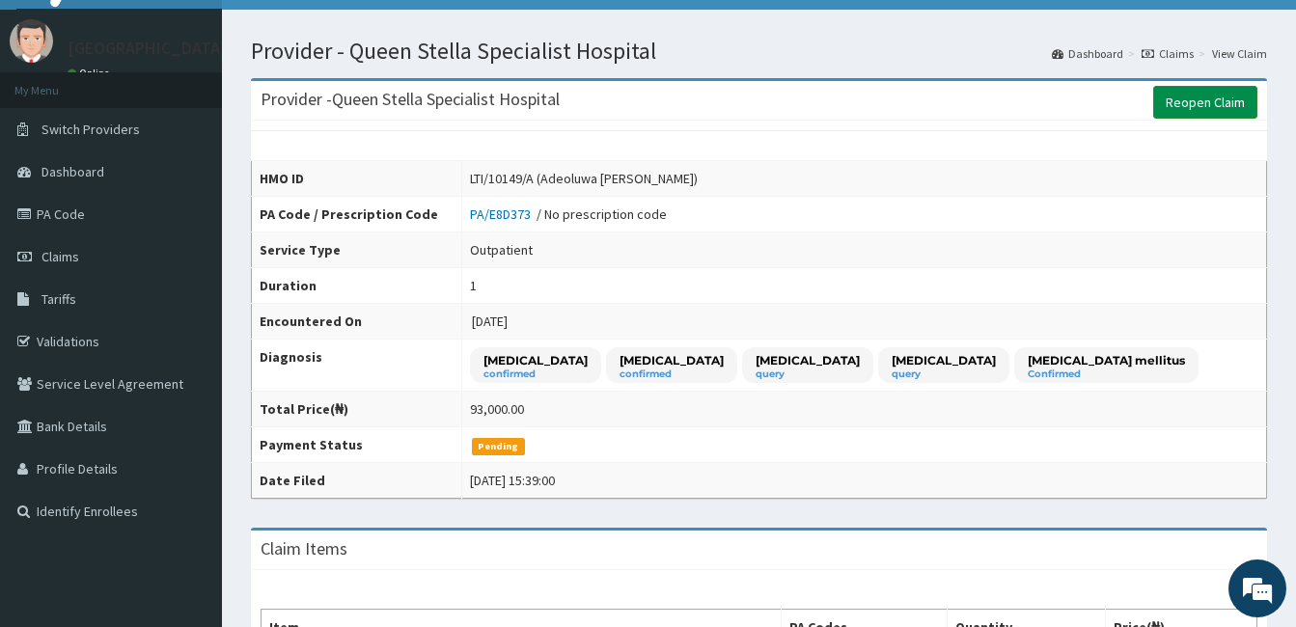
click at [1215, 98] on link "Reopen Claim" at bounding box center [1205, 102] width 104 height 33
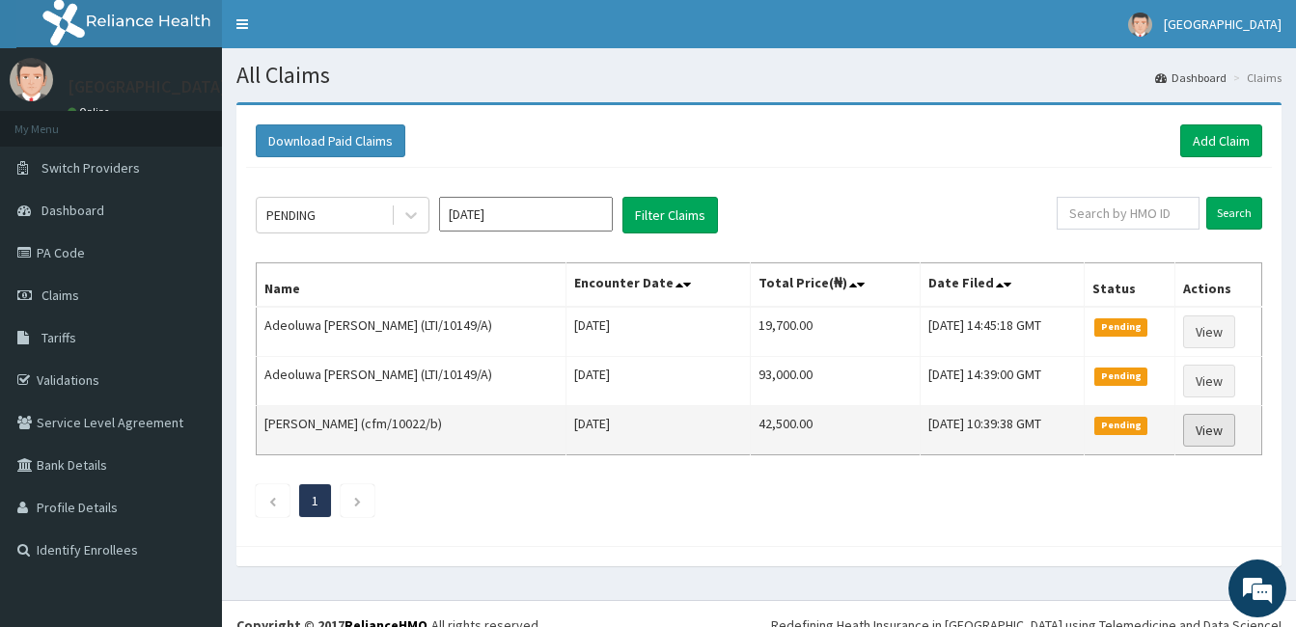
click at [1218, 429] on link "View" at bounding box center [1209, 430] width 52 height 33
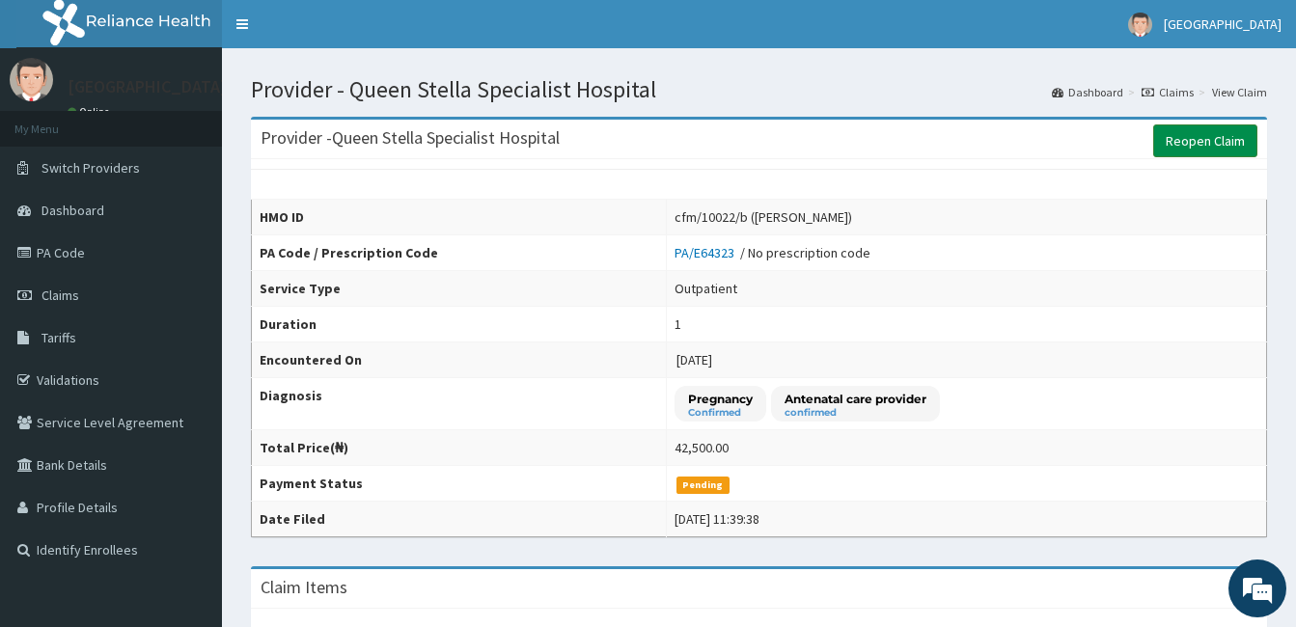
click at [1221, 139] on link "Reopen Claim" at bounding box center [1205, 140] width 104 height 33
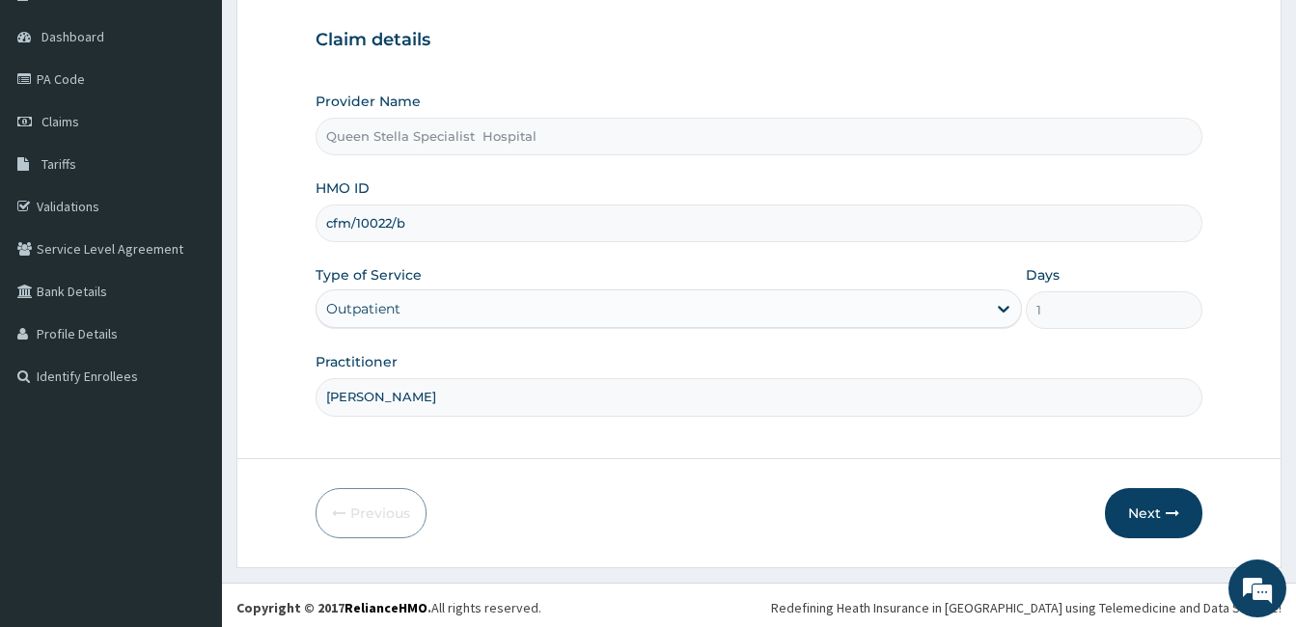
scroll to position [178, 0]
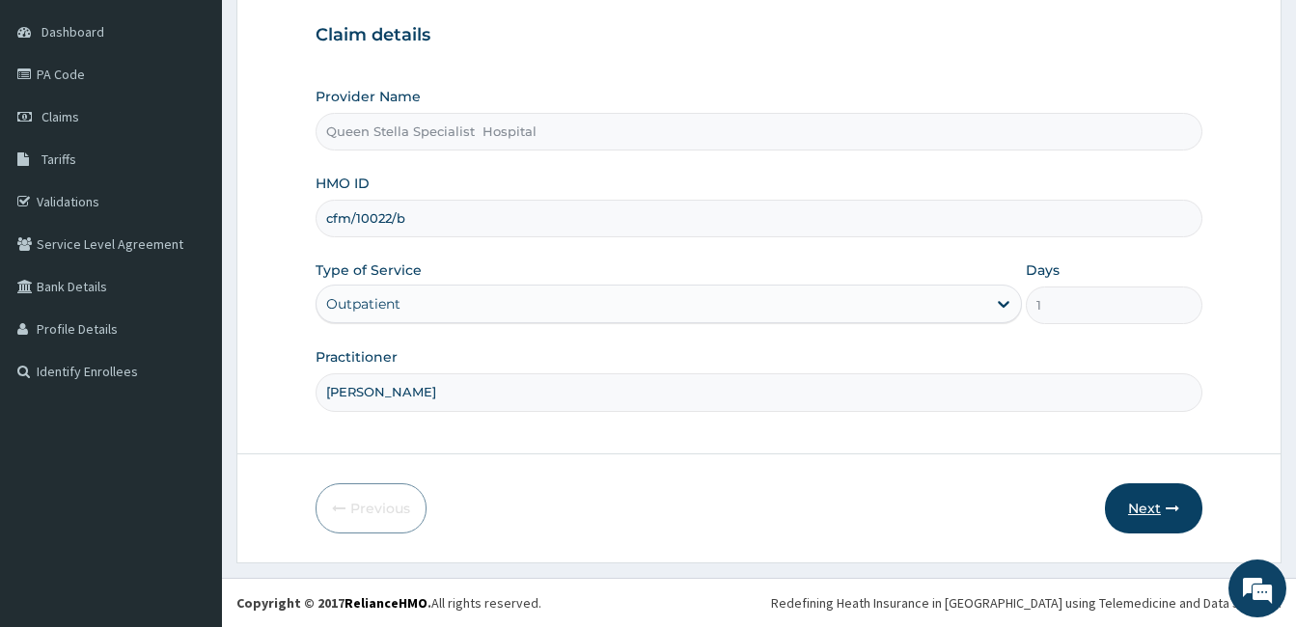
click at [1136, 507] on button "Next" at bounding box center [1153, 508] width 97 height 50
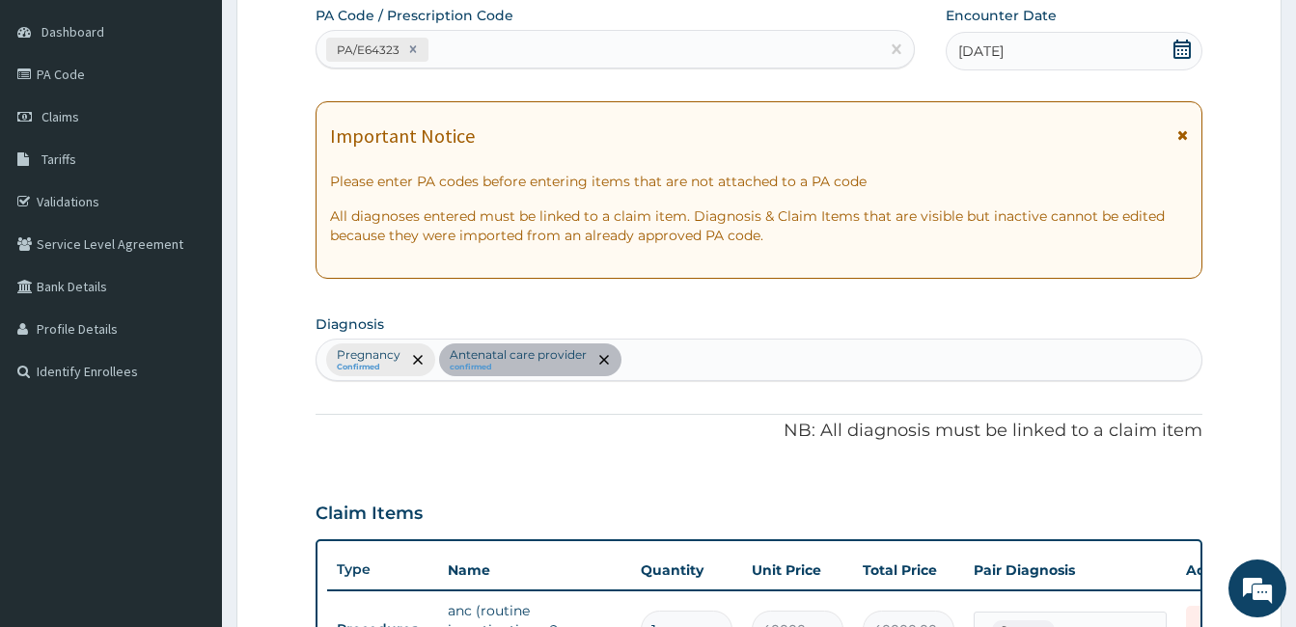
click at [1179, 45] on icon at bounding box center [1181, 49] width 17 height 19
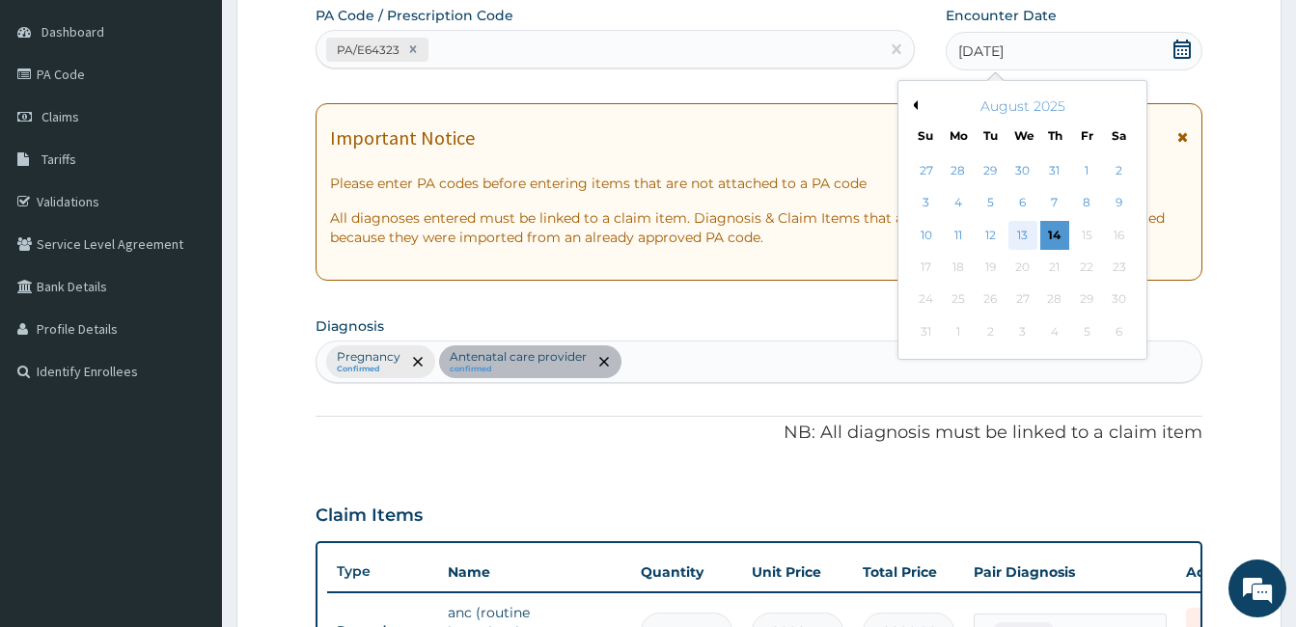
click at [1028, 231] on div "13" at bounding box center [1021, 235] width 29 height 29
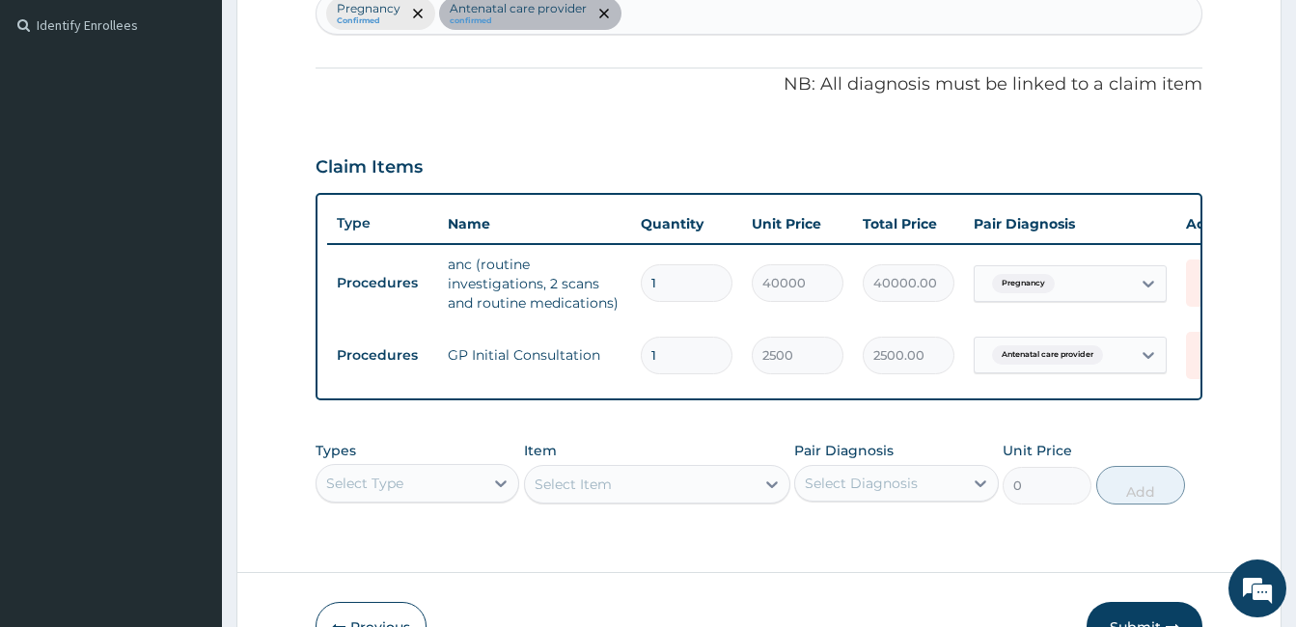
scroll to position [564, 0]
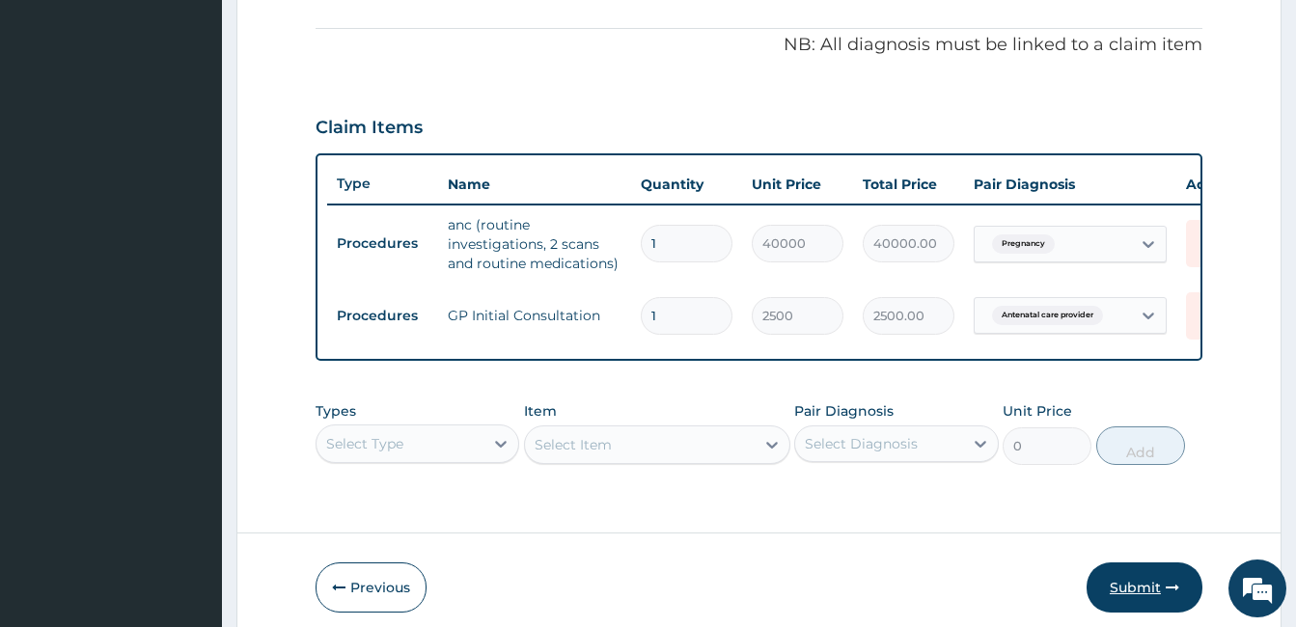
click at [1157, 605] on button "Submit" at bounding box center [1144, 587] width 116 height 50
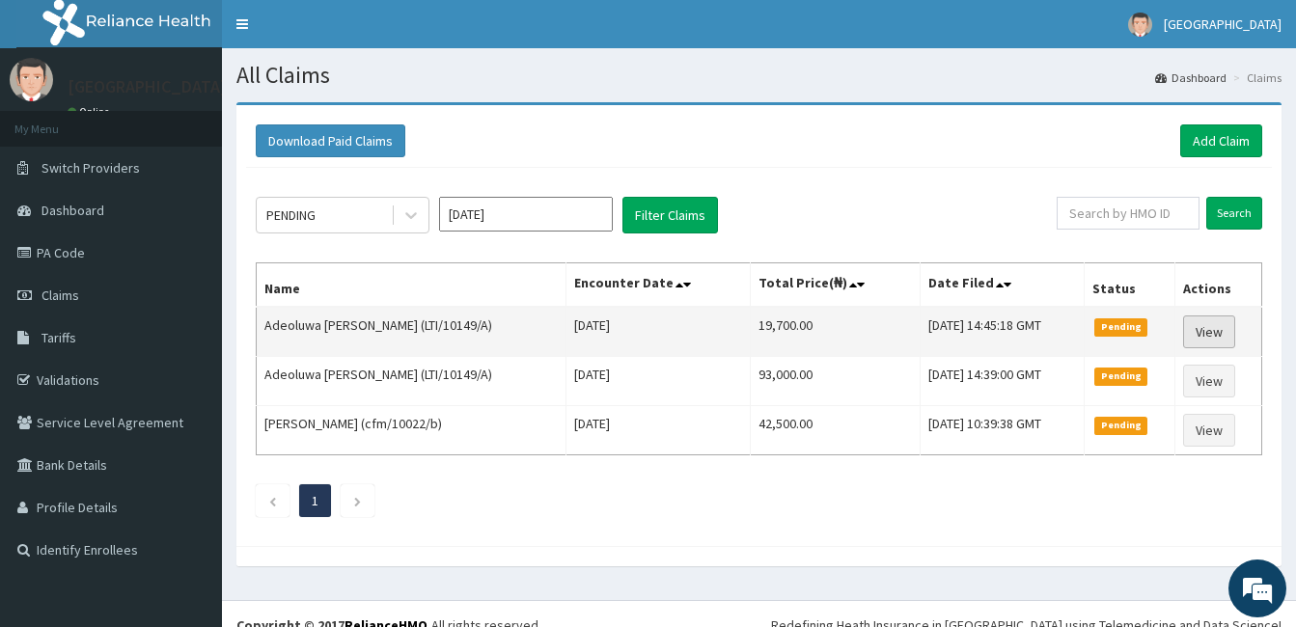
click at [1201, 333] on link "View" at bounding box center [1209, 331] width 52 height 33
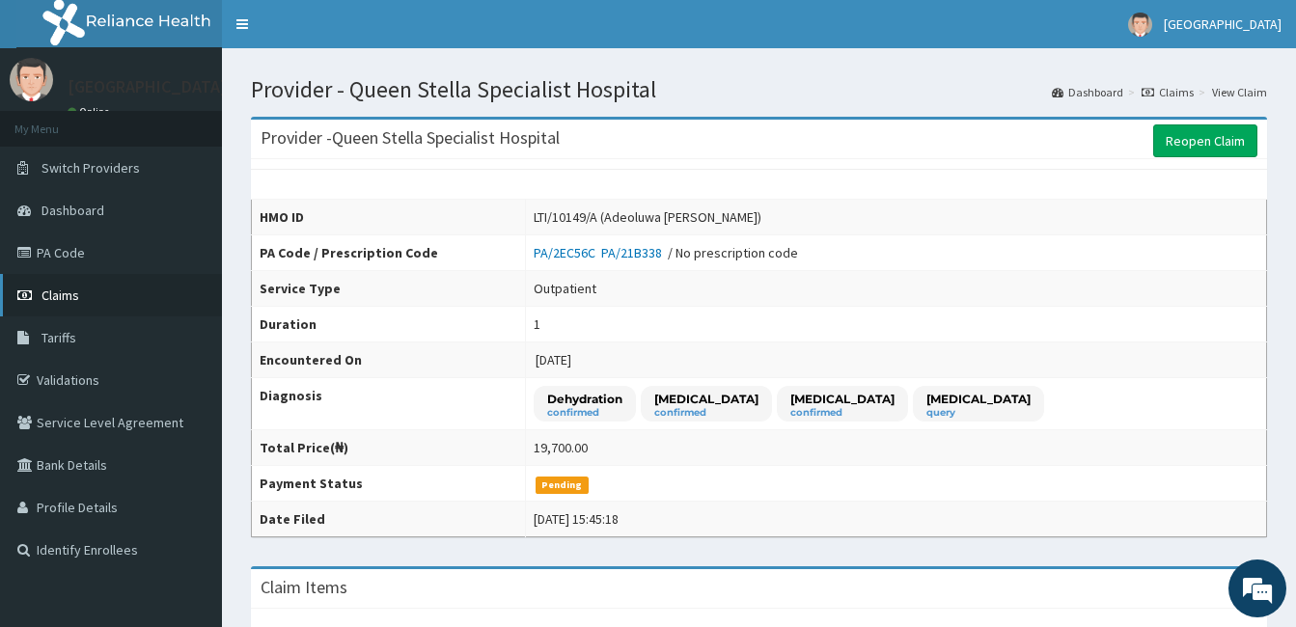
click at [52, 294] on span "Claims" at bounding box center [60, 295] width 38 height 17
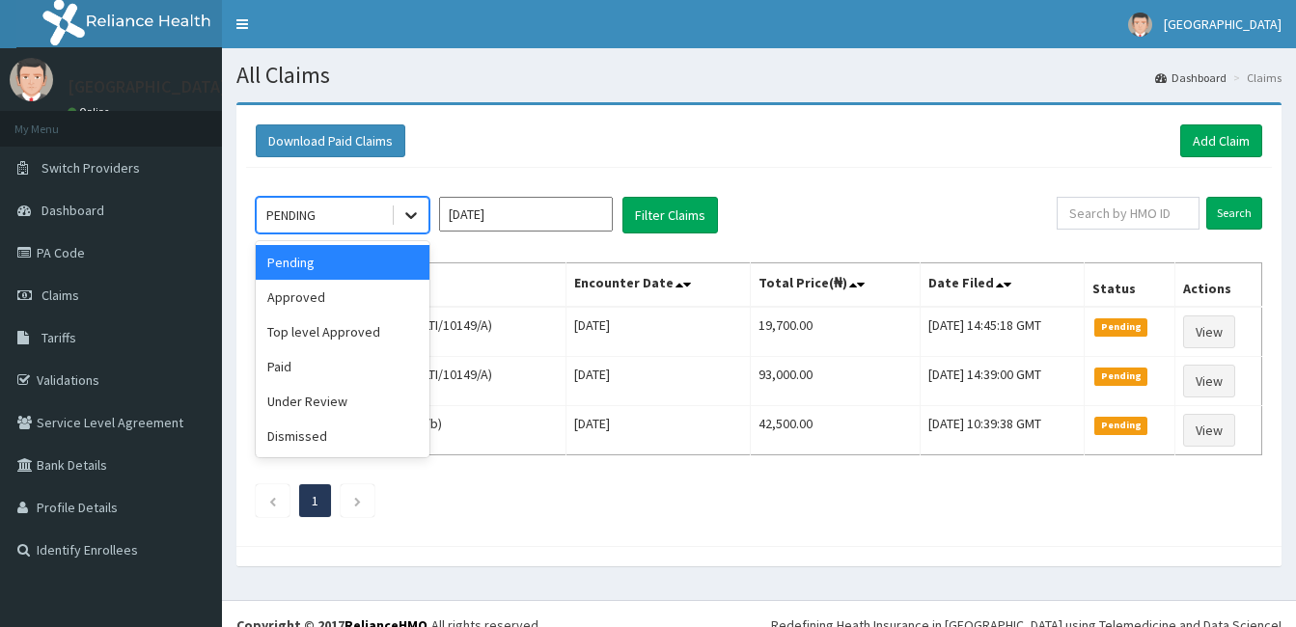
click at [410, 213] on icon at bounding box center [410, 215] width 19 height 19
click at [323, 293] on div "Approved" at bounding box center [343, 297] width 174 height 35
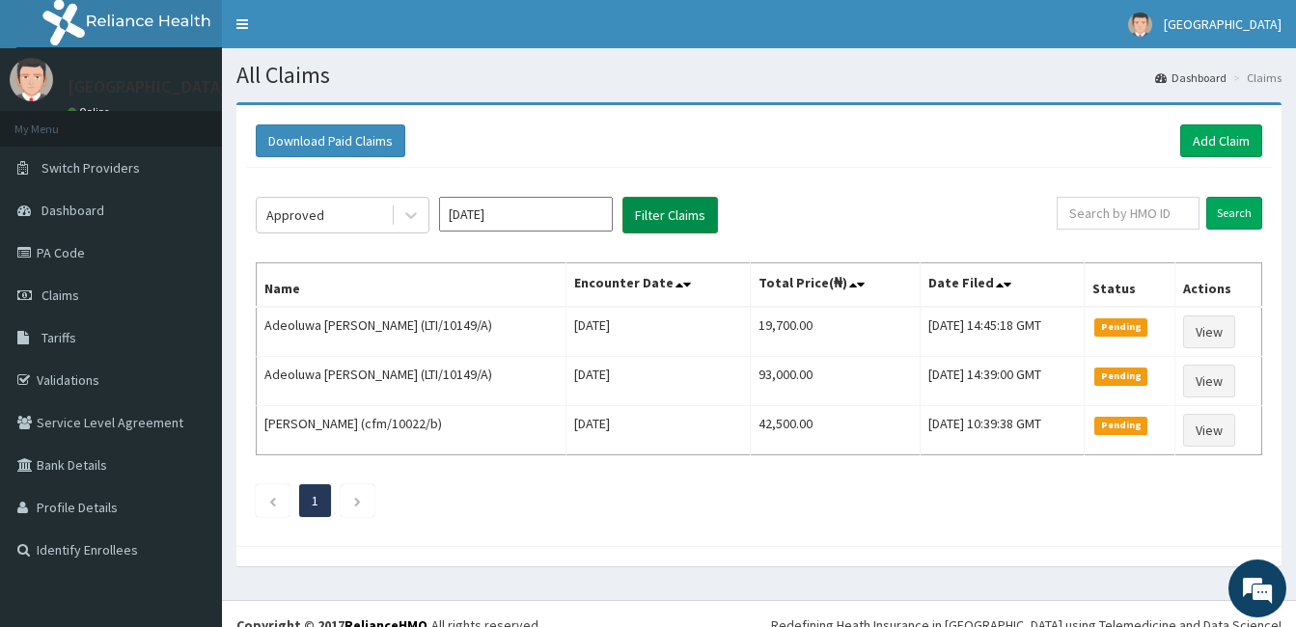
click at [662, 208] on button "Filter Claims" at bounding box center [670, 215] width 96 height 37
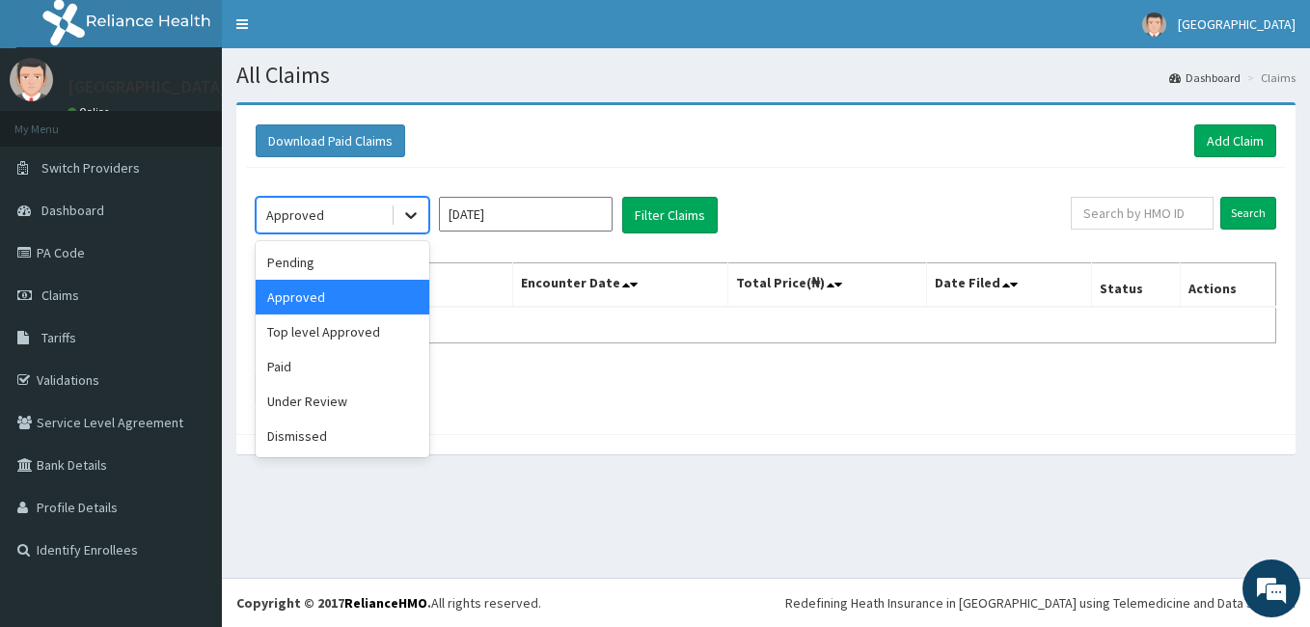
click at [404, 216] on icon at bounding box center [410, 215] width 19 height 19
click at [370, 339] on div "Top level Approved" at bounding box center [343, 332] width 174 height 35
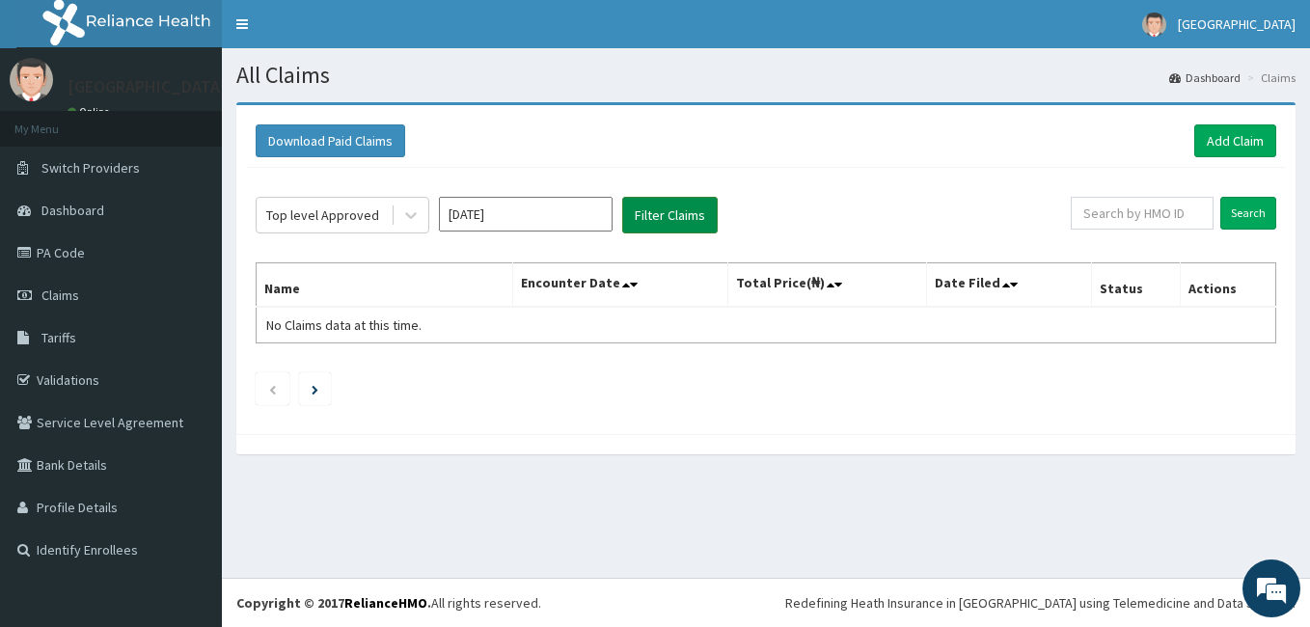
click at [644, 226] on button "Filter Claims" at bounding box center [670, 215] width 96 height 37
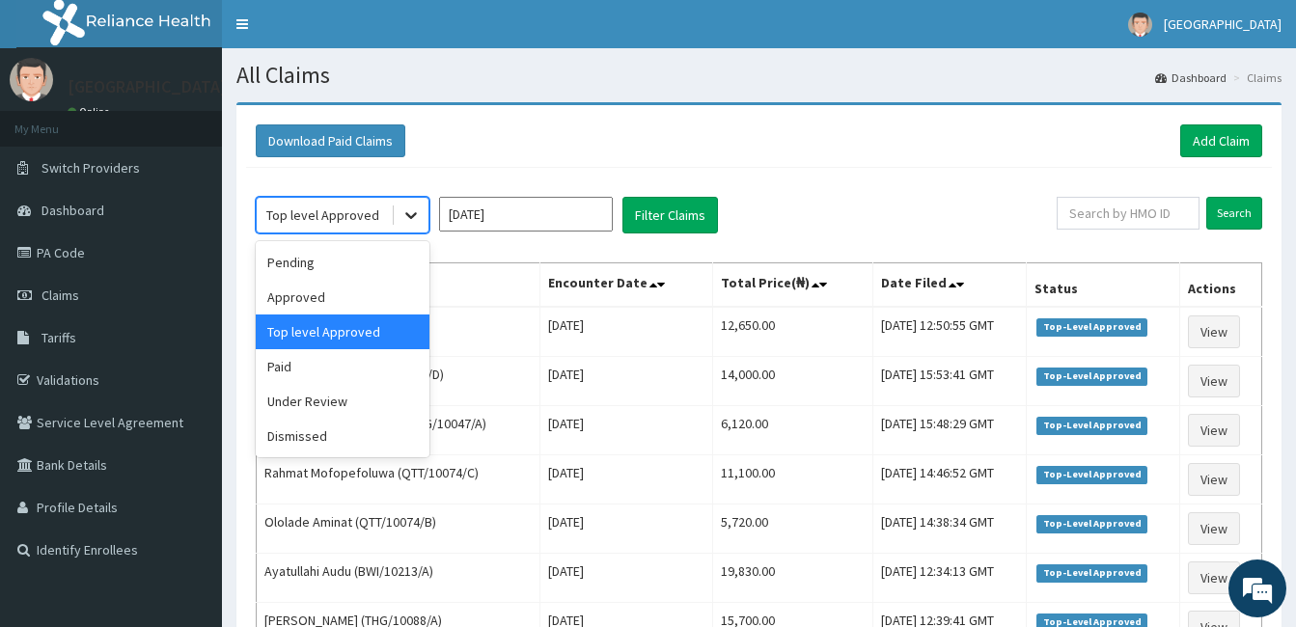
click at [403, 202] on div at bounding box center [411, 215] width 35 height 35
click at [345, 261] on div "Pending" at bounding box center [343, 262] width 174 height 35
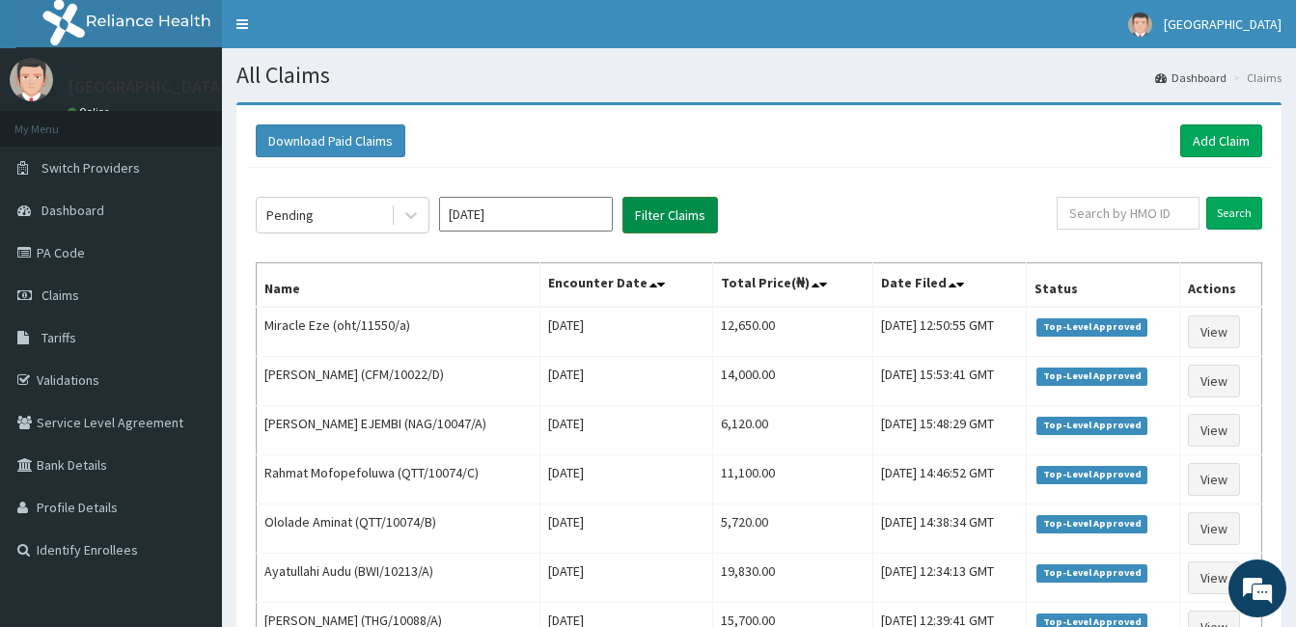
click at [649, 217] on button "Filter Claims" at bounding box center [670, 215] width 96 height 37
